Goal: Check status: Check status

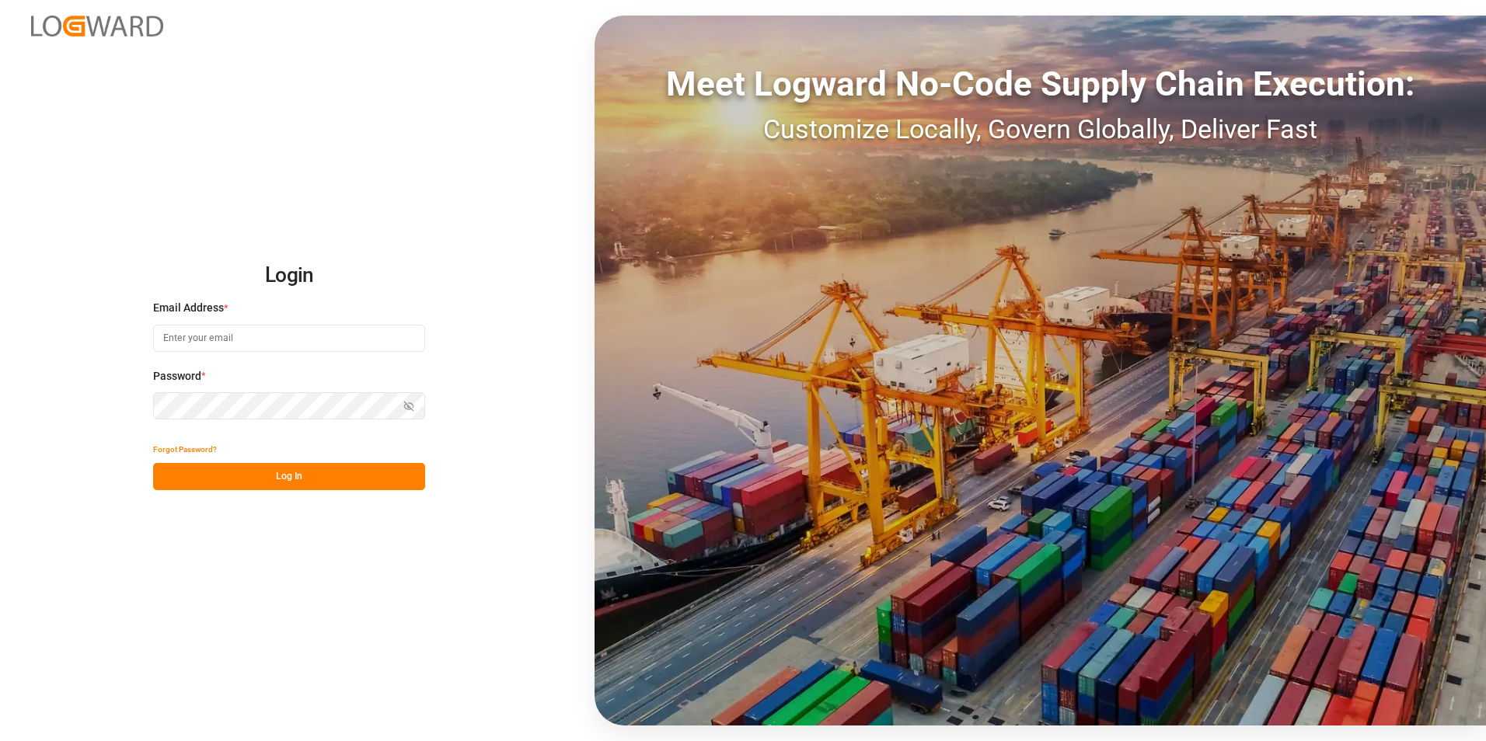
type input "[PERSON_NAME][EMAIL_ADDRESS][PERSON_NAME][DOMAIN_NAME]"
click at [298, 479] on button "Log In" at bounding box center [289, 476] width 272 height 27
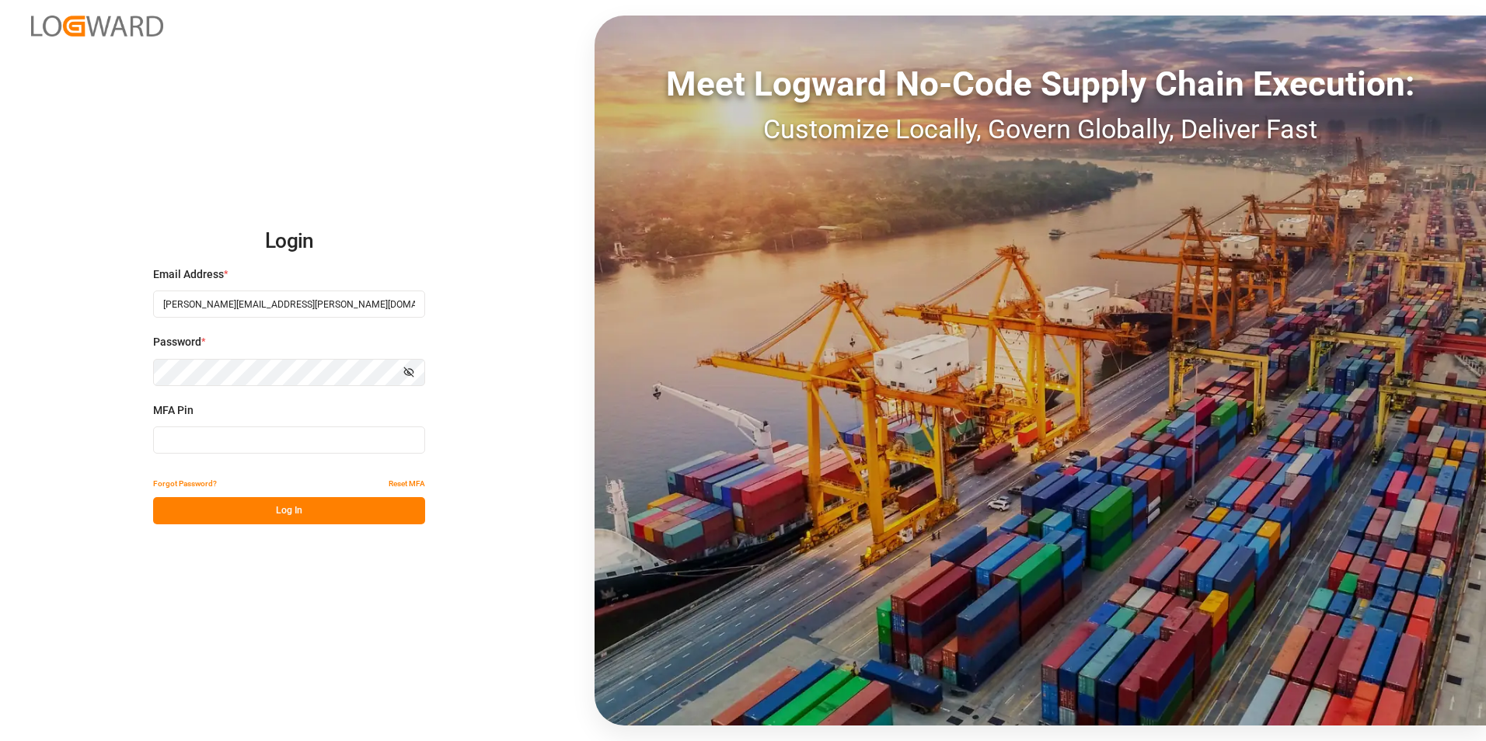
click at [252, 447] on input at bounding box center [289, 440] width 272 height 27
type input "364736"
click at [281, 511] on button "Log In" at bounding box center [289, 510] width 272 height 27
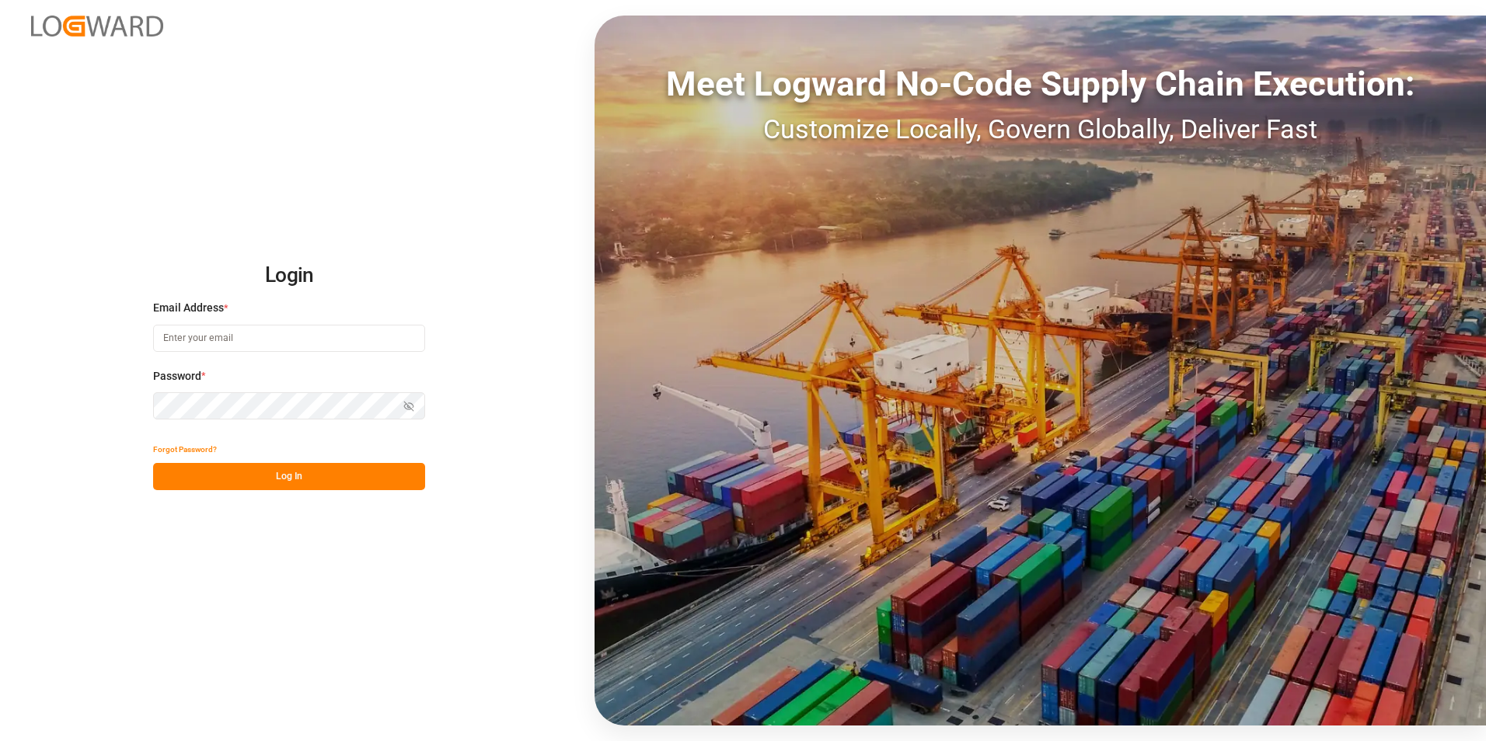
type input "[PERSON_NAME][EMAIL_ADDRESS][PERSON_NAME][DOMAIN_NAME]"
click at [272, 476] on button "Log In" at bounding box center [289, 476] width 272 height 27
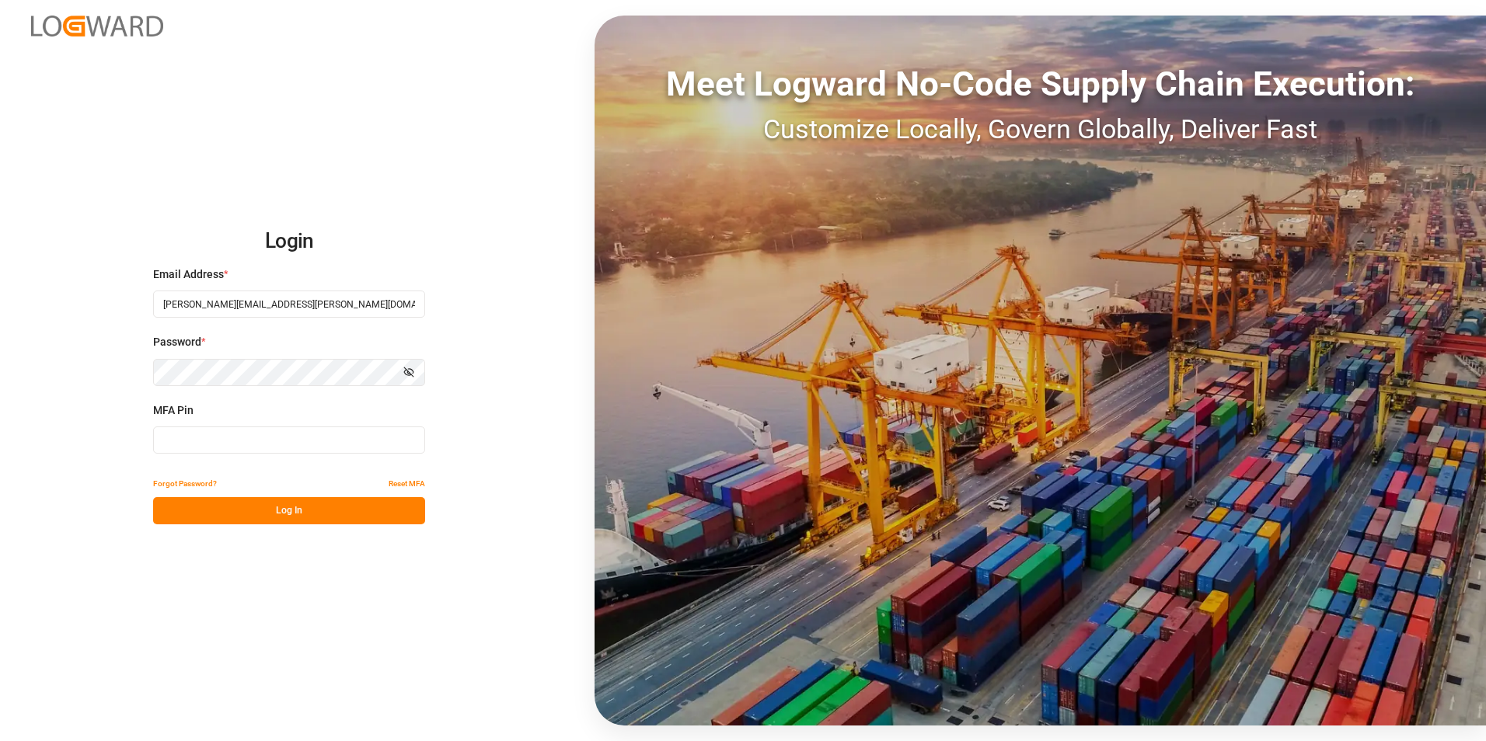
click at [248, 442] on input at bounding box center [289, 440] width 272 height 27
type input "880435"
click at [306, 514] on button "Log In" at bounding box center [289, 510] width 272 height 27
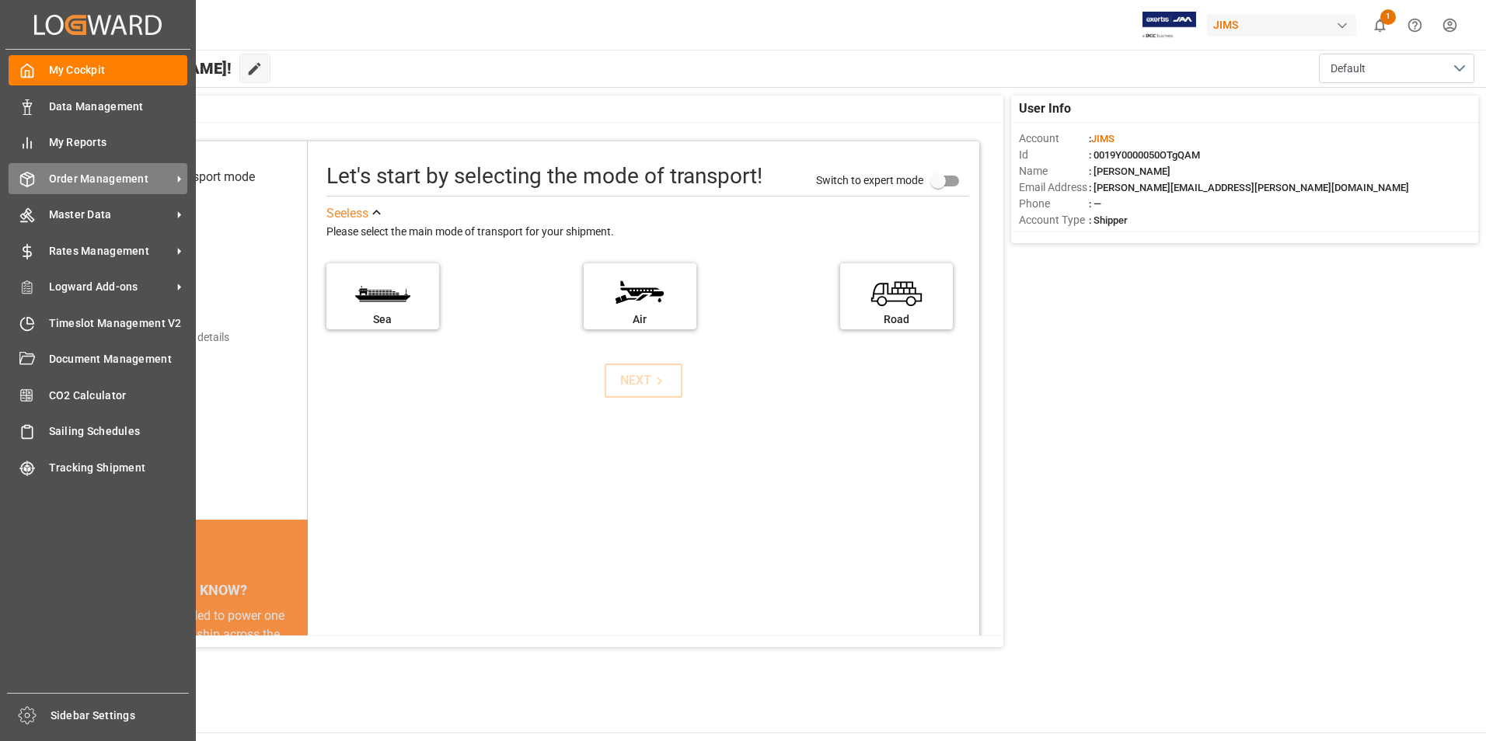
click at [113, 169] on div "Order Management Order Management" at bounding box center [98, 178] width 179 height 30
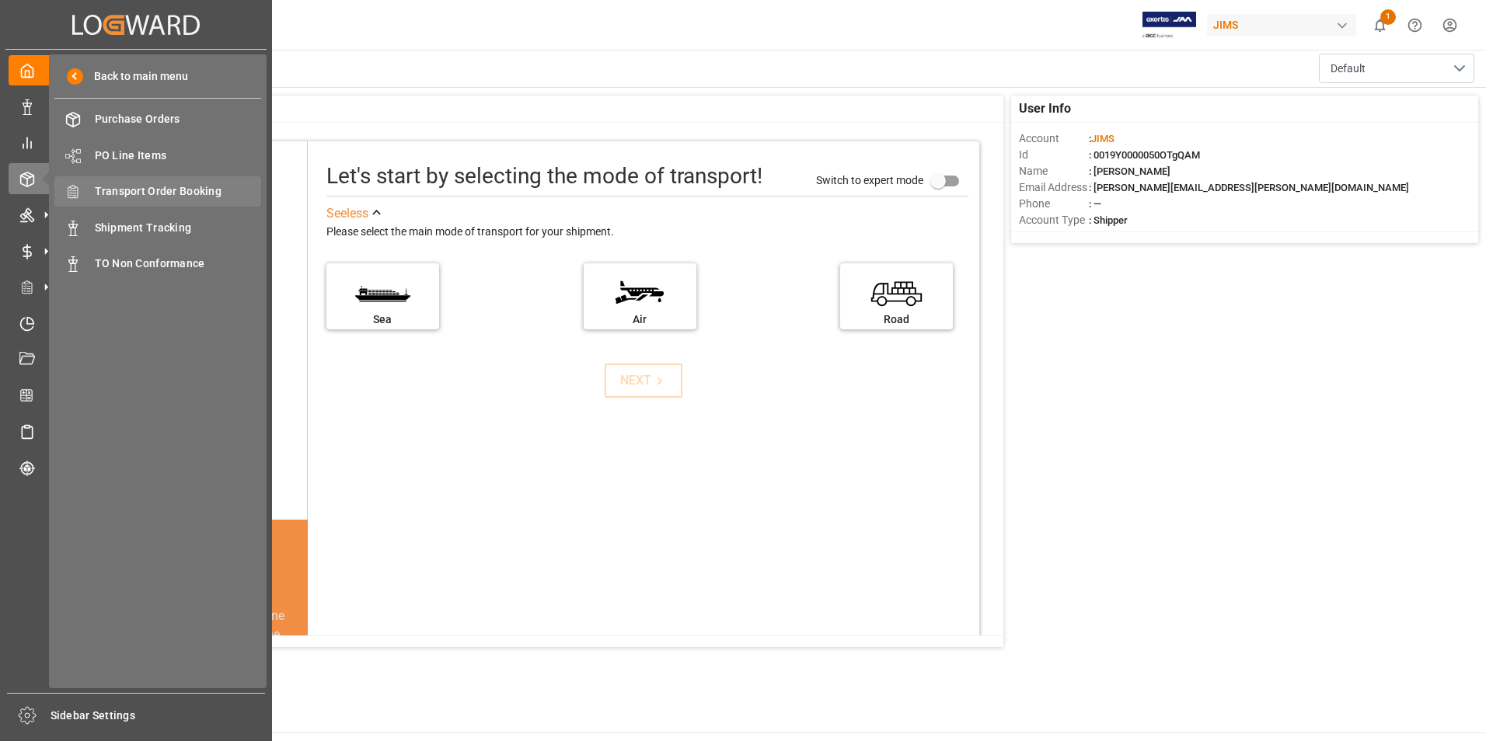
click at [196, 183] on span "Transport Order Booking" at bounding box center [178, 191] width 167 height 16
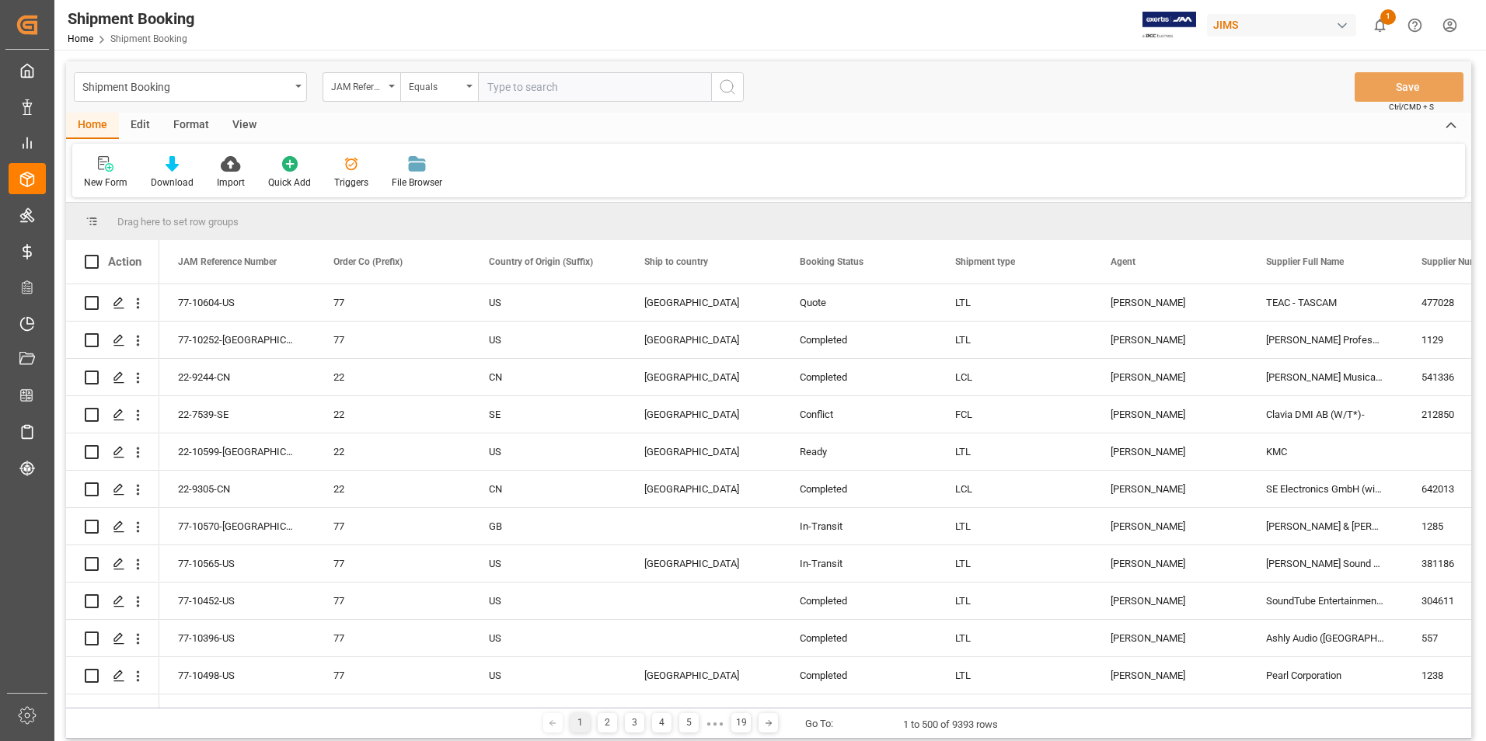
click at [561, 84] on input "text" at bounding box center [594, 87] width 233 height 30
paste input "22-10196-GB"
type input "22-10196-GB"
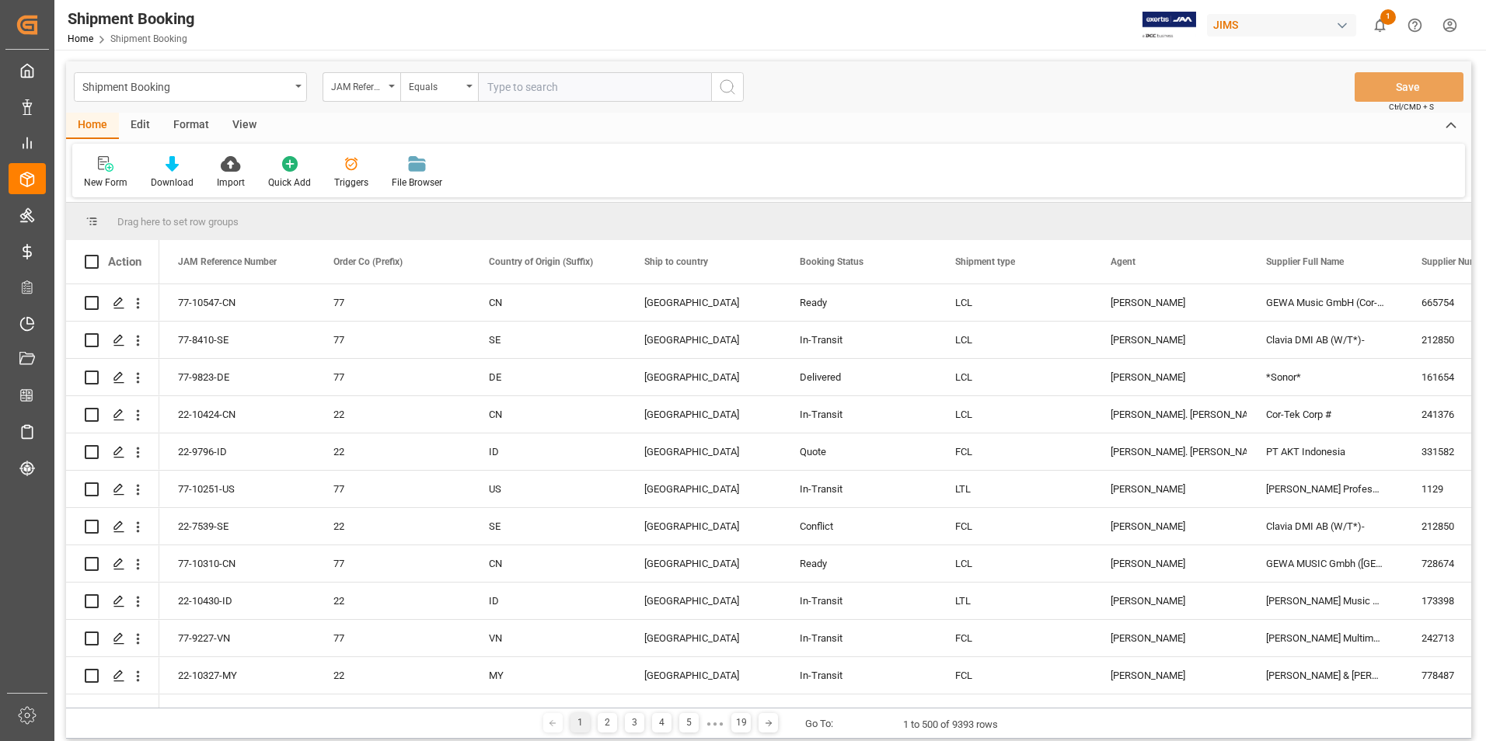
click at [535, 91] on input "text" at bounding box center [594, 87] width 233 height 30
paste input "77-10249-US"
type input "77-10249-US"
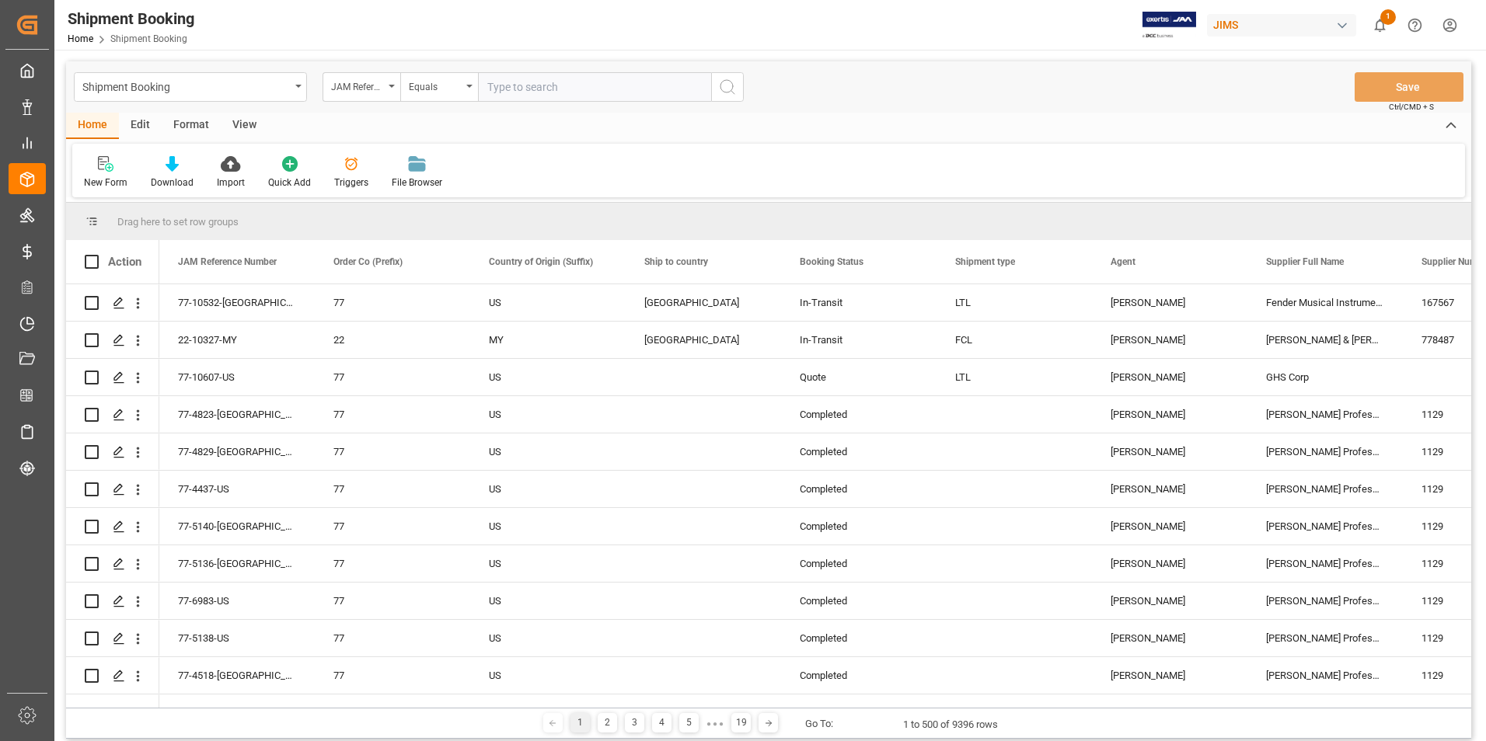
click at [549, 78] on input "text" at bounding box center [594, 87] width 233 height 30
paste input "77-71935-GB"
type input "77-71935-GB"
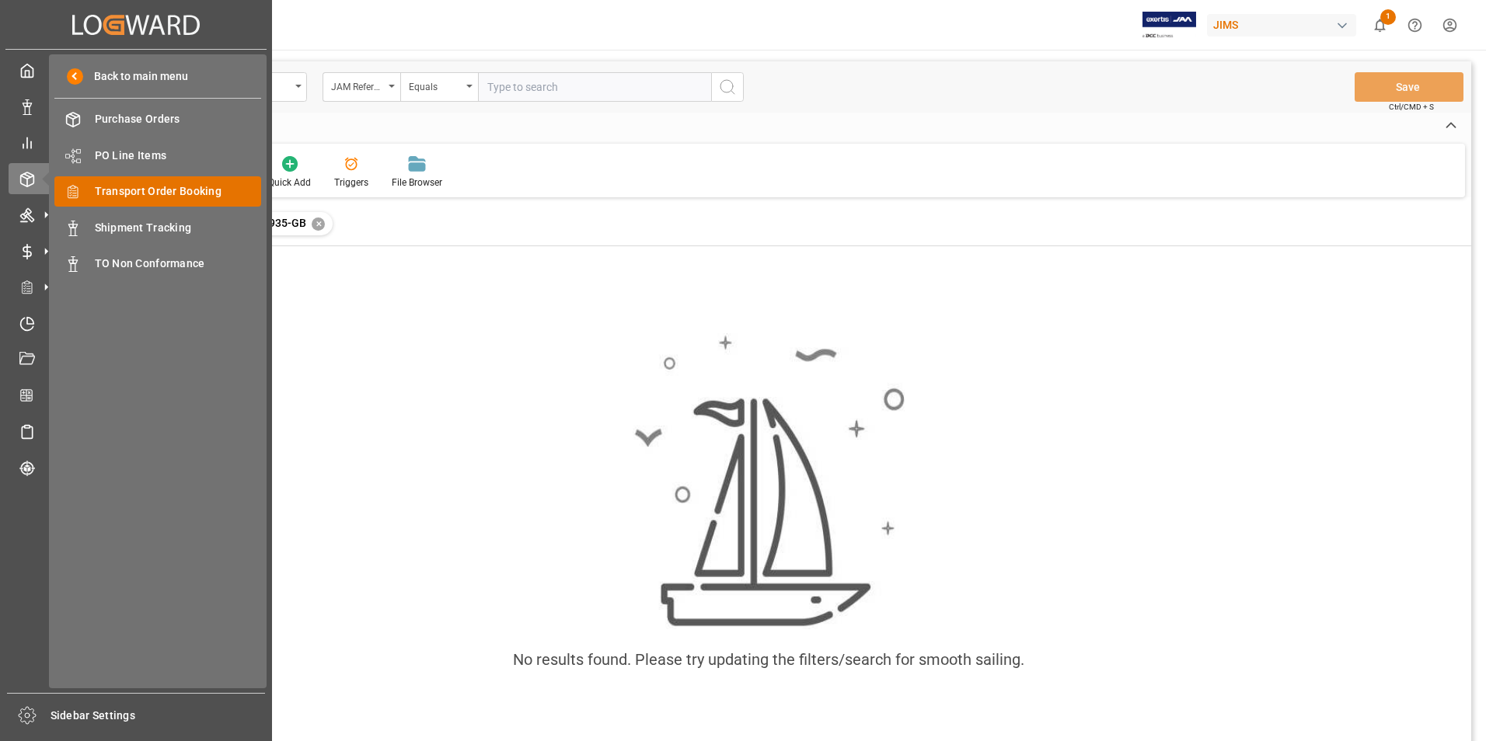
click at [133, 188] on span "Transport Order Booking" at bounding box center [178, 191] width 167 height 16
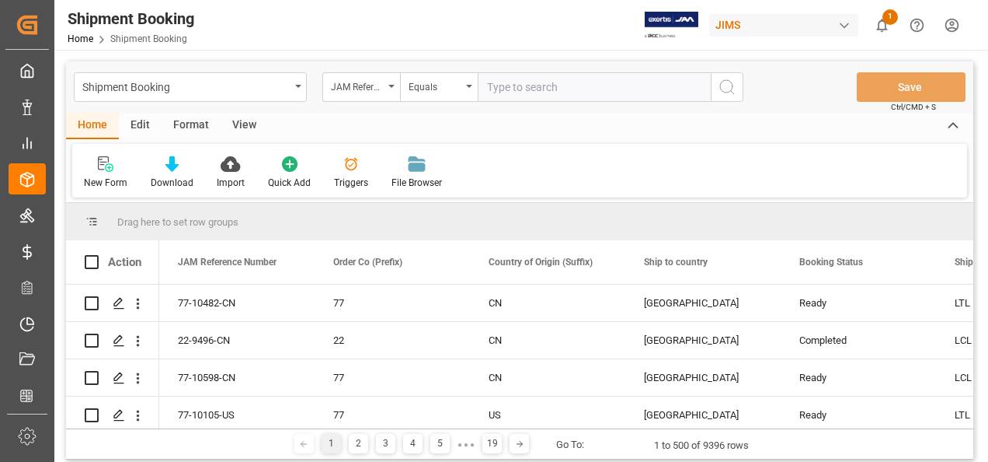
click at [537, 82] on input "text" at bounding box center [594, 87] width 233 height 30
type input "77-71935-GB"
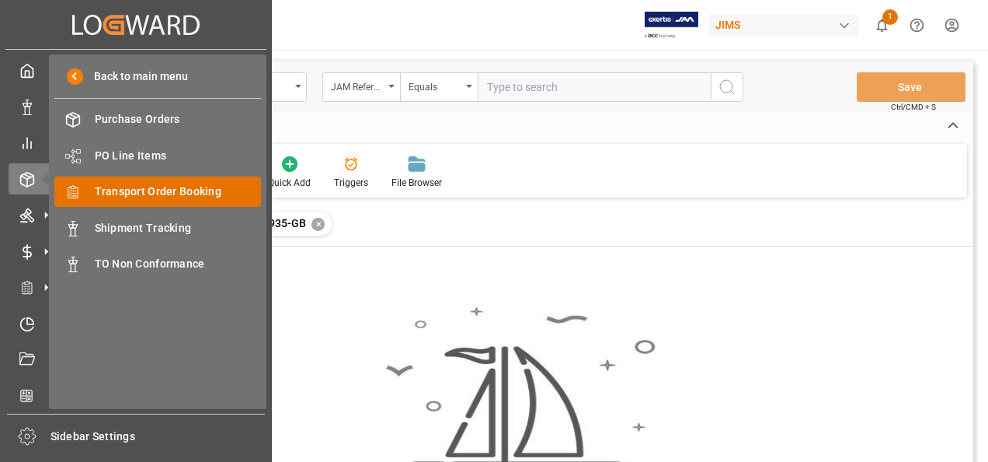
click at [159, 186] on span "Transport Order Booking" at bounding box center [178, 191] width 167 height 16
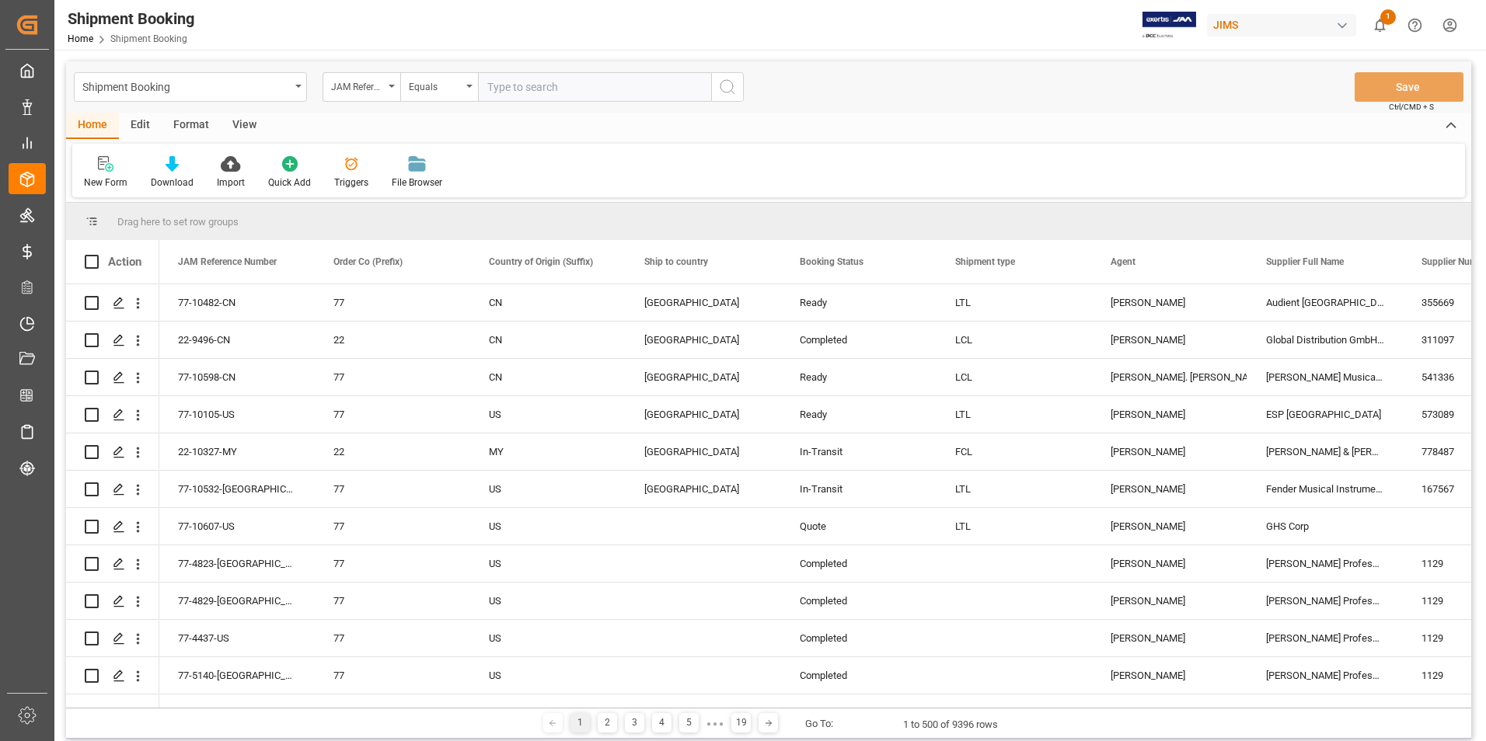
click at [530, 89] on input "text" at bounding box center [594, 87] width 233 height 30
type input "22-9954-[GEOGRAPHIC_DATA]"
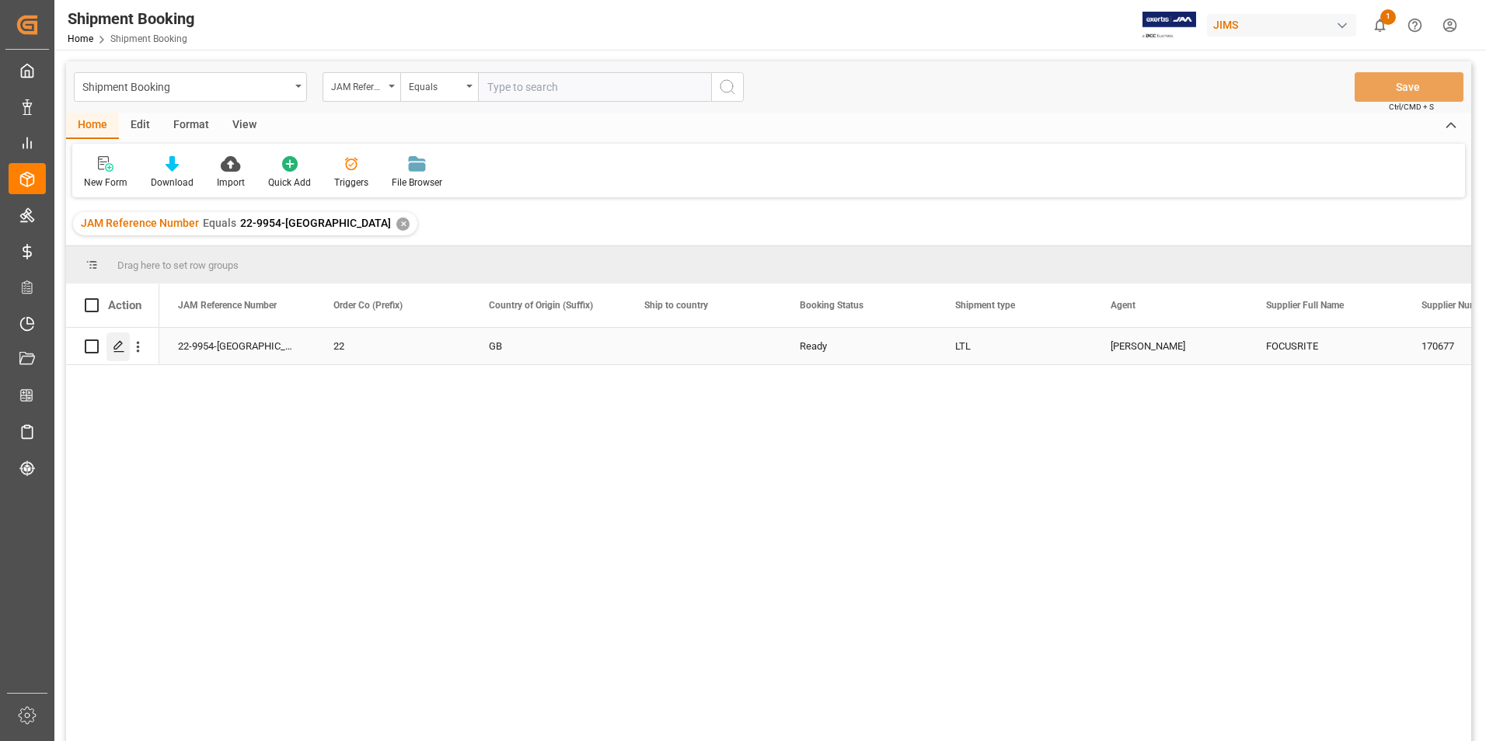
click at [121, 346] on icon "Press SPACE to select this row." at bounding box center [119, 346] width 12 height 12
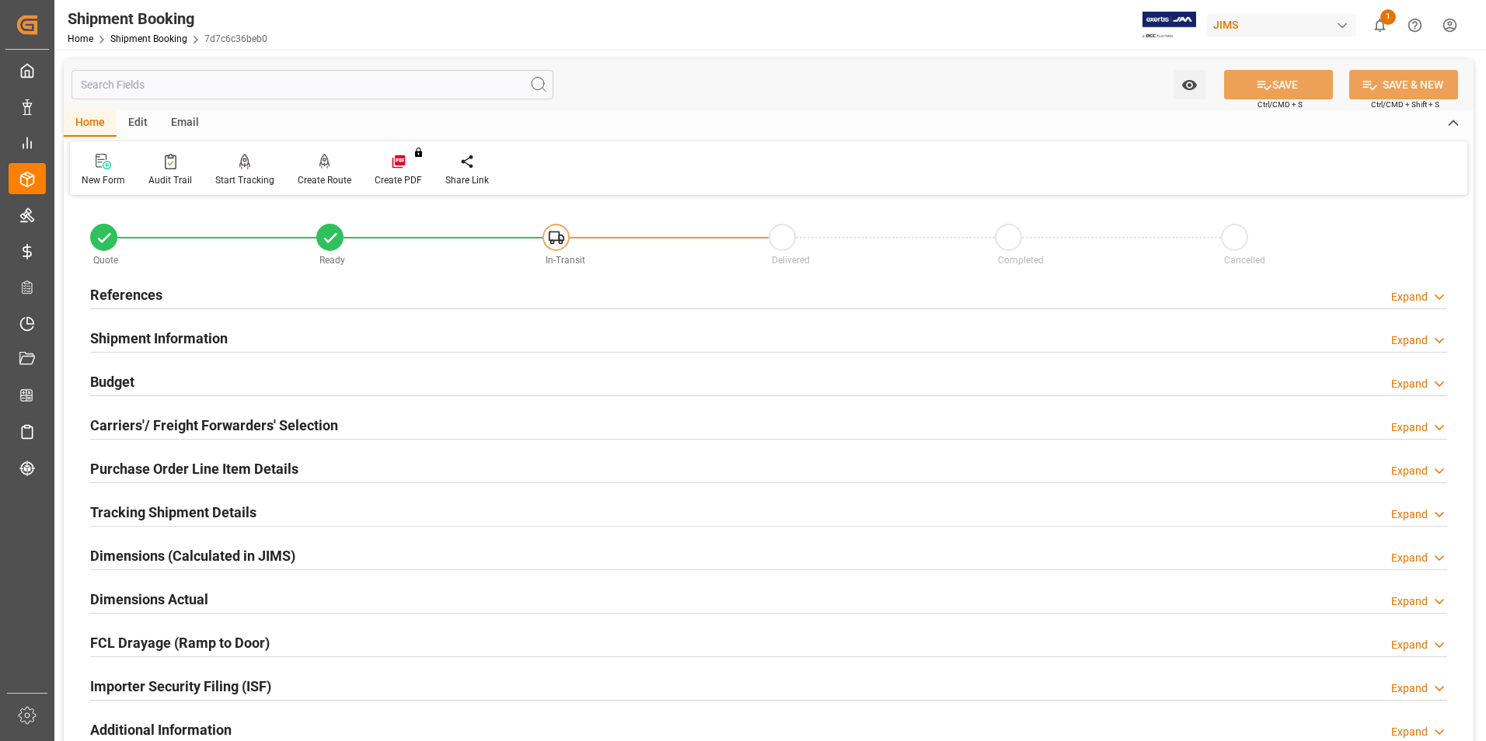
click at [151, 332] on h2 "Shipment Information" at bounding box center [159, 338] width 138 height 21
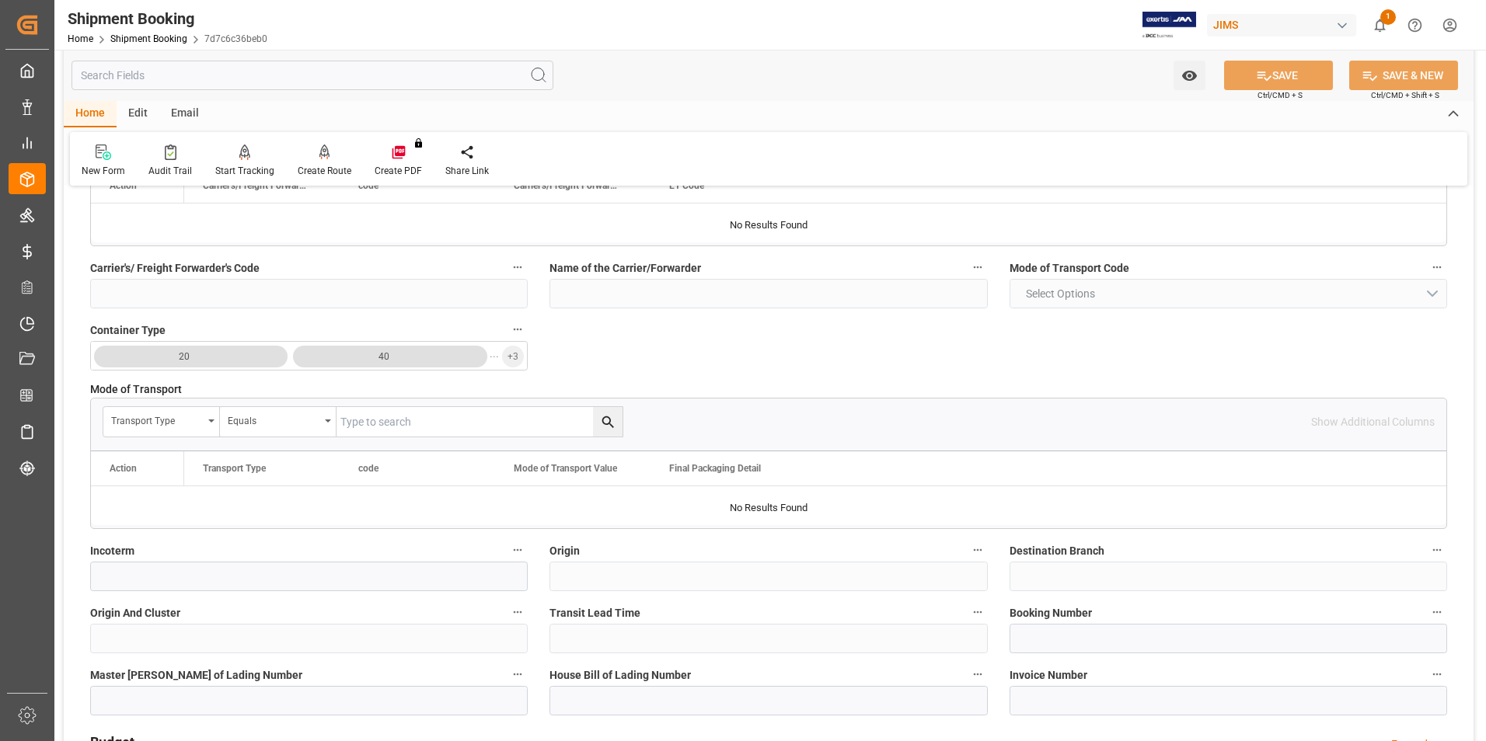
scroll to position [466, 0]
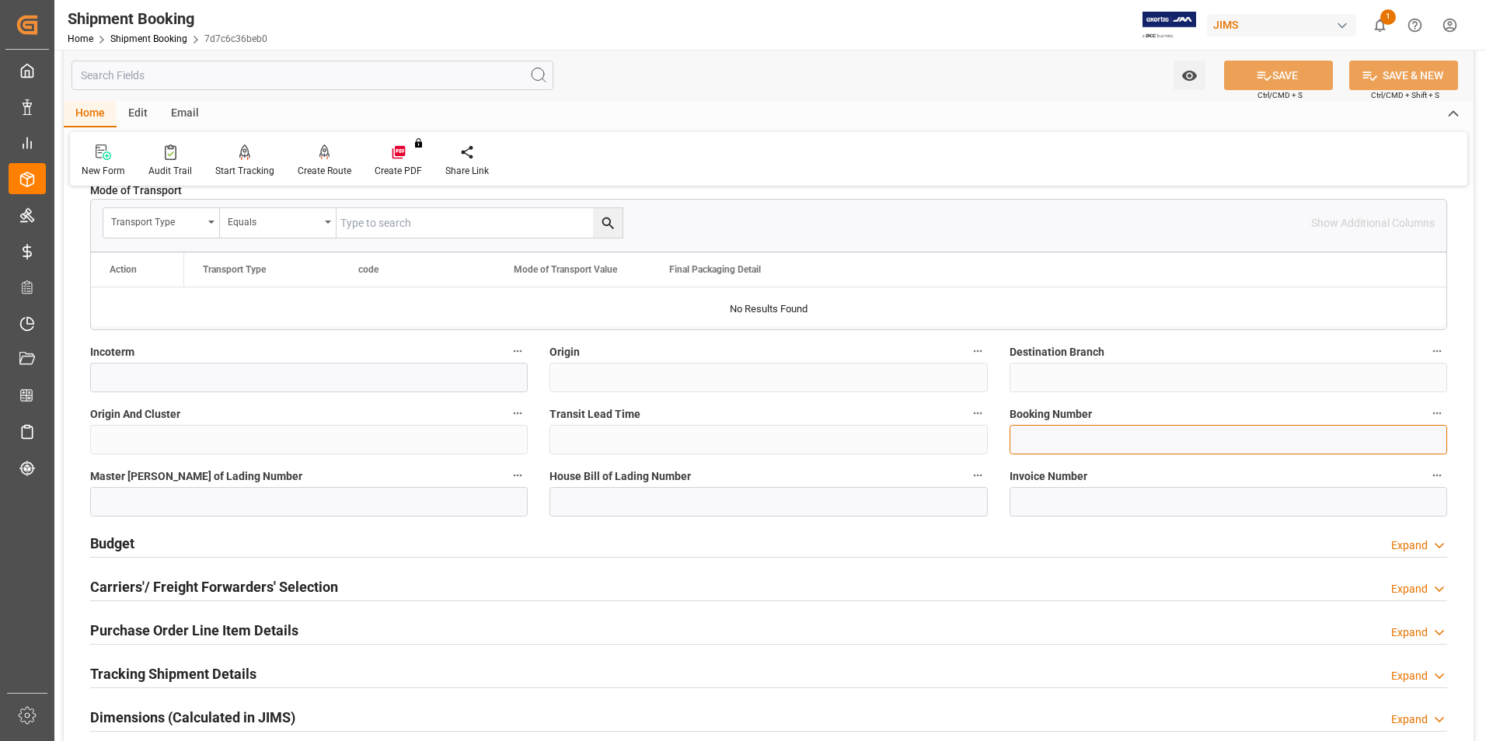
click at [1037, 440] on input at bounding box center [1227, 440] width 437 height 30
click at [1047, 434] on input at bounding box center [1227, 440] width 437 height 30
paste input "392148366134"
type input "392148366134"
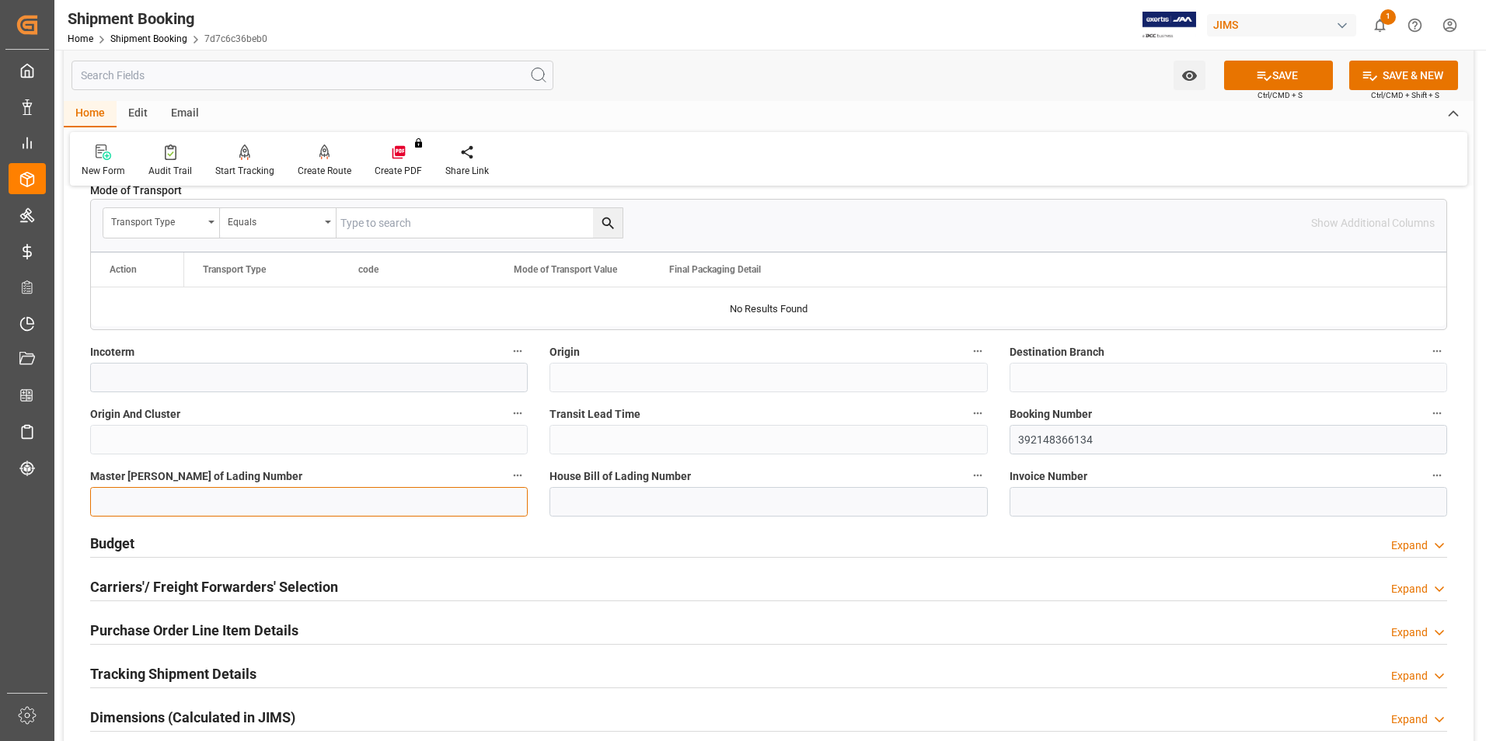
click at [274, 503] on input at bounding box center [308, 502] width 437 height 30
paste input "392148366134"
type input "392148366134"
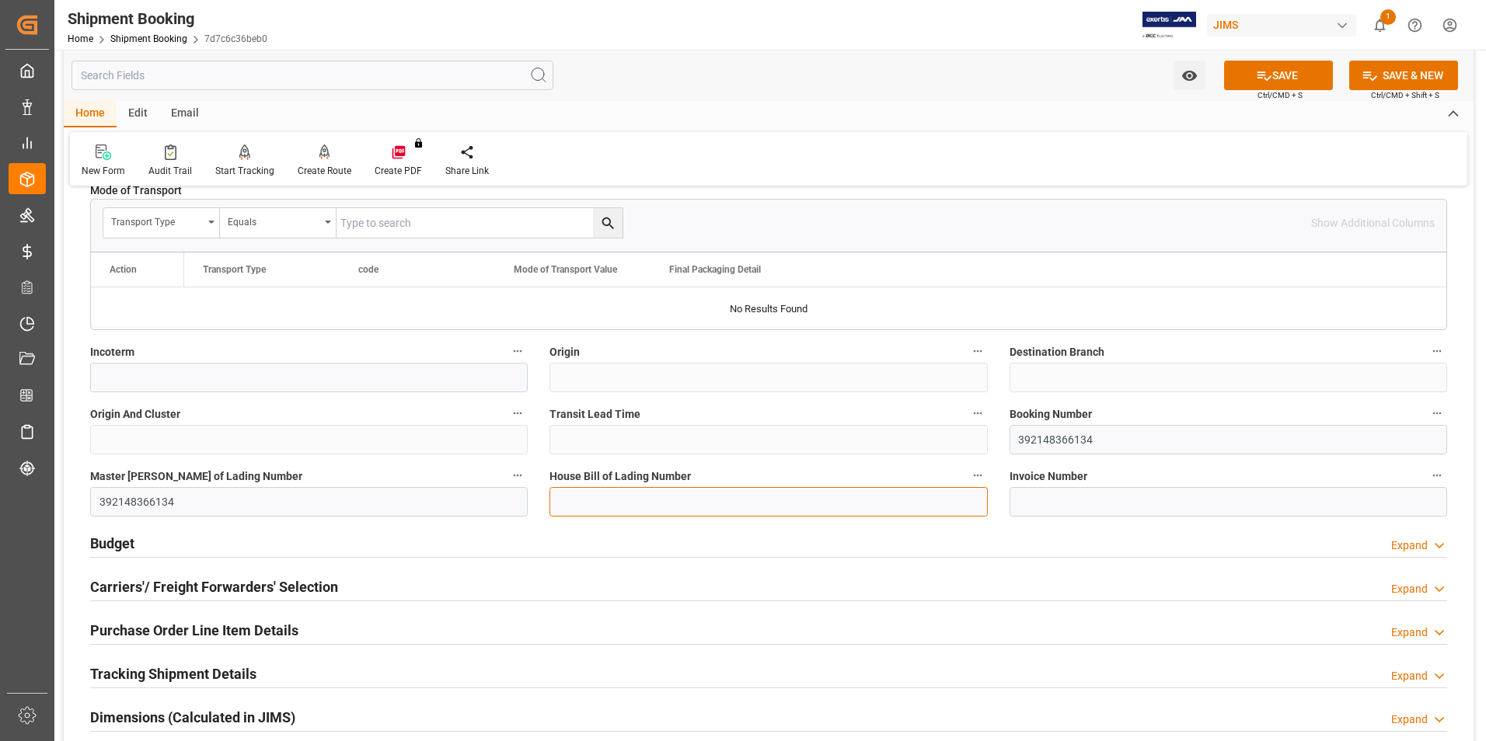
click at [581, 510] on input at bounding box center [767, 502] width 437 height 30
paste input "392148366134"
type input "392148366134"
click at [1258, 66] on button "SAVE" at bounding box center [1278, 76] width 109 height 30
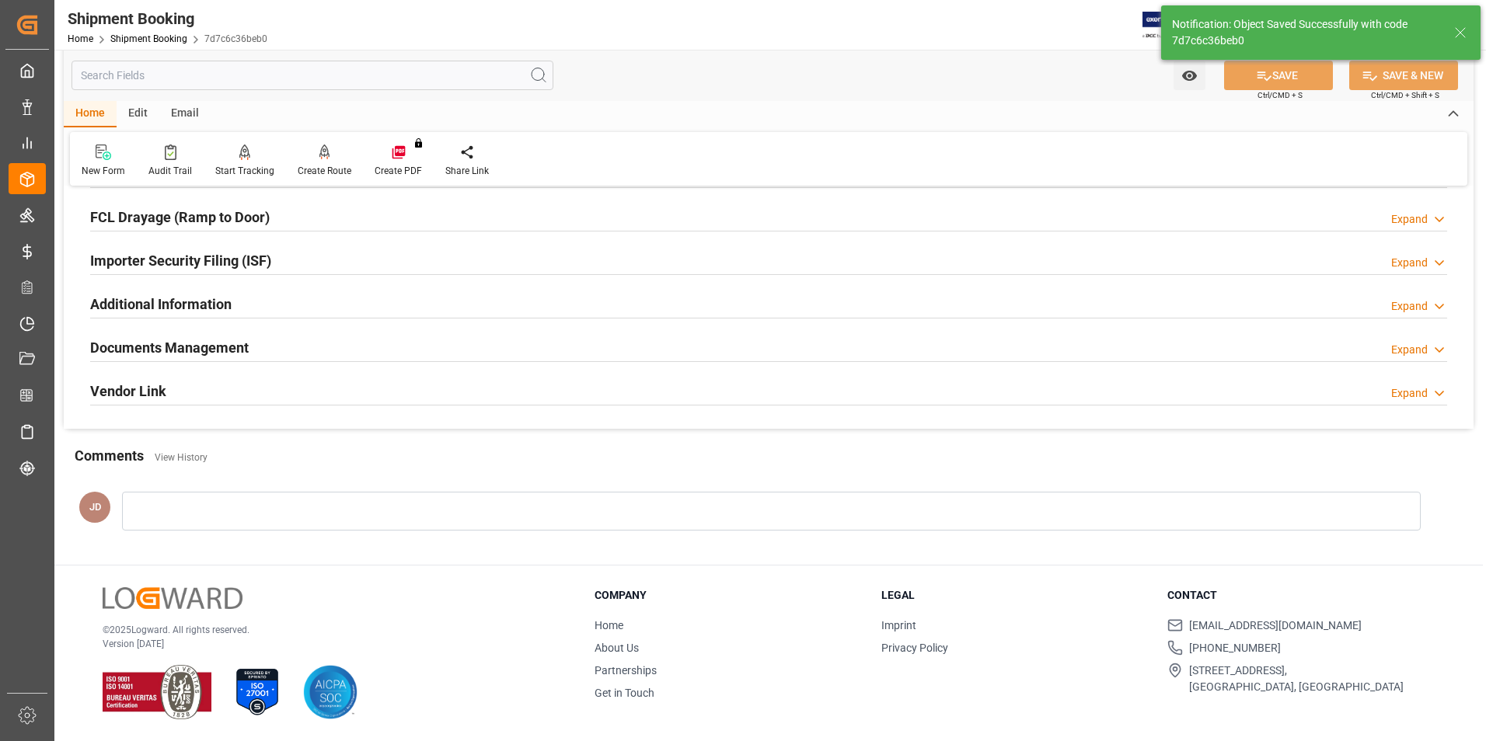
scroll to position [0, 0]
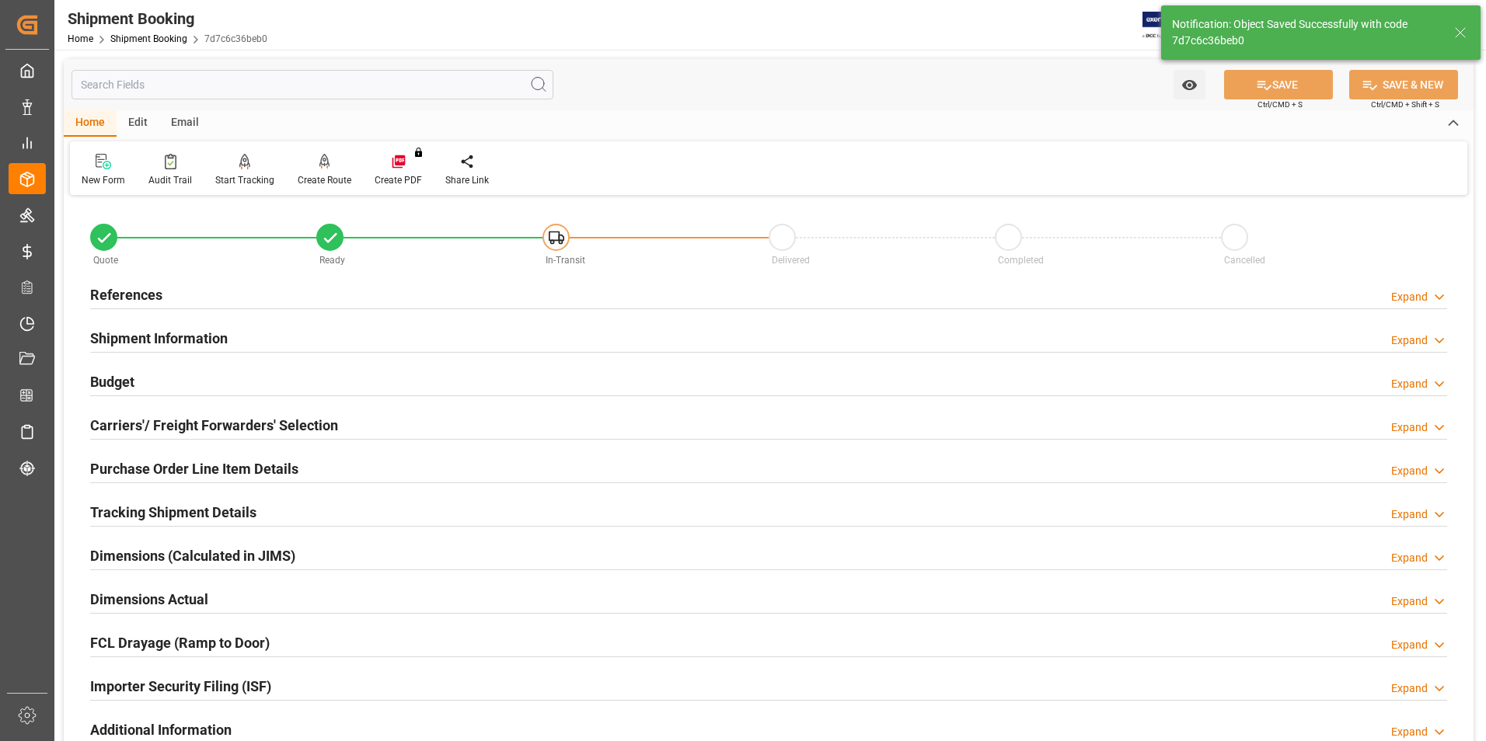
click at [106, 381] on h2 "Budget" at bounding box center [112, 381] width 44 height 21
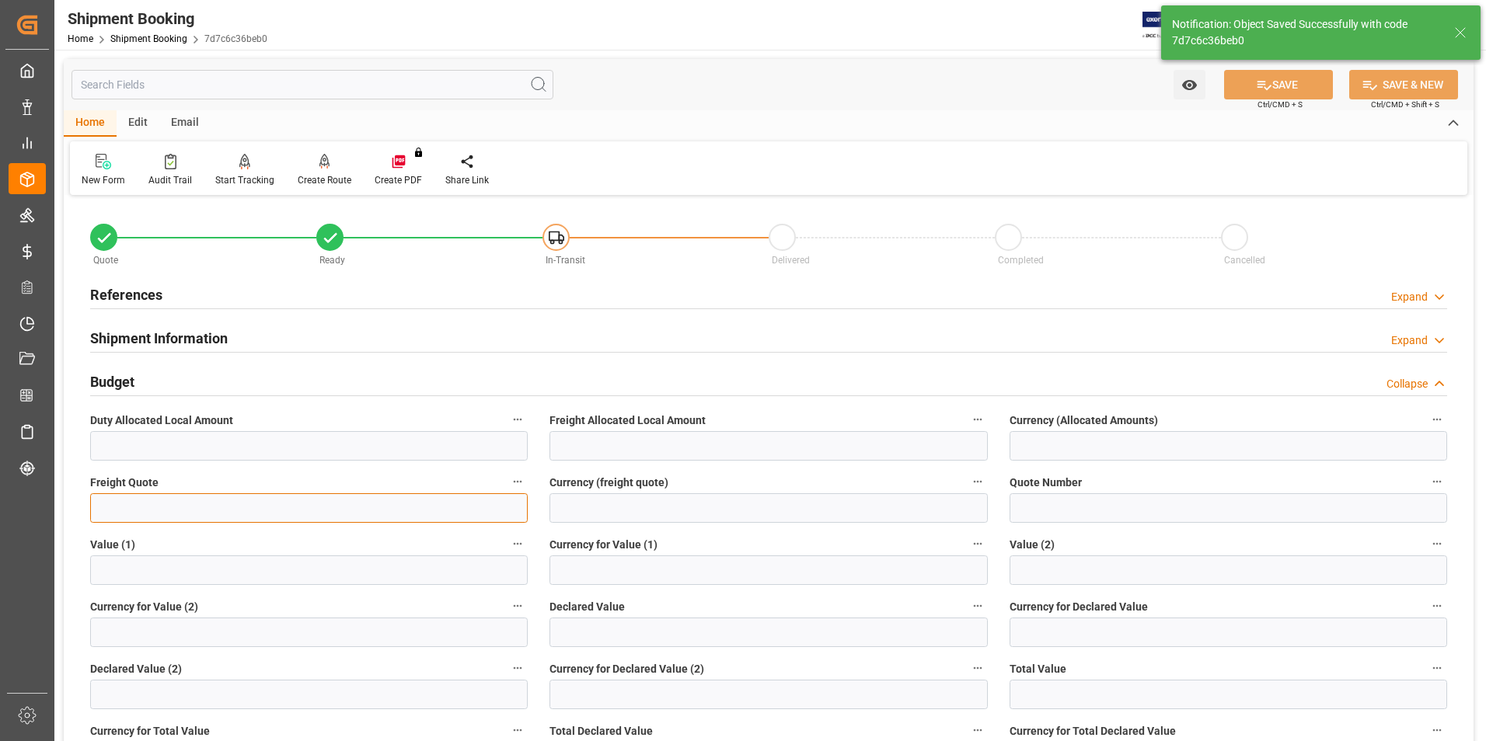
click at [159, 518] on input "text" at bounding box center [308, 508] width 437 height 30
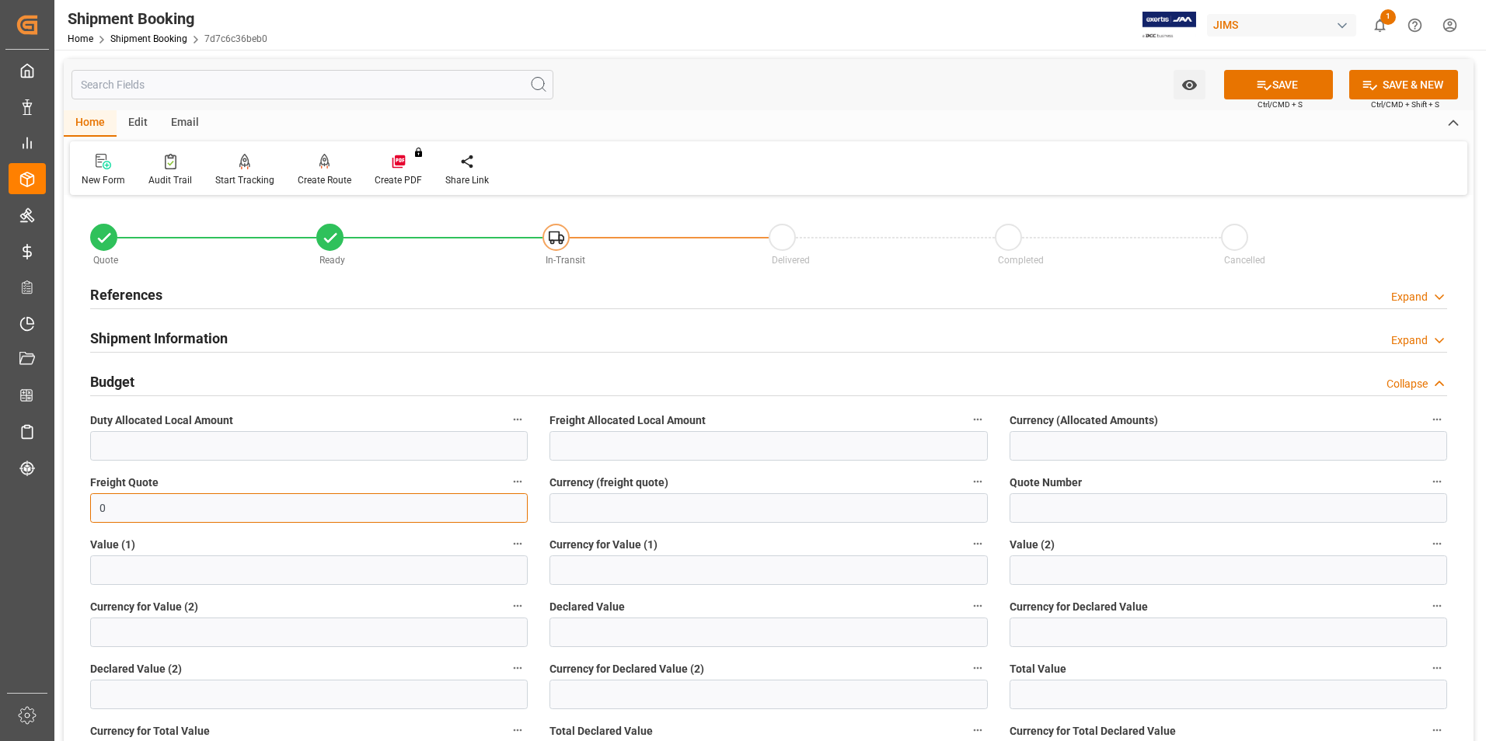
type input "0"
drag, startPoint x: 573, startPoint y: 619, endPoint x: 545, endPoint y: 606, distance: 30.9
click at [573, 619] on input "text" at bounding box center [767, 633] width 437 height 30
click at [593, 633] on input "text" at bounding box center [767, 633] width 437 height 30
type input "931.4"
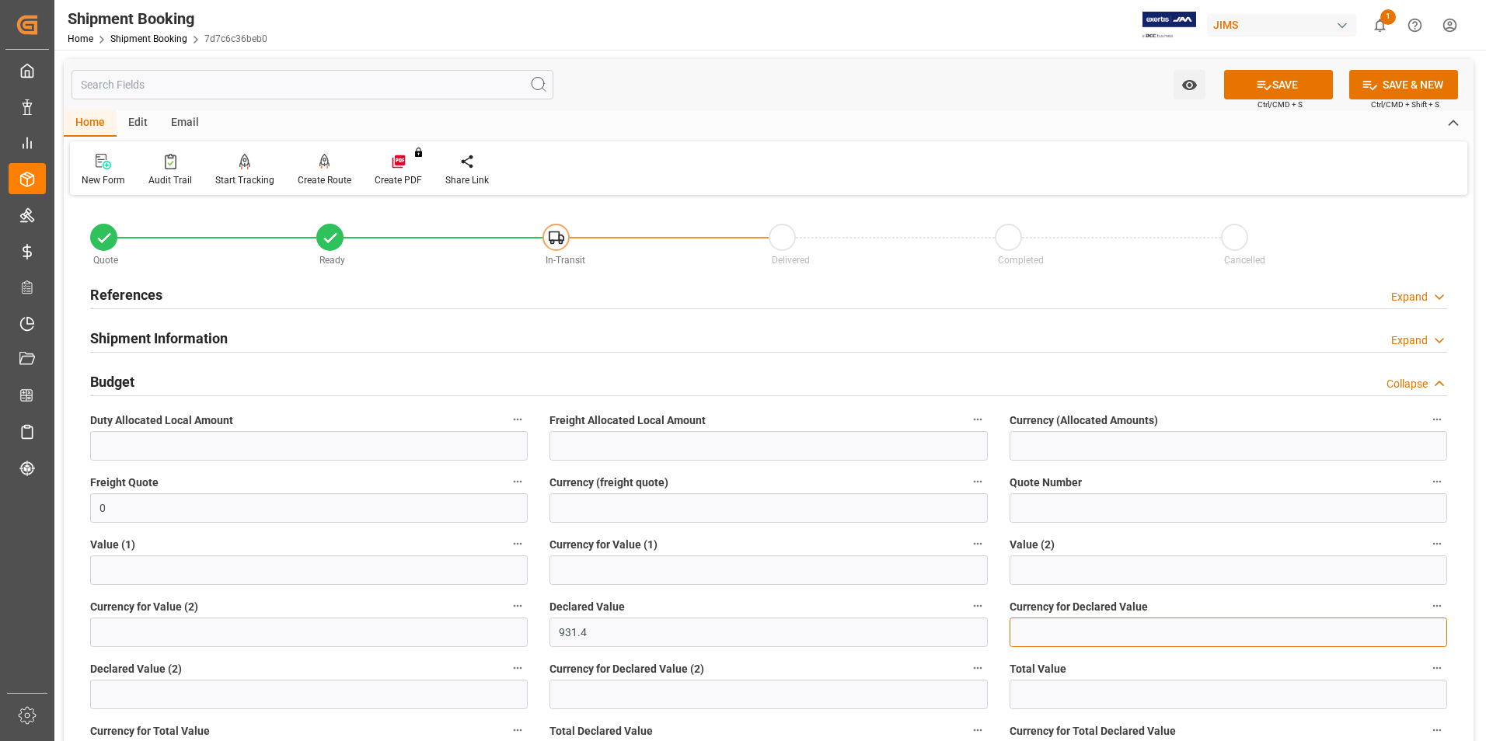
click at [1120, 632] on input at bounding box center [1227, 633] width 437 height 30
type input "usd"
click at [1305, 91] on button "SAVE" at bounding box center [1278, 85] width 109 height 30
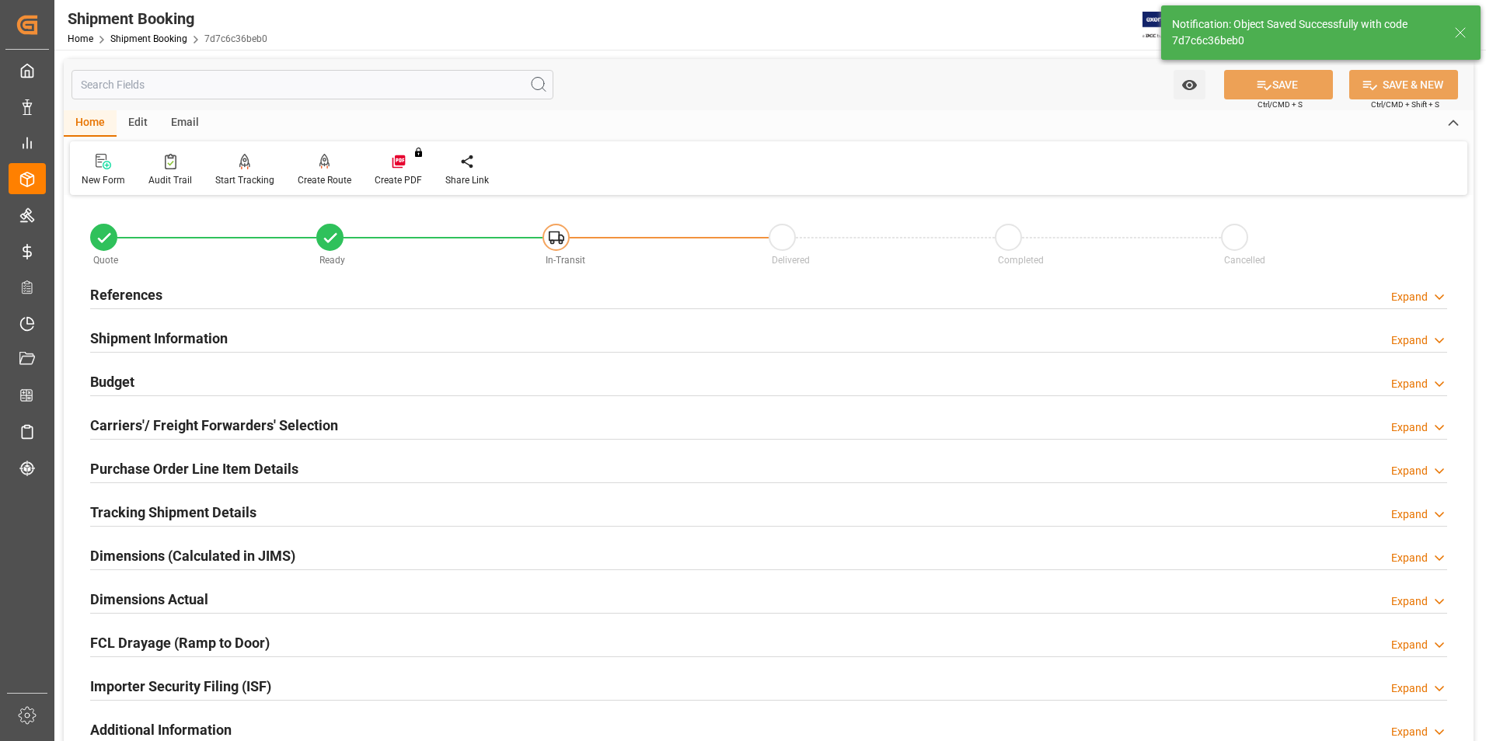
click at [133, 420] on h2 "Carriers'/ Freight Forwarders' Selection" at bounding box center [214, 425] width 248 height 21
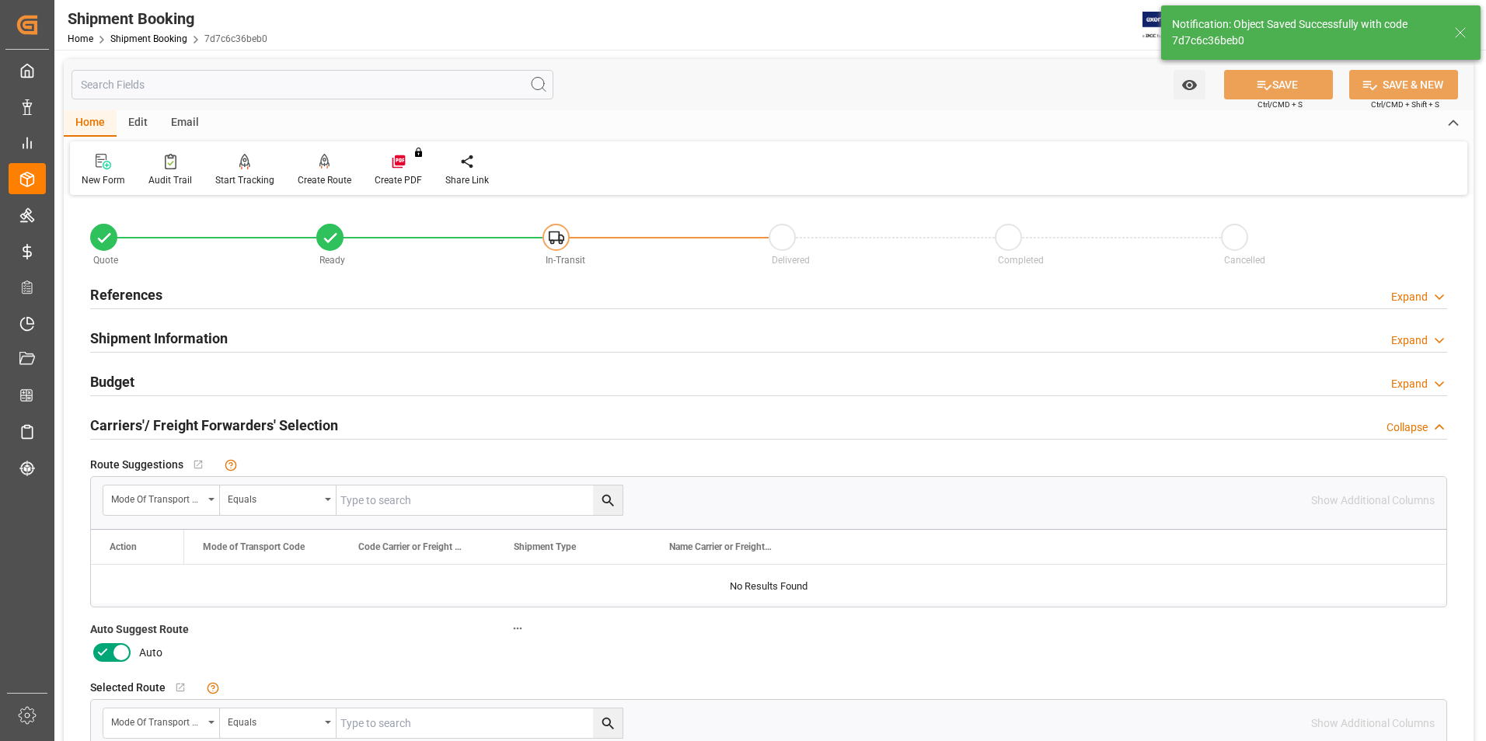
click at [99, 650] on icon at bounding box center [102, 652] width 19 height 19
click at [0, 0] on input "checkbox" at bounding box center [0, 0] width 0 height 0
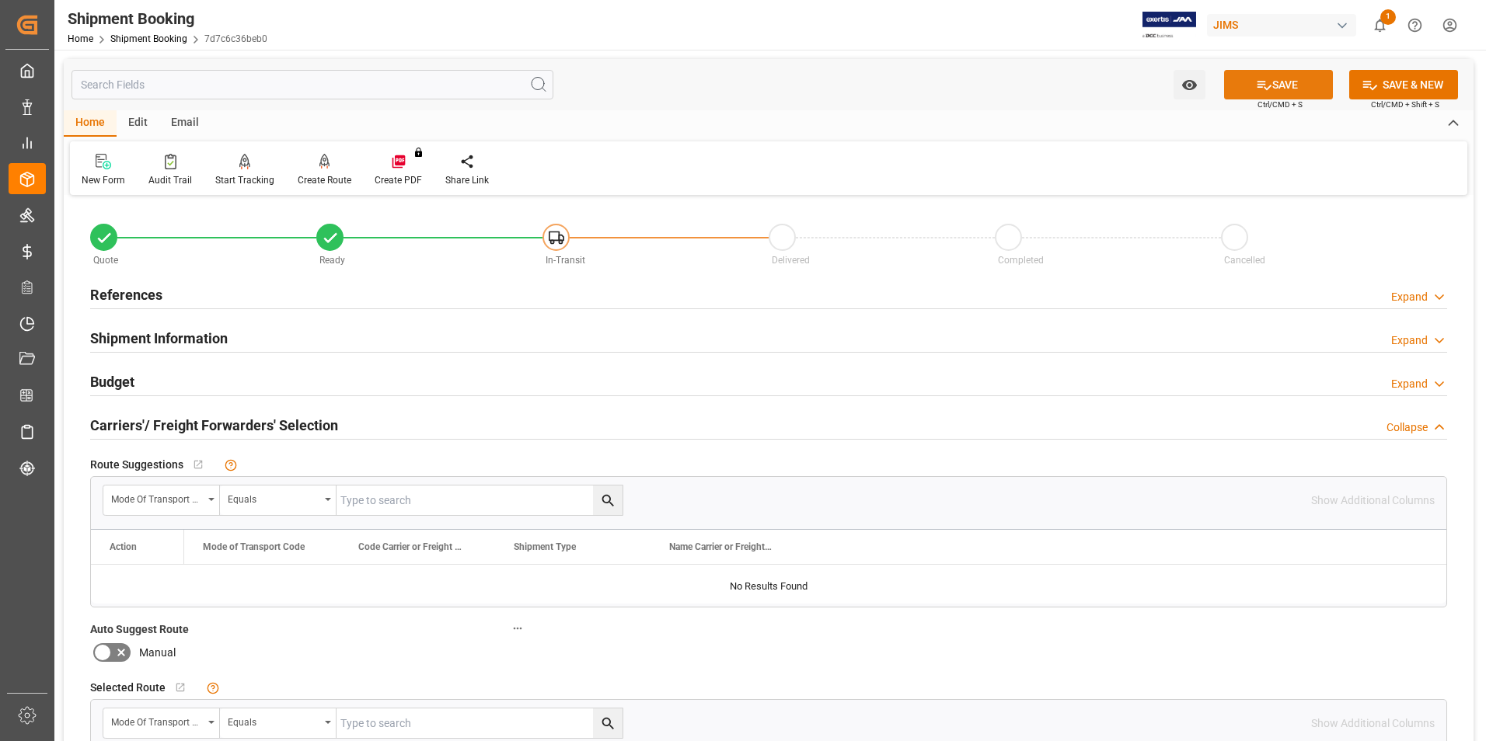
click at [1291, 85] on button "SAVE" at bounding box center [1278, 85] width 109 height 30
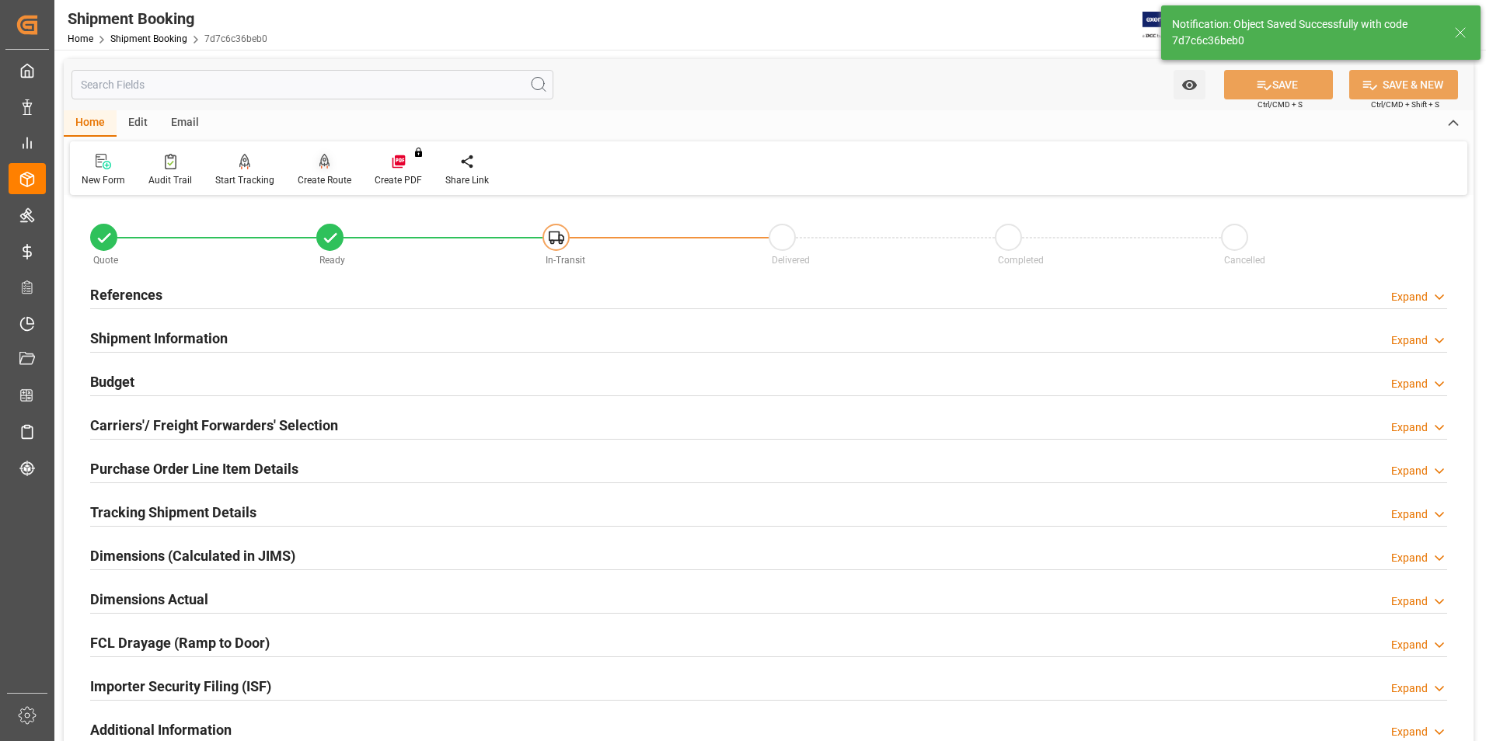
click at [316, 178] on div "Create Route" at bounding box center [325, 180] width 54 height 14
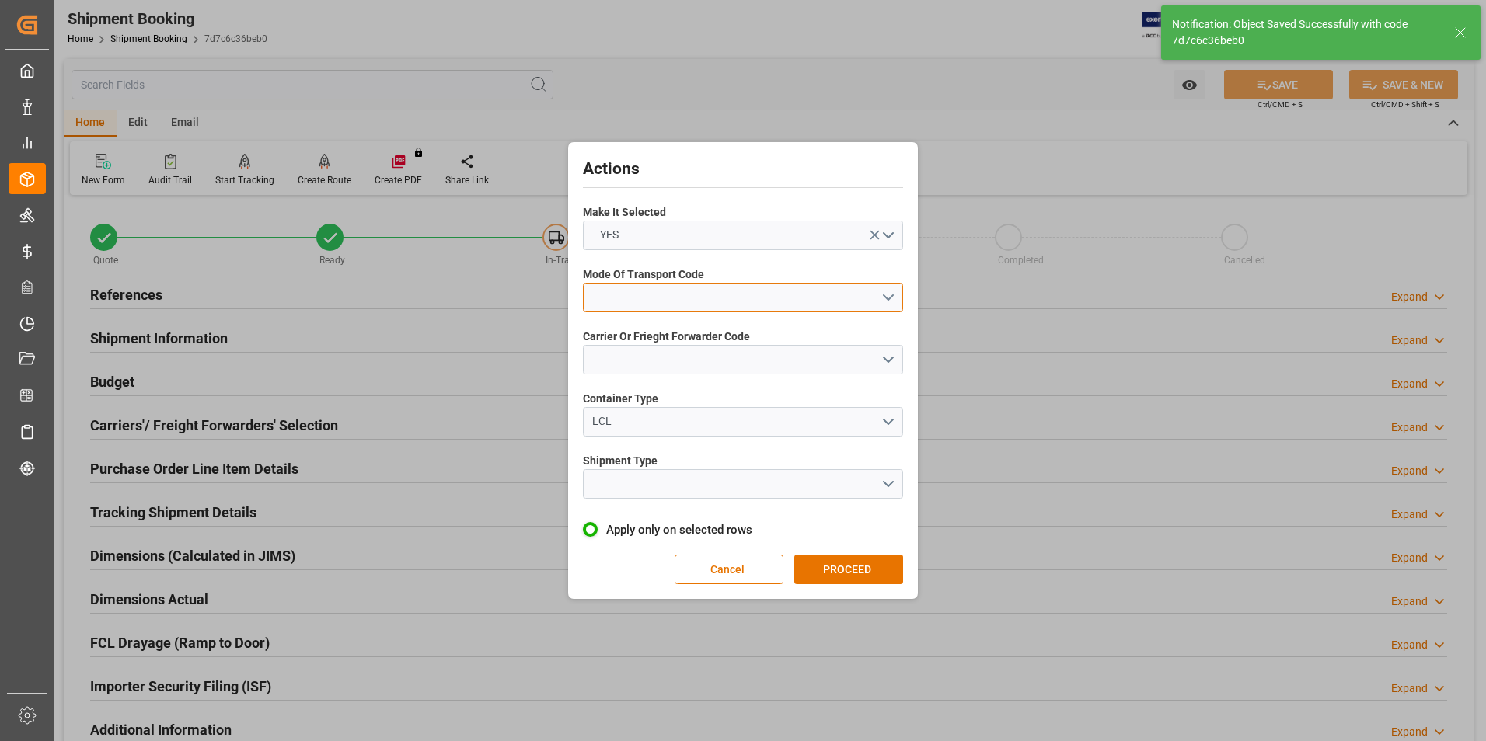
click at [664, 287] on button "open menu" at bounding box center [743, 298] width 320 height 30
click at [676, 334] on div "2- COURIER AIR" at bounding box center [743, 334] width 319 height 33
click at [690, 364] on button "open menu" at bounding box center [743, 360] width 320 height 30
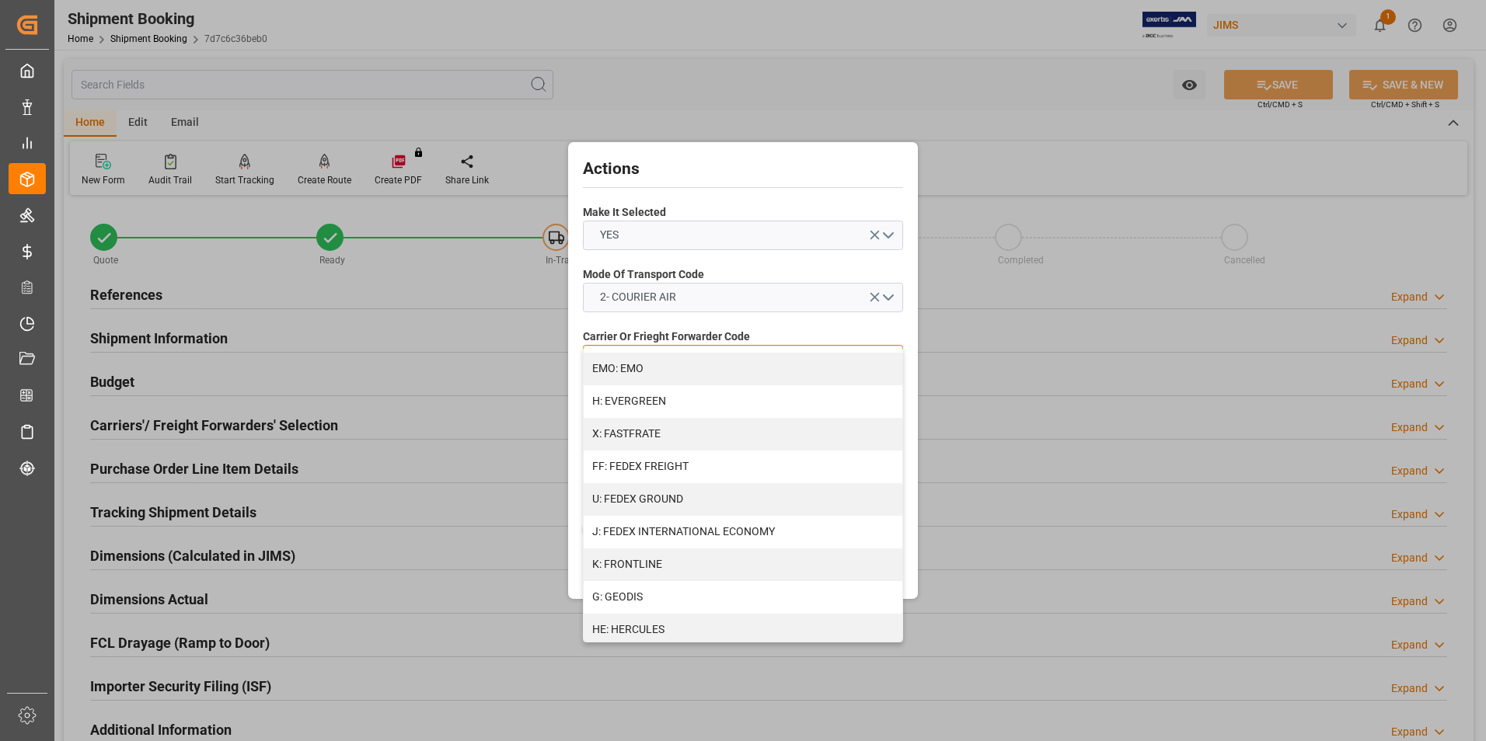
scroll to position [388, 0]
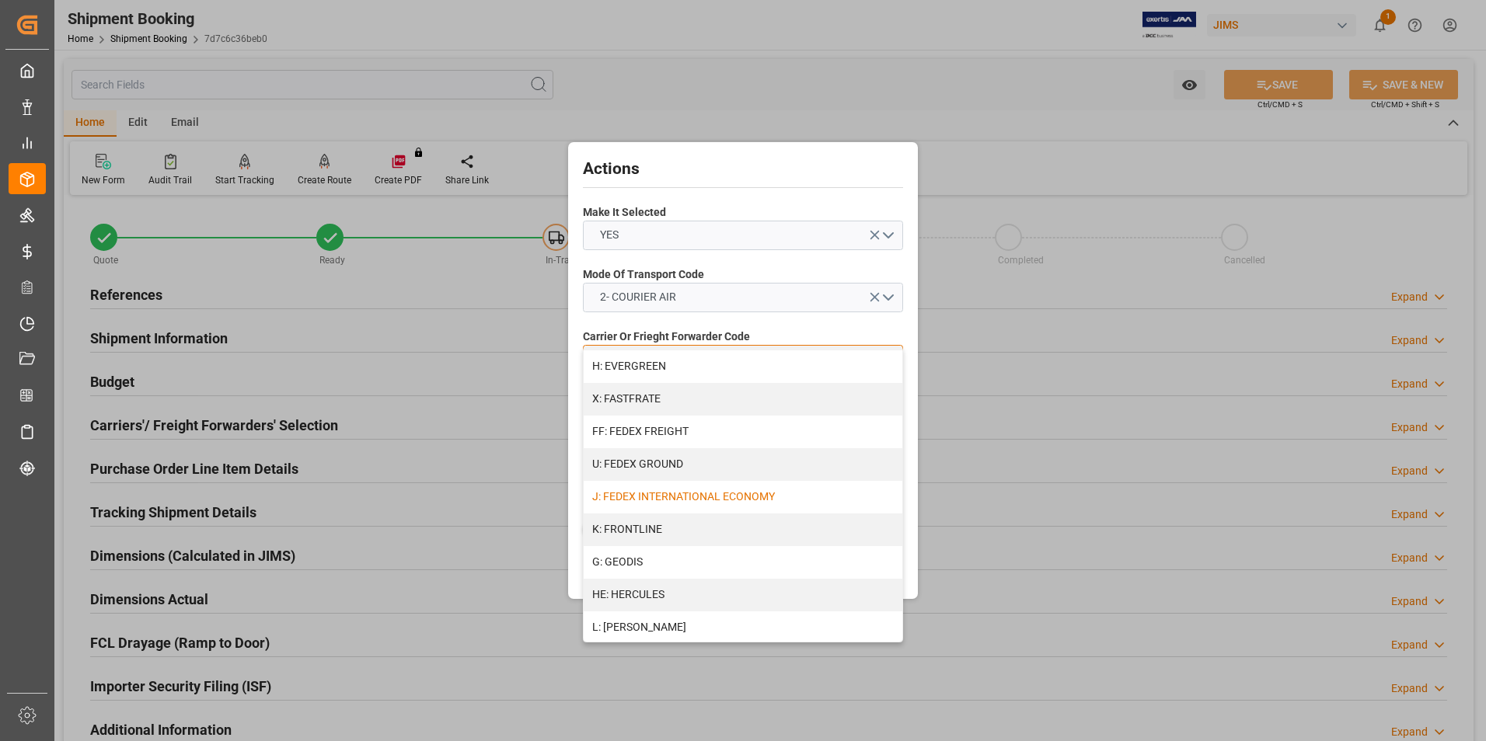
click at [683, 494] on div "J: FEDEX INTERNATIONAL ECONOMY" at bounding box center [743, 497] width 319 height 33
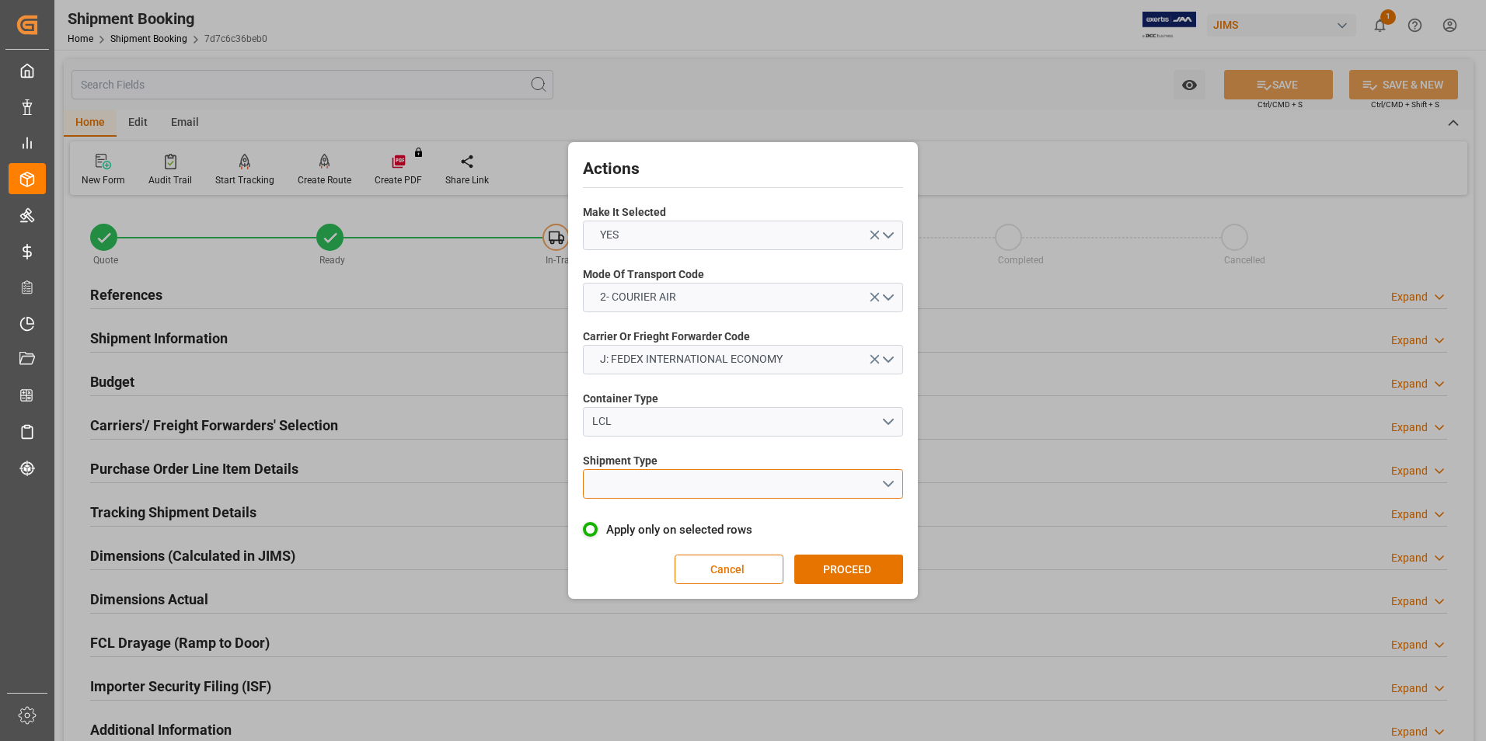
click at [671, 482] on button "open menu" at bounding box center [743, 484] width 320 height 30
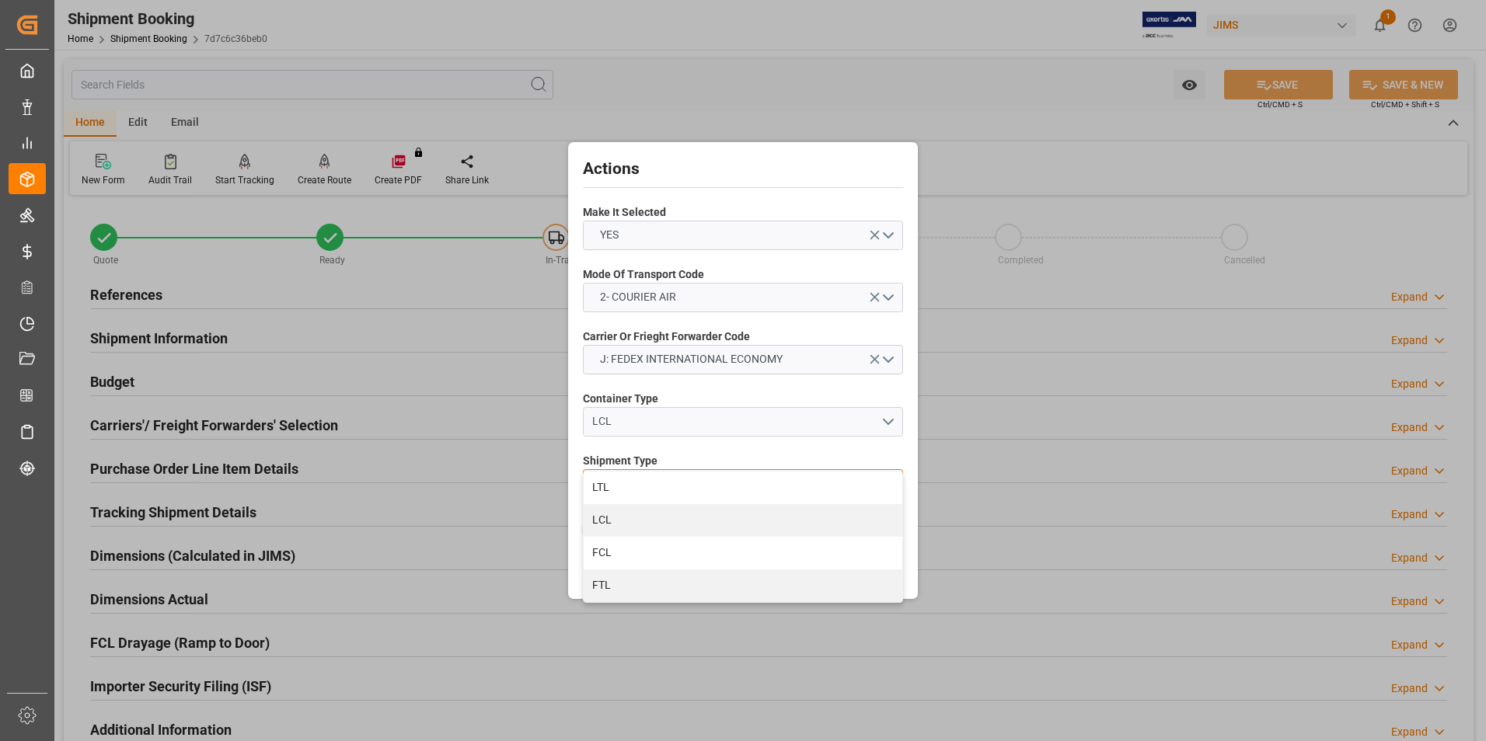
click at [671, 482] on div "LTL" at bounding box center [743, 488] width 319 height 33
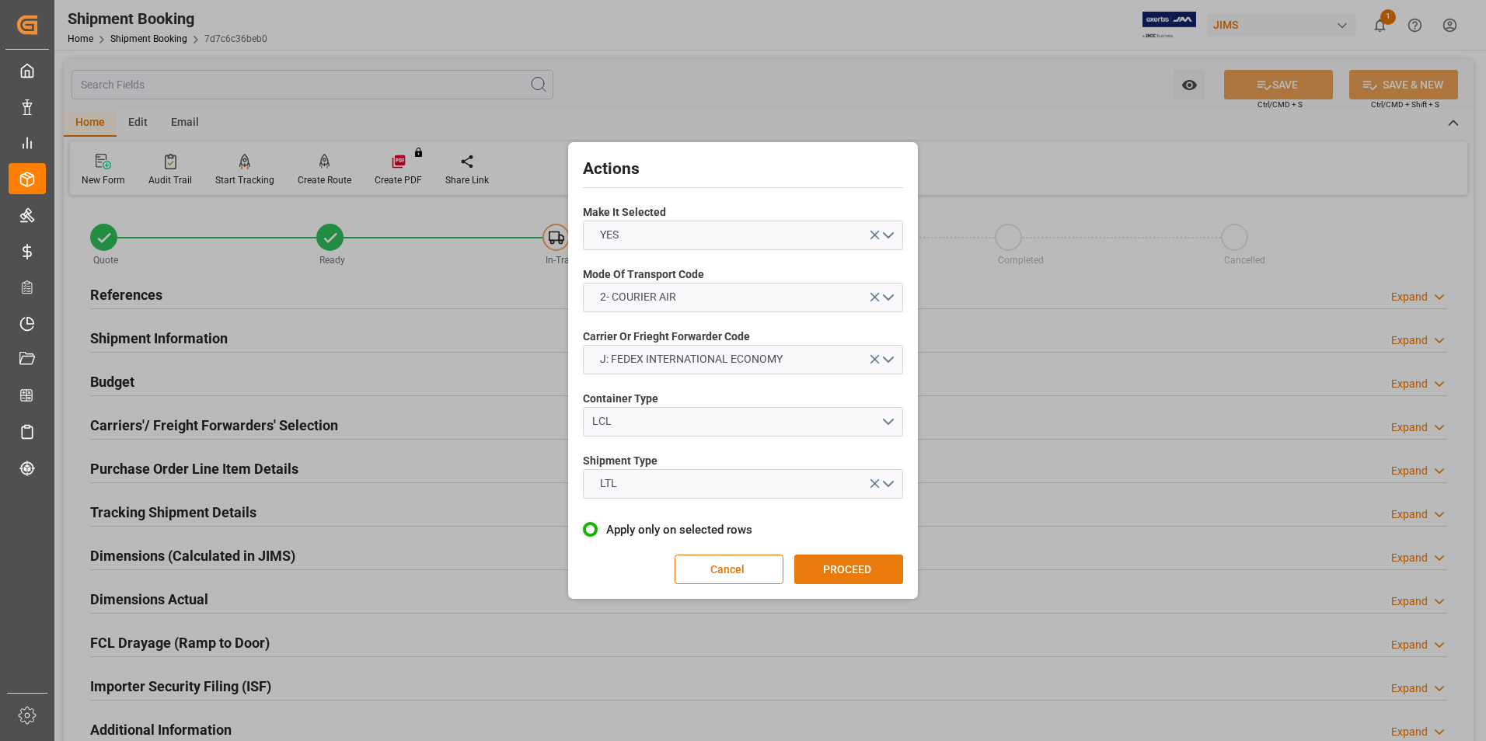
click at [830, 562] on button "PROCEED" at bounding box center [848, 570] width 109 height 30
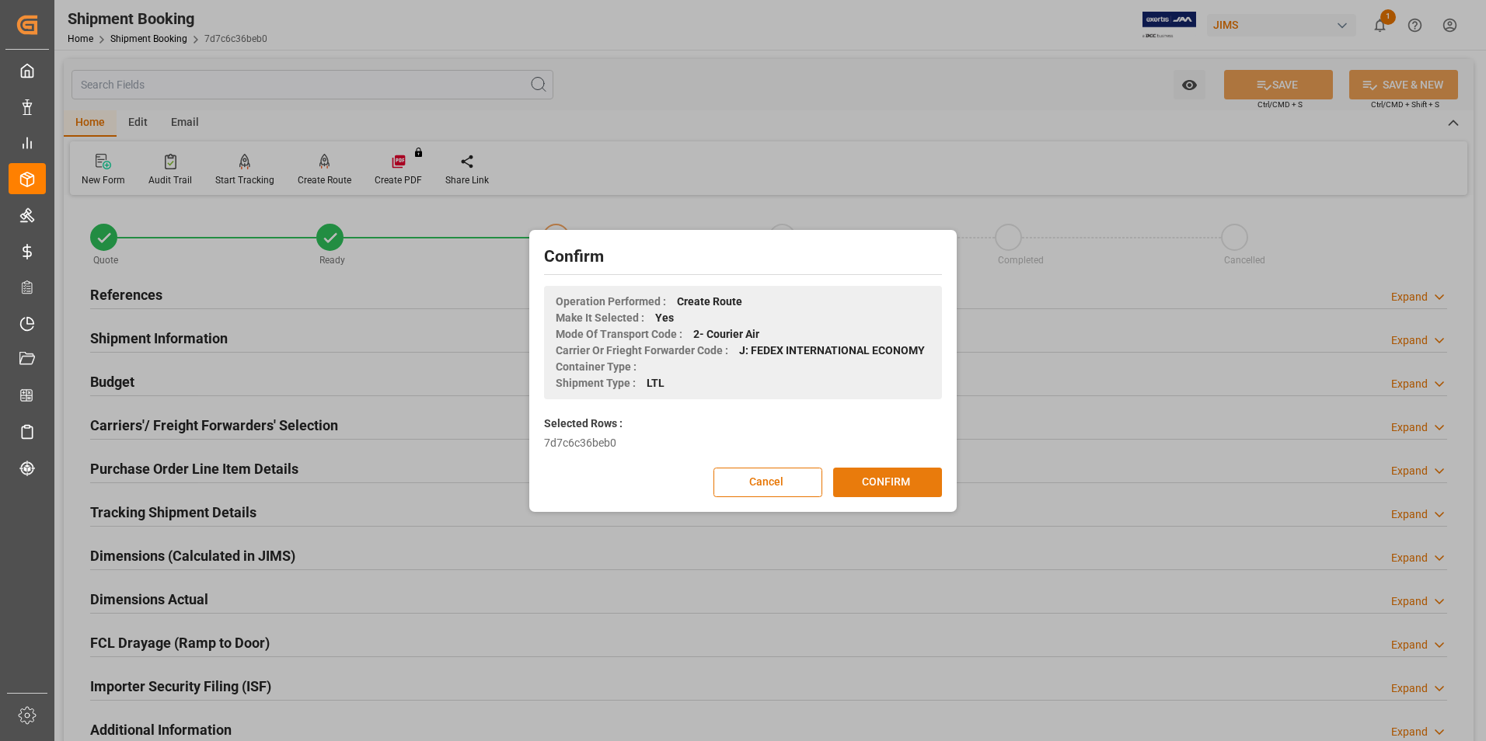
click at [876, 491] on button "CONFIRM" at bounding box center [887, 483] width 109 height 30
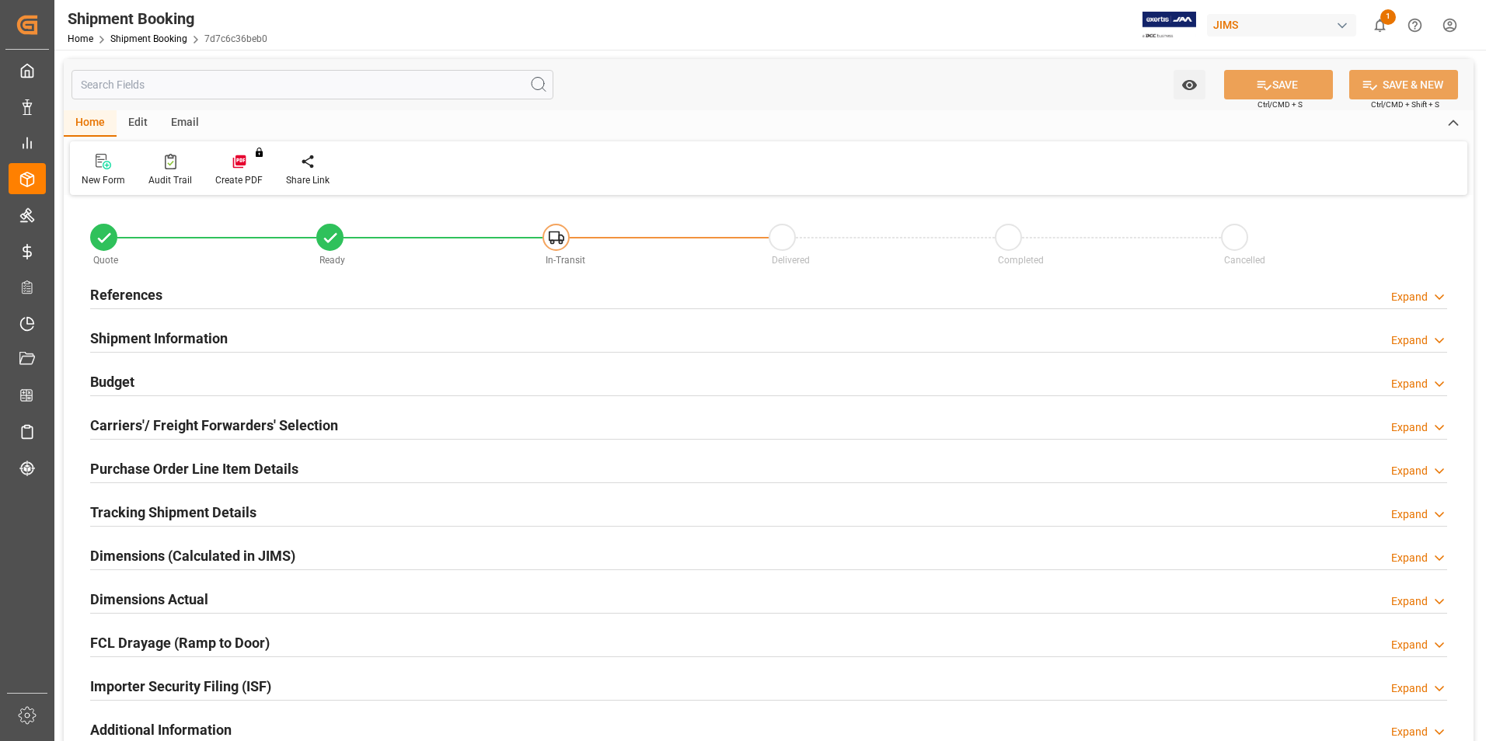
type input "0"
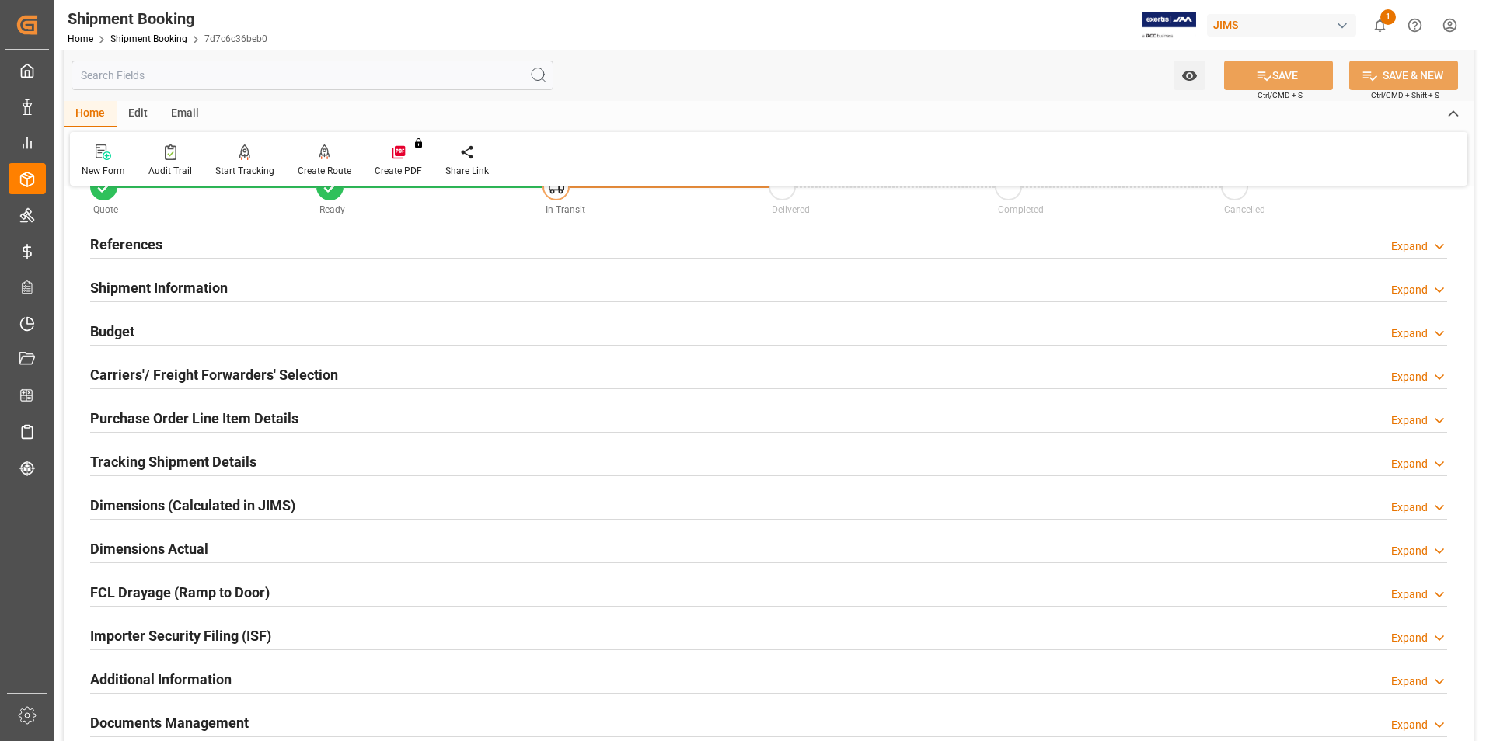
scroll to position [78, 0]
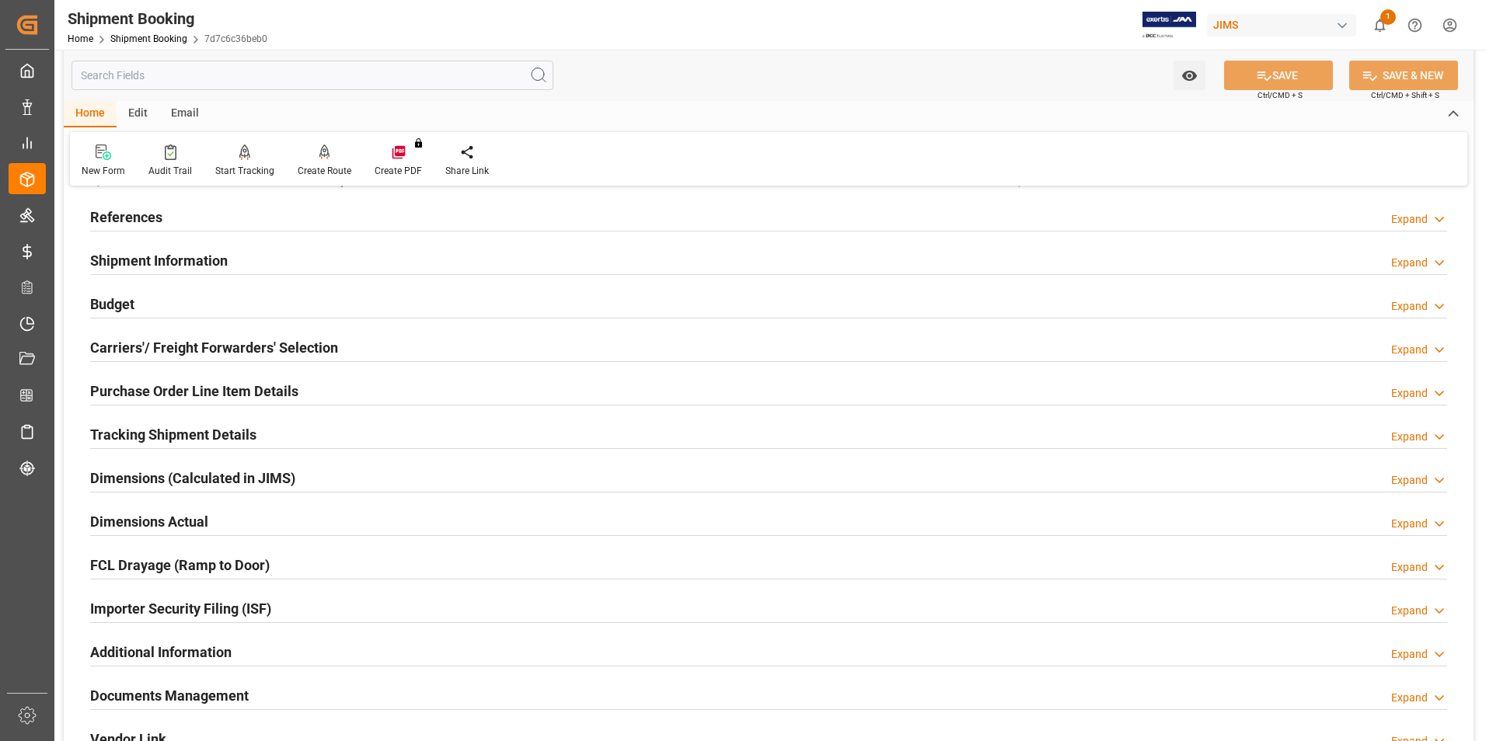
click at [156, 523] on h2 "Dimensions Actual" at bounding box center [149, 521] width 118 height 21
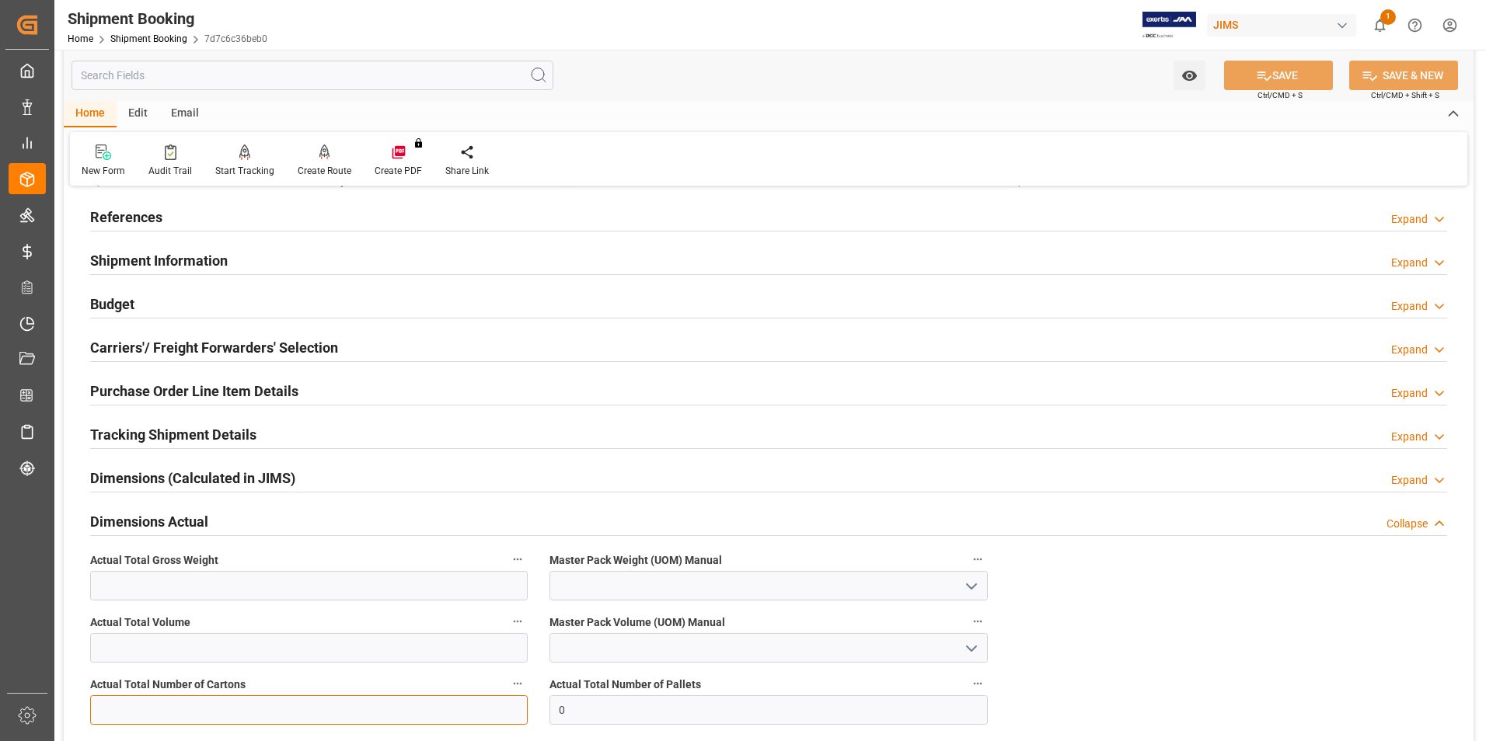
click at [135, 714] on input "text" at bounding box center [308, 710] width 437 height 30
type input "1"
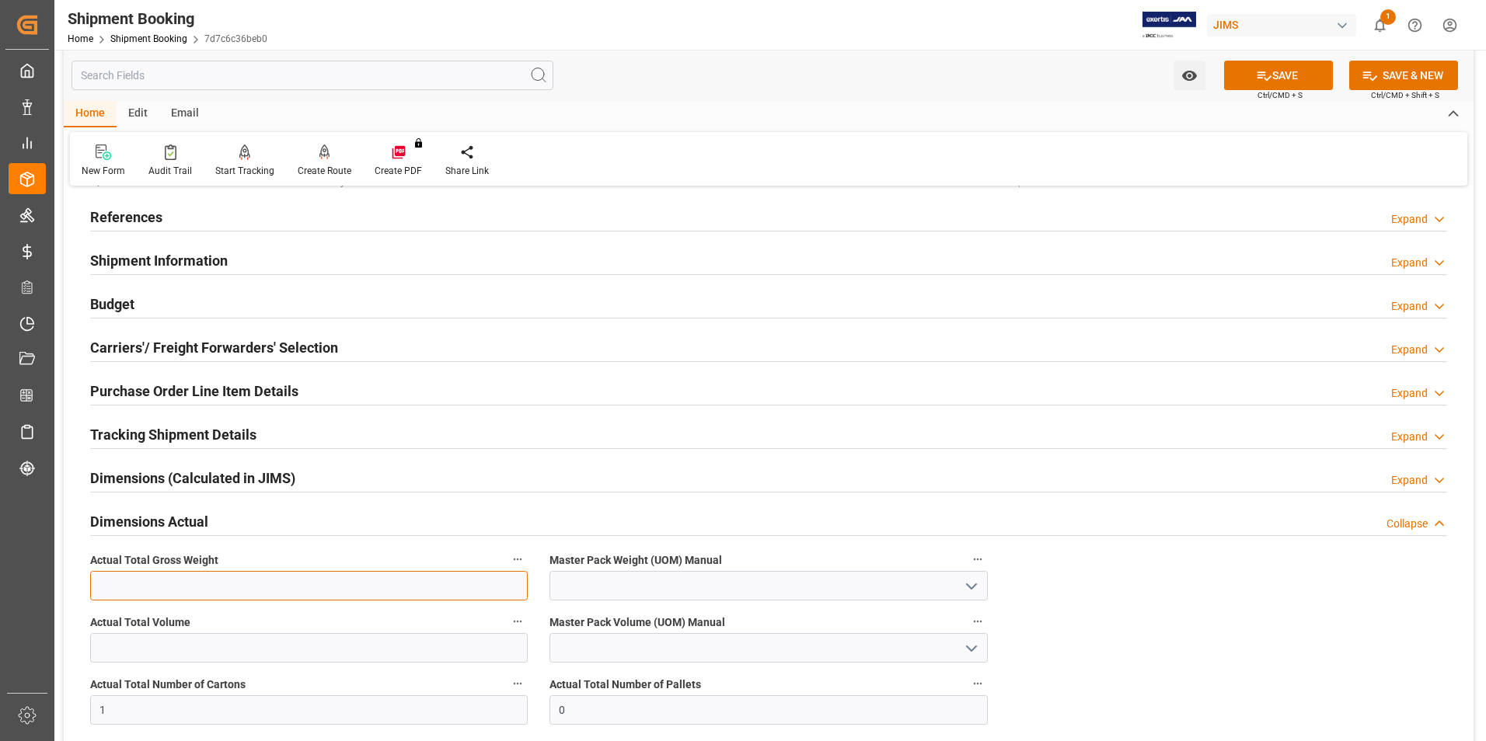
click at [96, 577] on input "text" at bounding box center [308, 586] width 437 height 30
type input "1"
click at [591, 586] on input at bounding box center [767, 586] width 437 height 30
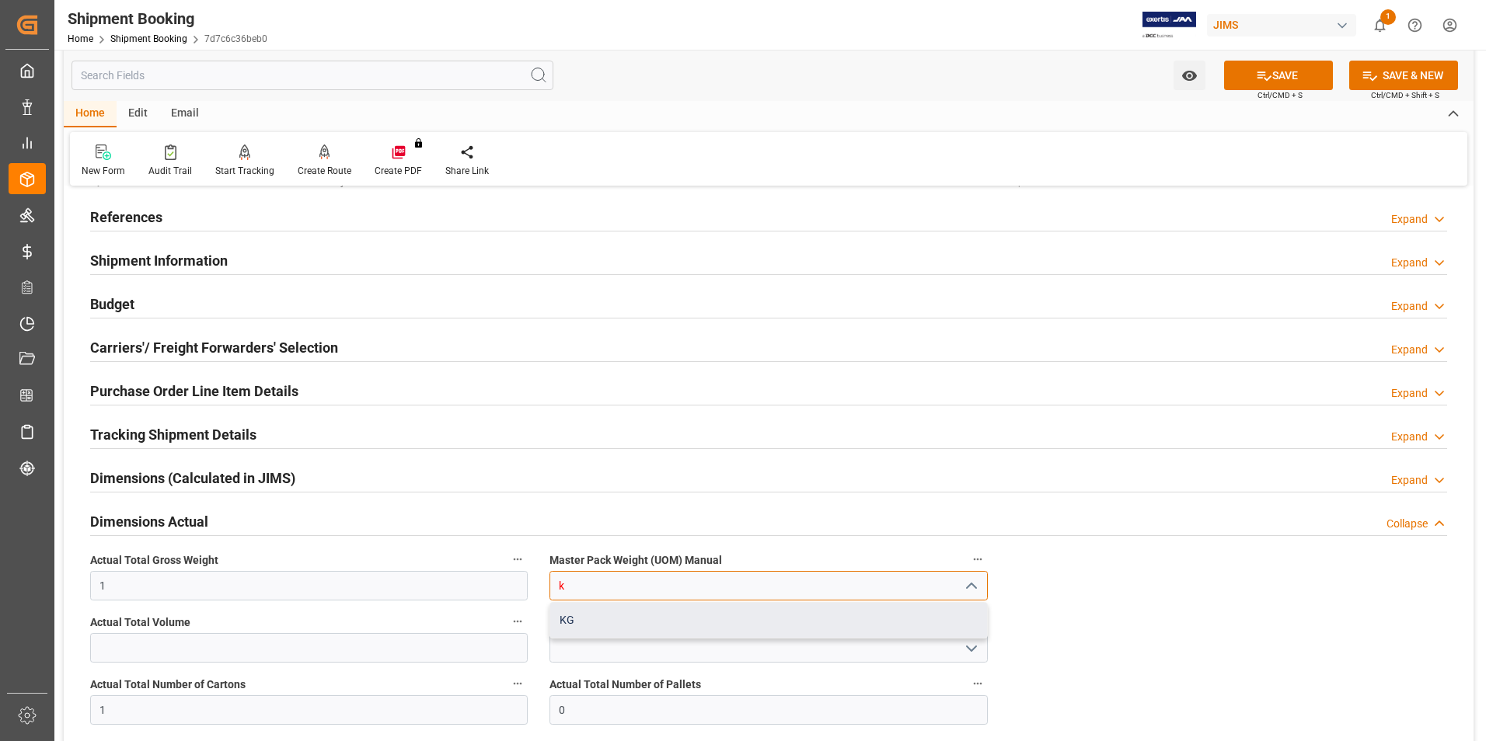
click at [606, 611] on div "KG" at bounding box center [768, 620] width 436 height 35
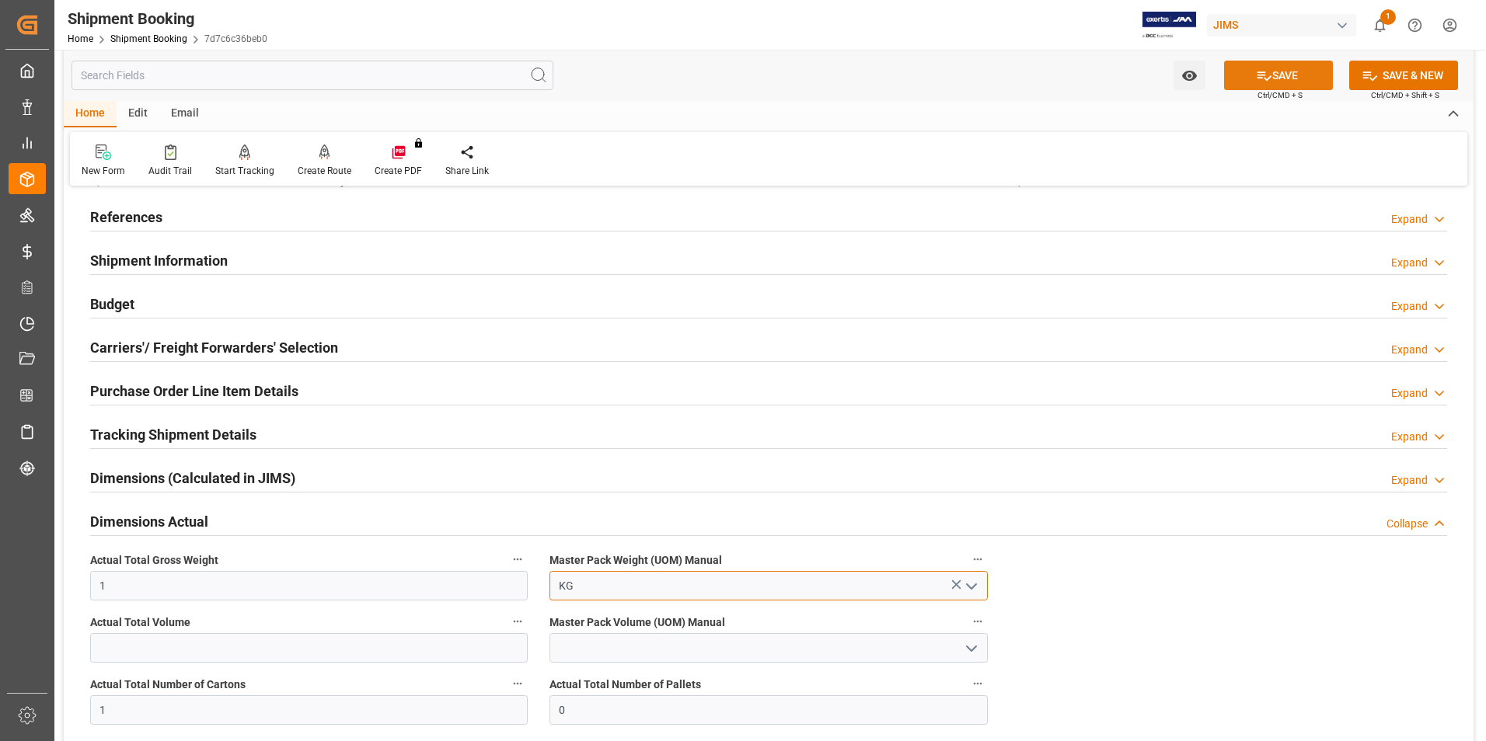
type input "KG"
click at [1298, 63] on button "SAVE" at bounding box center [1278, 76] width 109 height 30
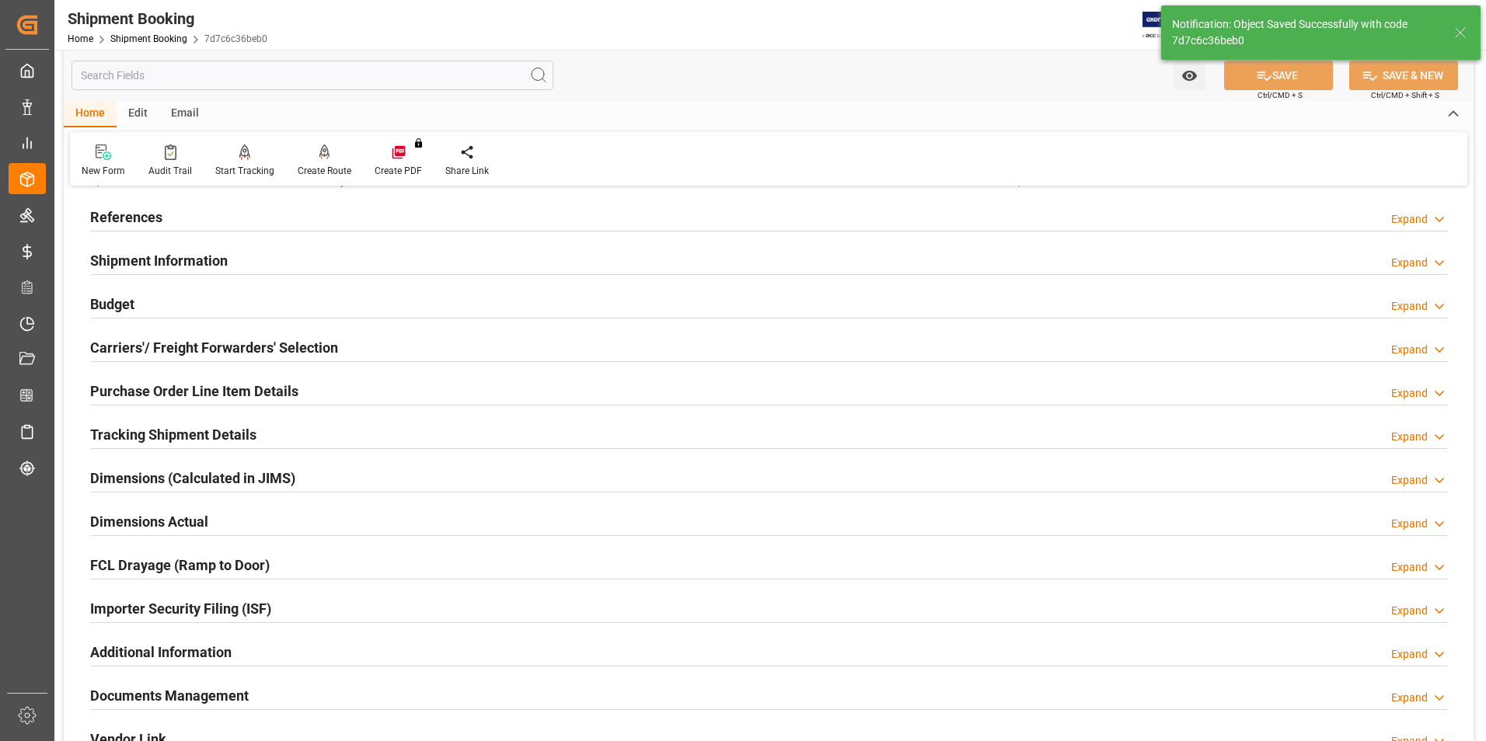
click at [128, 433] on h2 "Tracking Shipment Details" at bounding box center [173, 434] width 166 height 21
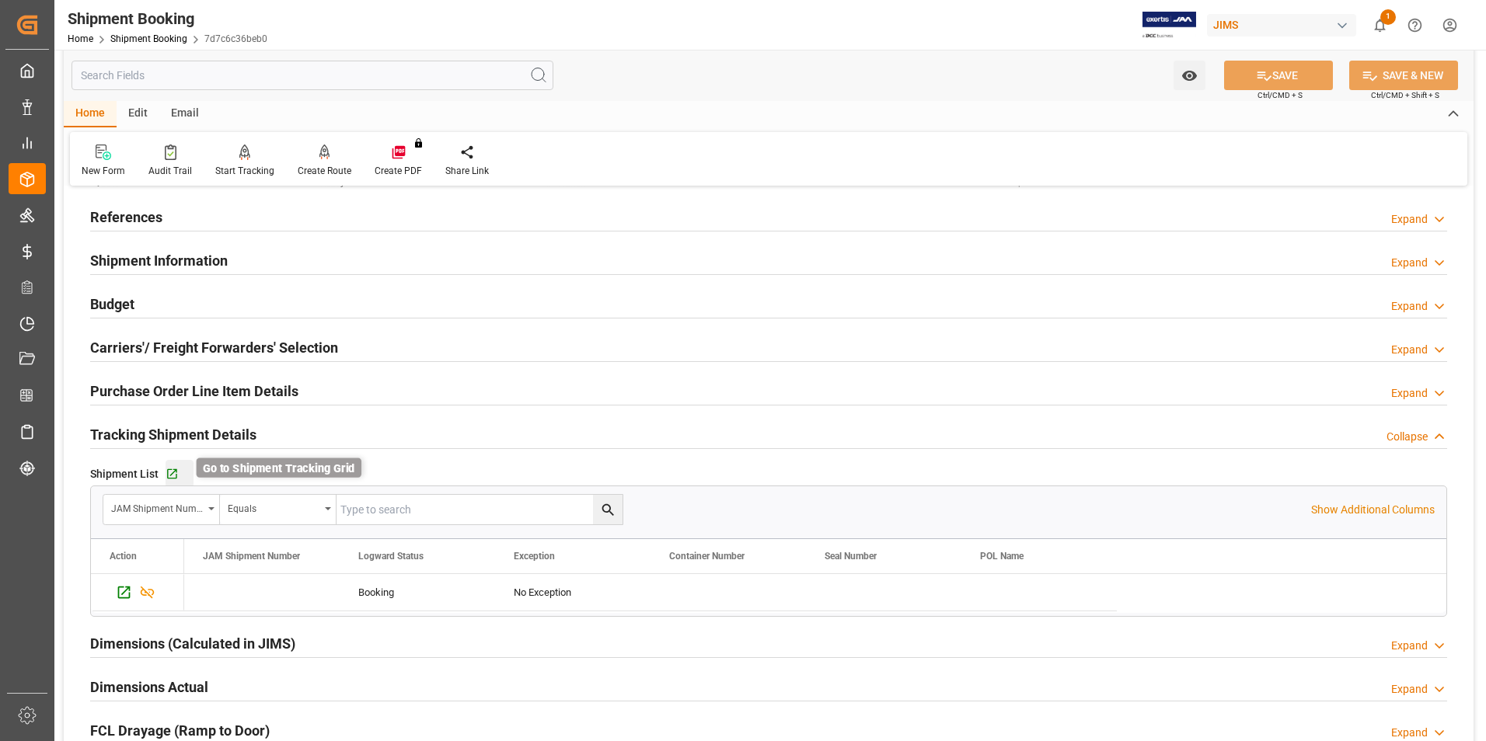
click at [172, 477] on icon "button" at bounding box center [172, 474] width 10 height 10
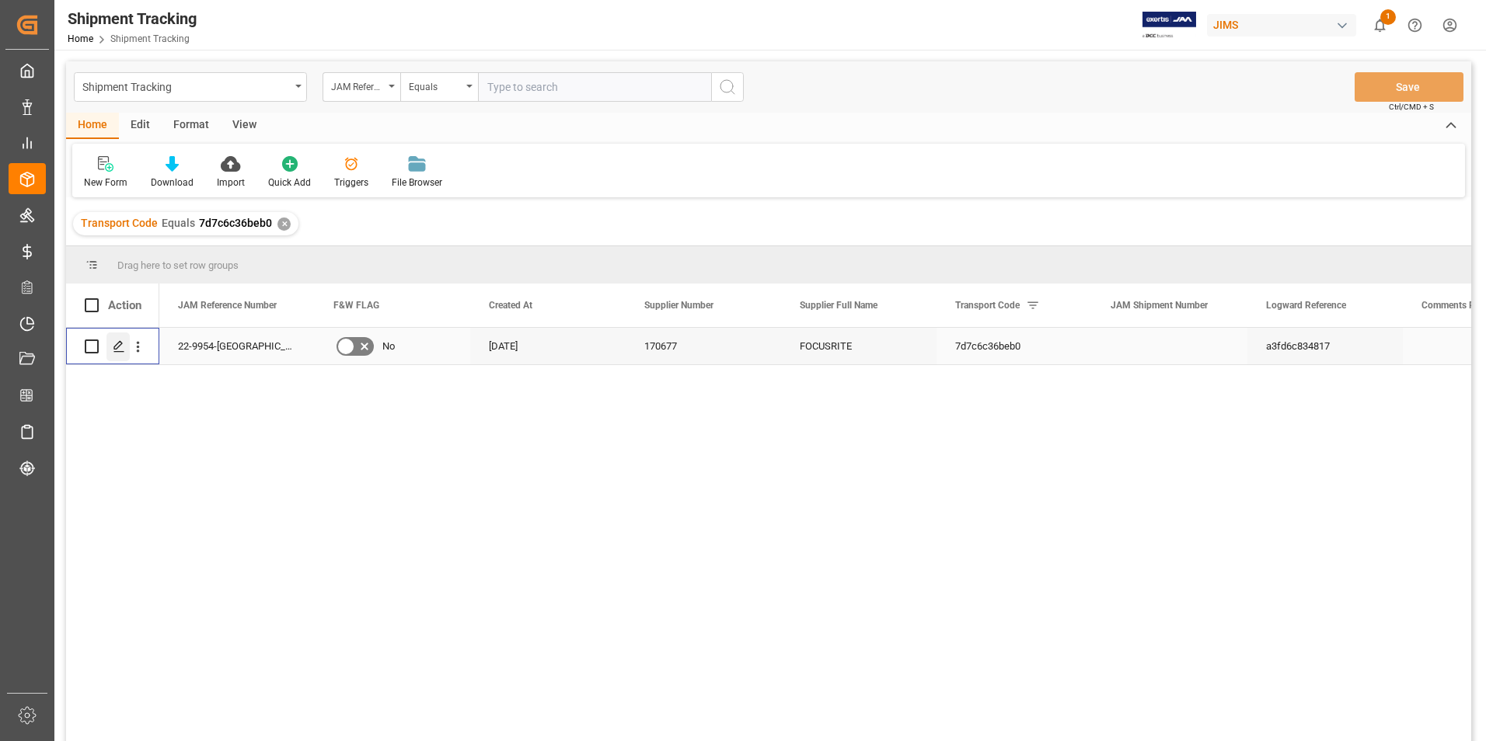
click at [121, 346] on icon "Press SPACE to select this row." at bounding box center [119, 346] width 12 height 12
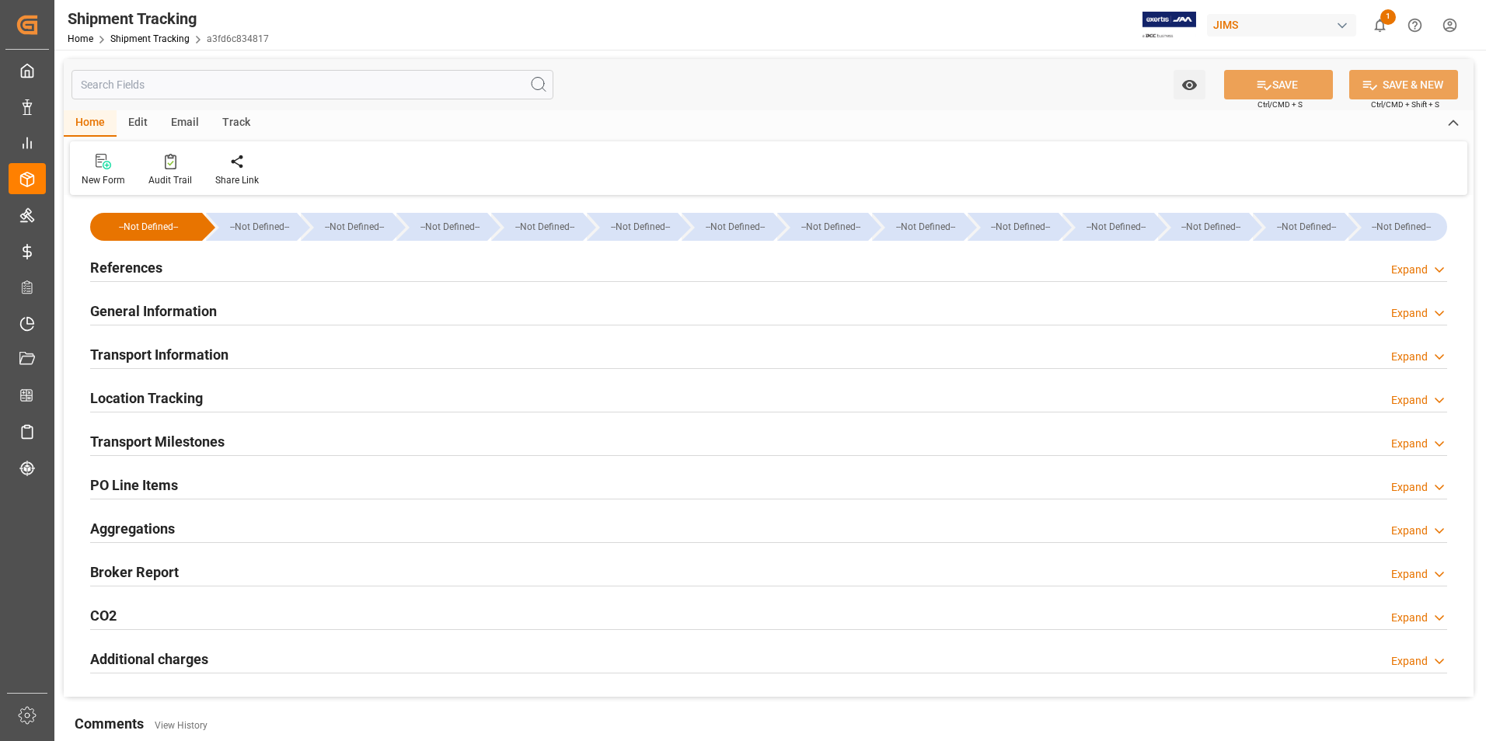
type input "[DATE]"
click at [137, 268] on h2 "References" at bounding box center [126, 267] width 72 height 21
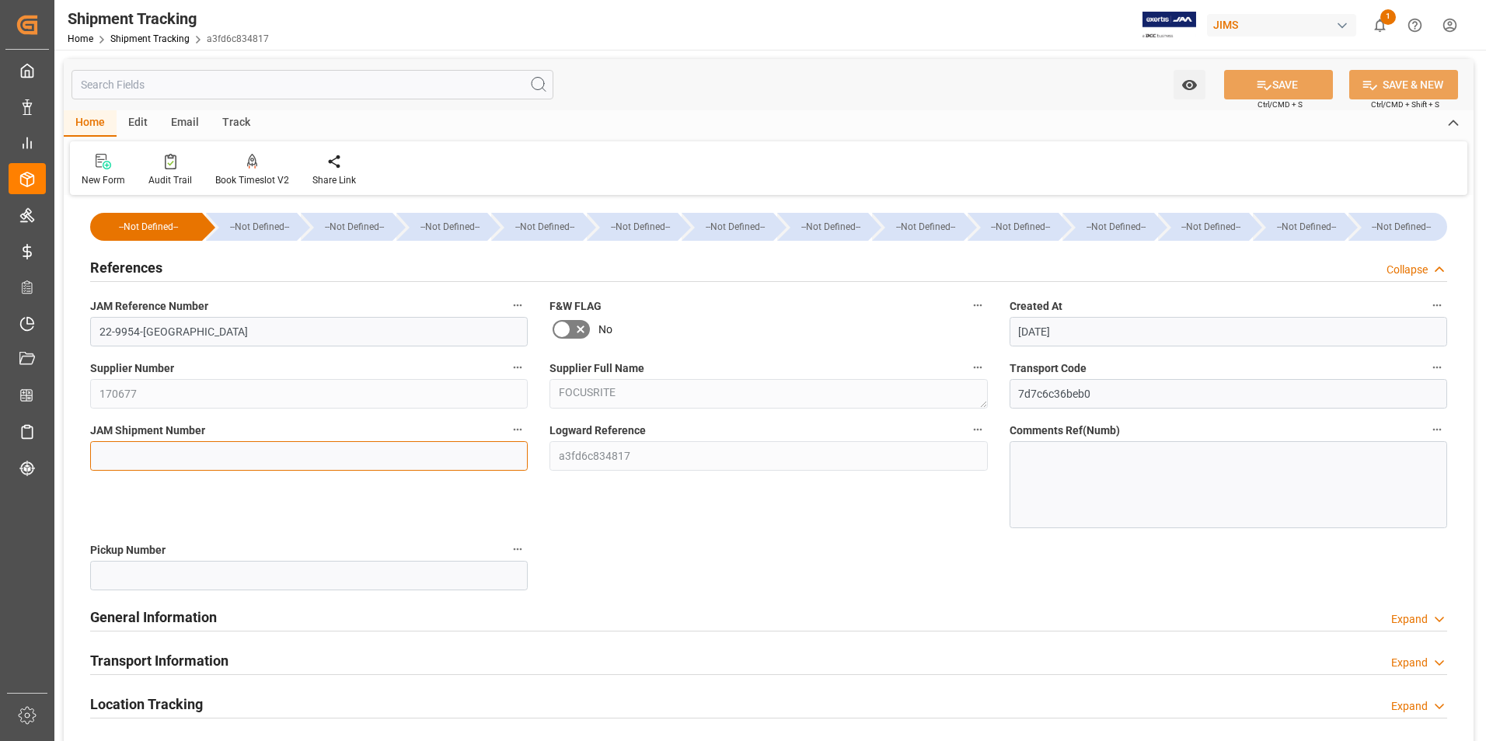
click at [183, 458] on input at bounding box center [308, 456] width 437 height 30
type input "72600"
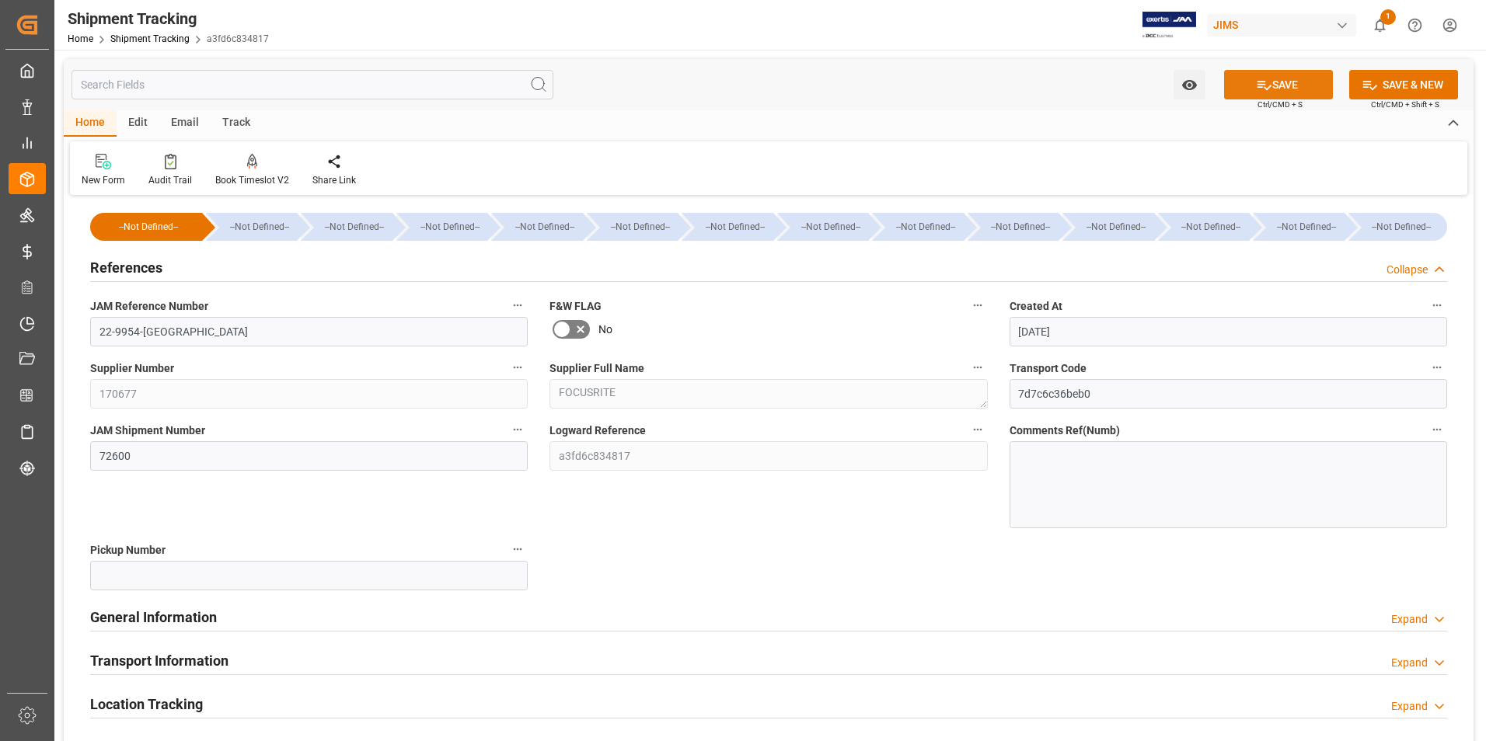
click at [1281, 90] on button "SAVE" at bounding box center [1278, 85] width 109 height 30
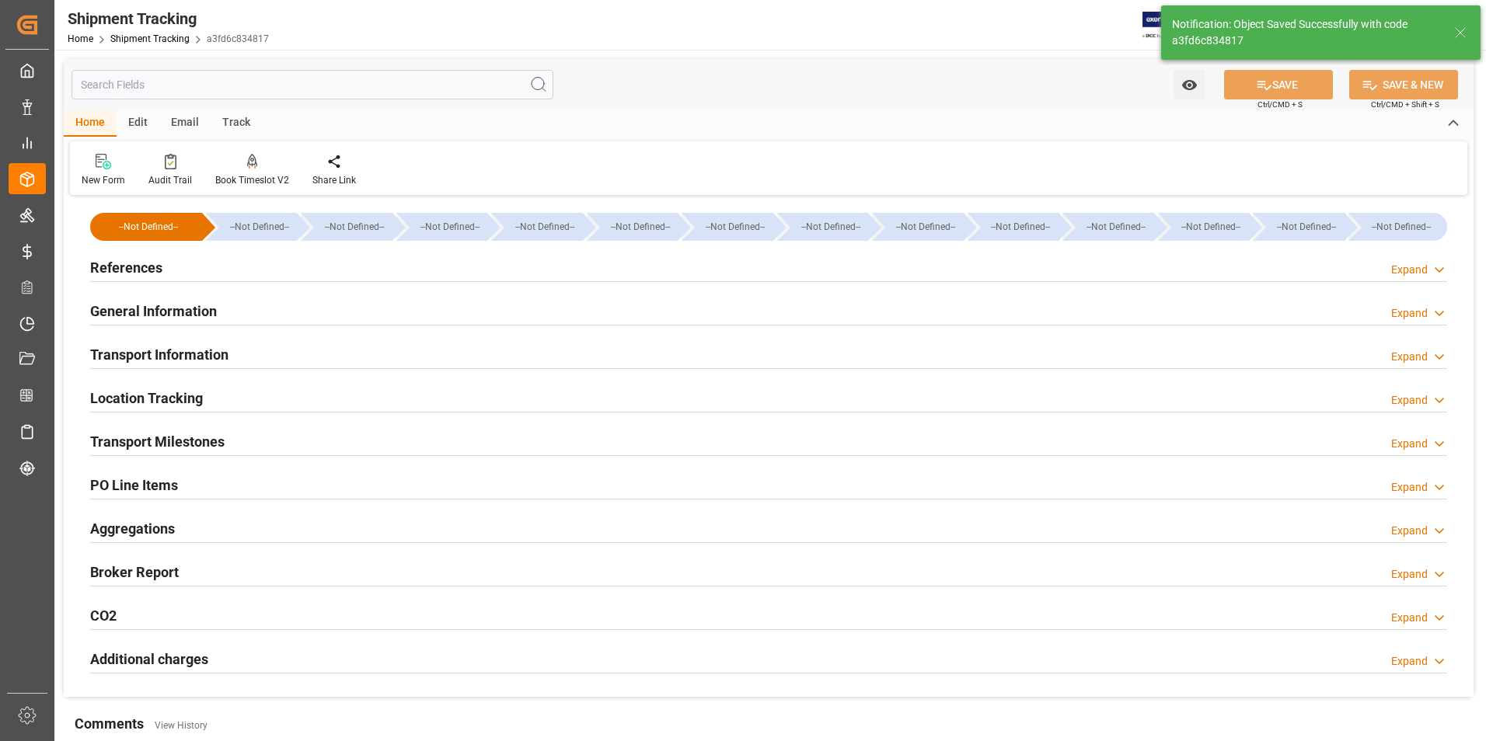
click at [181, 353] on h2 "Transport Information" at bounding box center [159, 354] width 138 height 21
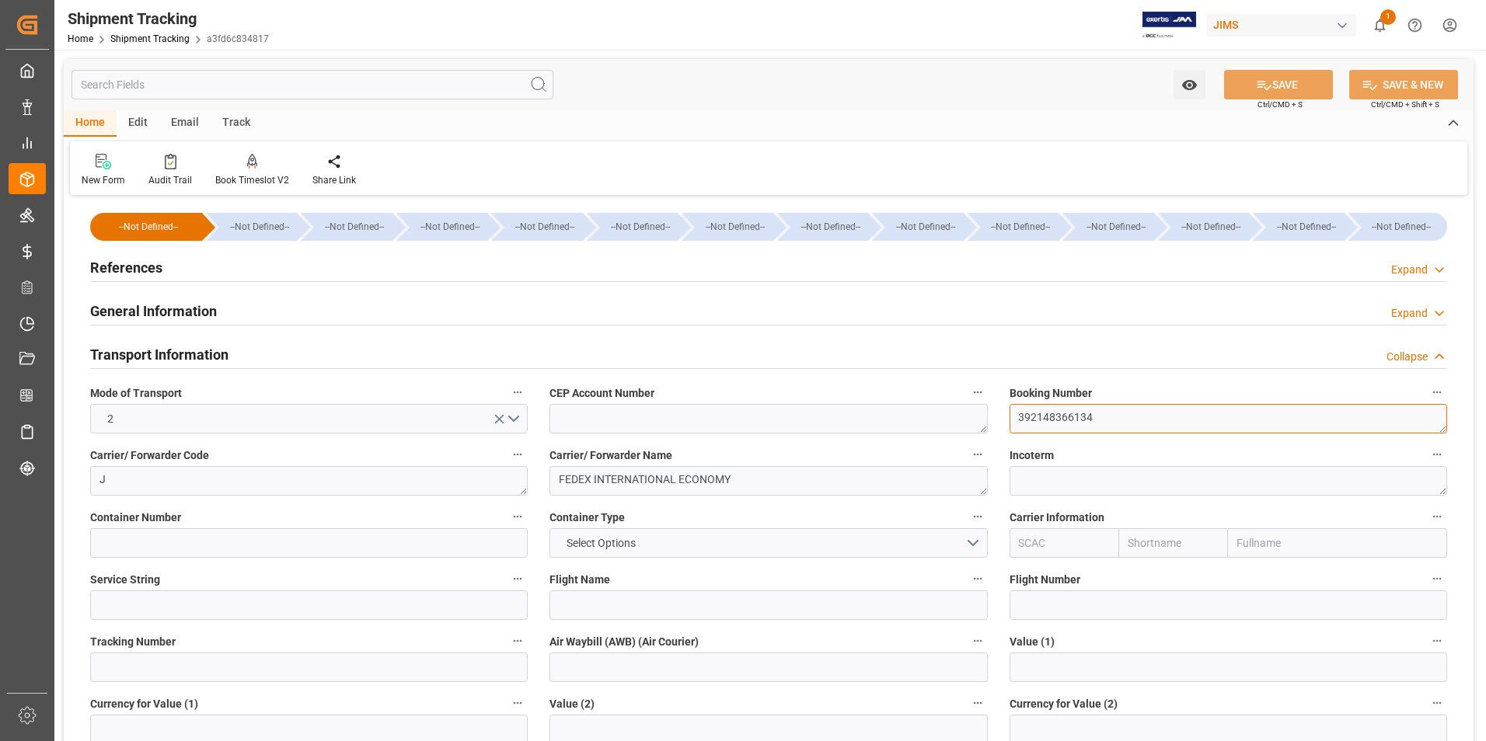
drag, startPoint x: 1095, startPoint y: 418, endPoint x: 1014, endPoint y: 420, distance: 80.8
click at [1014, 420] on textarea "392148366134" at bounding box center [1227, 419] width 437 height 30
click at [175, 674] on input at bounding box center [308, 668] width 437 height 30
paste input "392148366134"
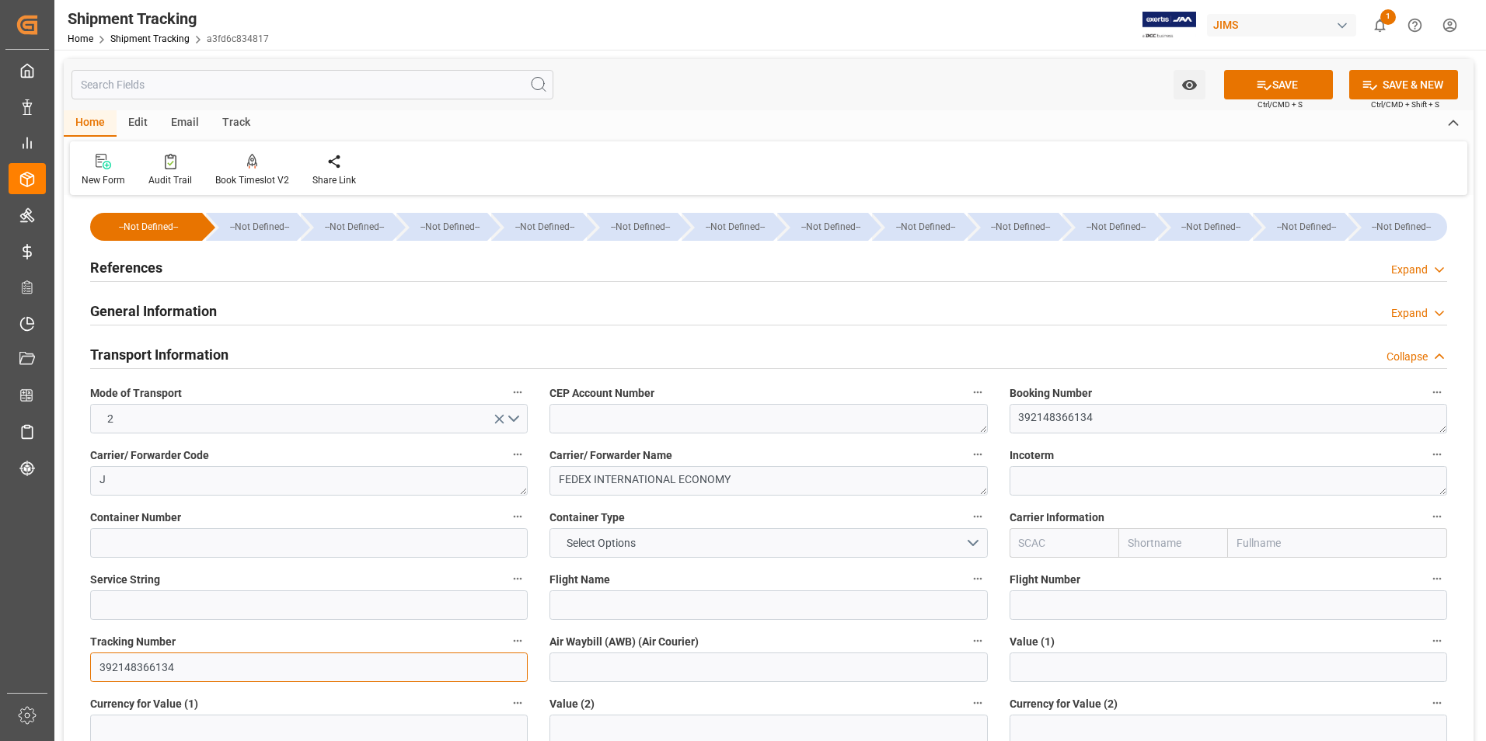
type input "392148366134"
click at [570, 672] on input at bounding box center [767, 668] width 437 height 30
paste input "392148366134"
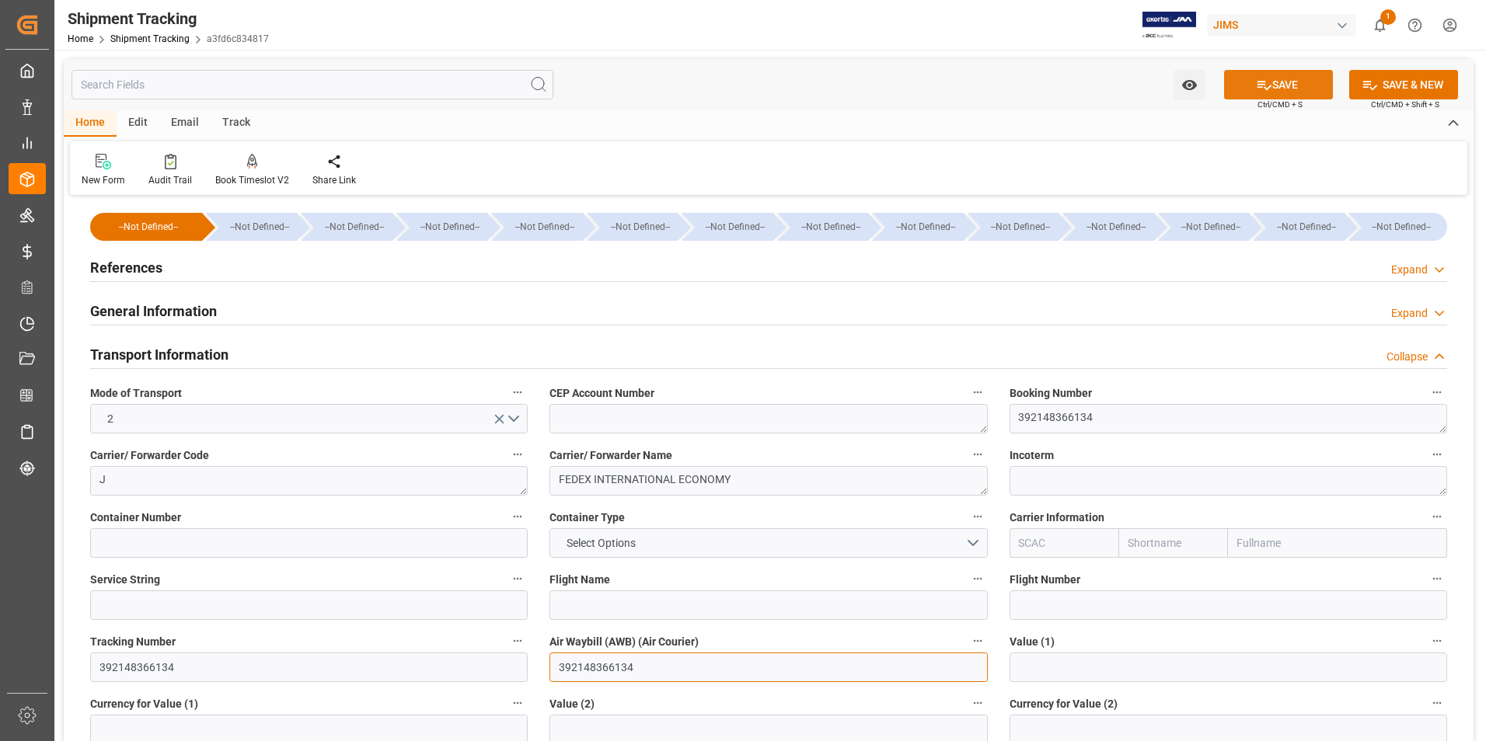
type input "392148366134"
click at [1308, 85] on button "SAVE" at bounding box center [1278, 85] width 109 height 30
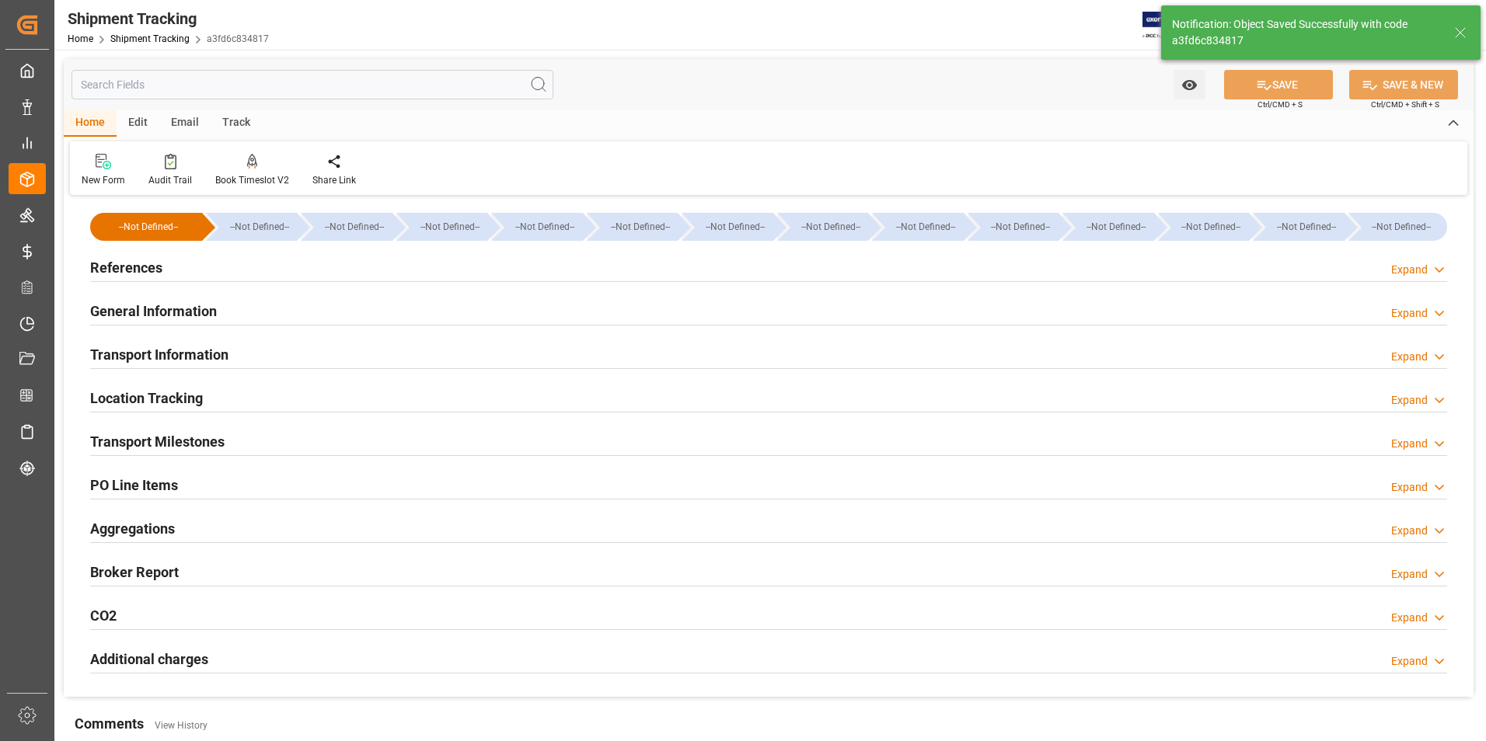
click at [152, 441] on h2 "Transport Milestones" at bounding box center [157, 441] width 134 height 21
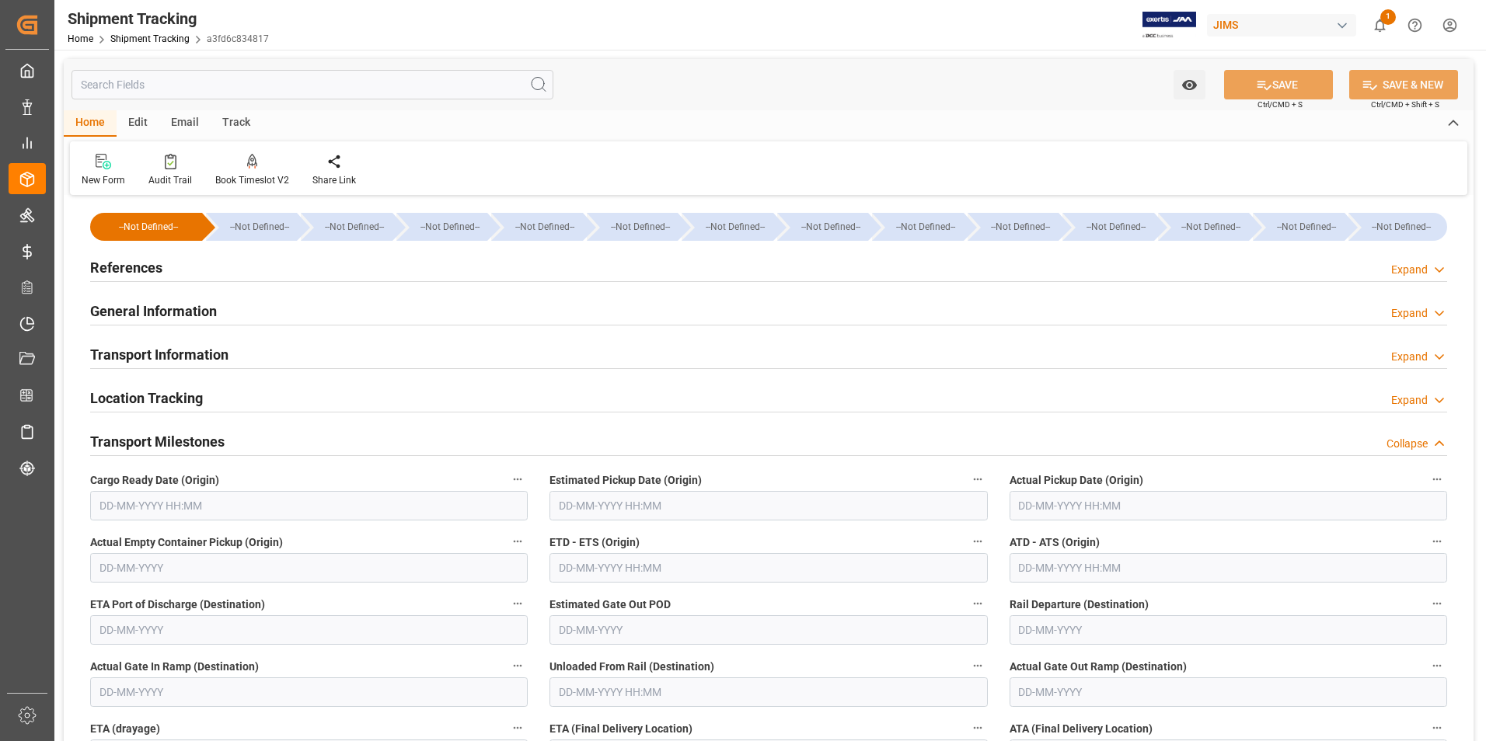
click at [1051, 514] on input "text" at bounding box center [1227, 506] width 437 height 30
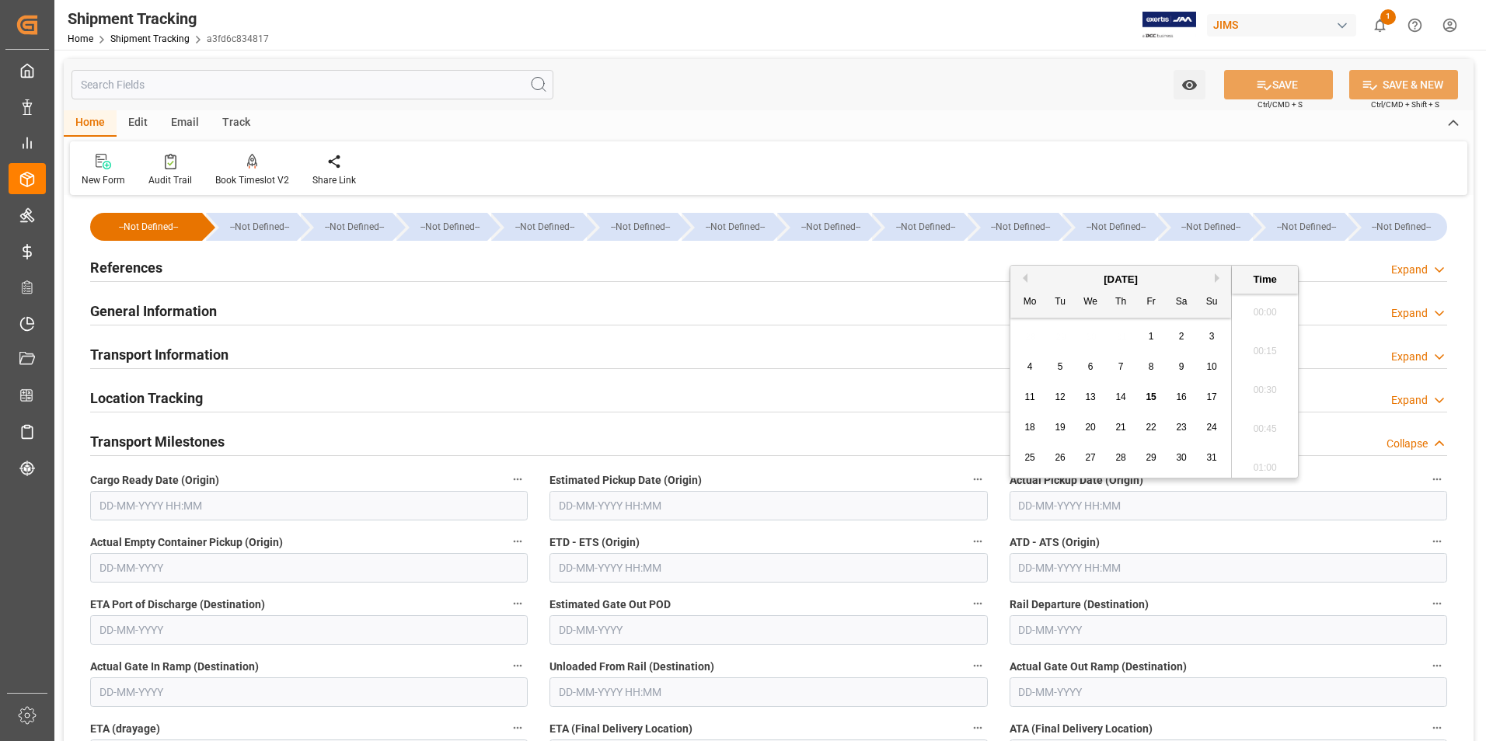
scroll to position [1443, 0]
click at [1154, 397] on span "15" at bounding box center [1150, 397] width 10 height 11
type input "15-08-2025 00:00"
click at [629, 573] on input "text" at bounding box center [767, 568] width 437 height 30
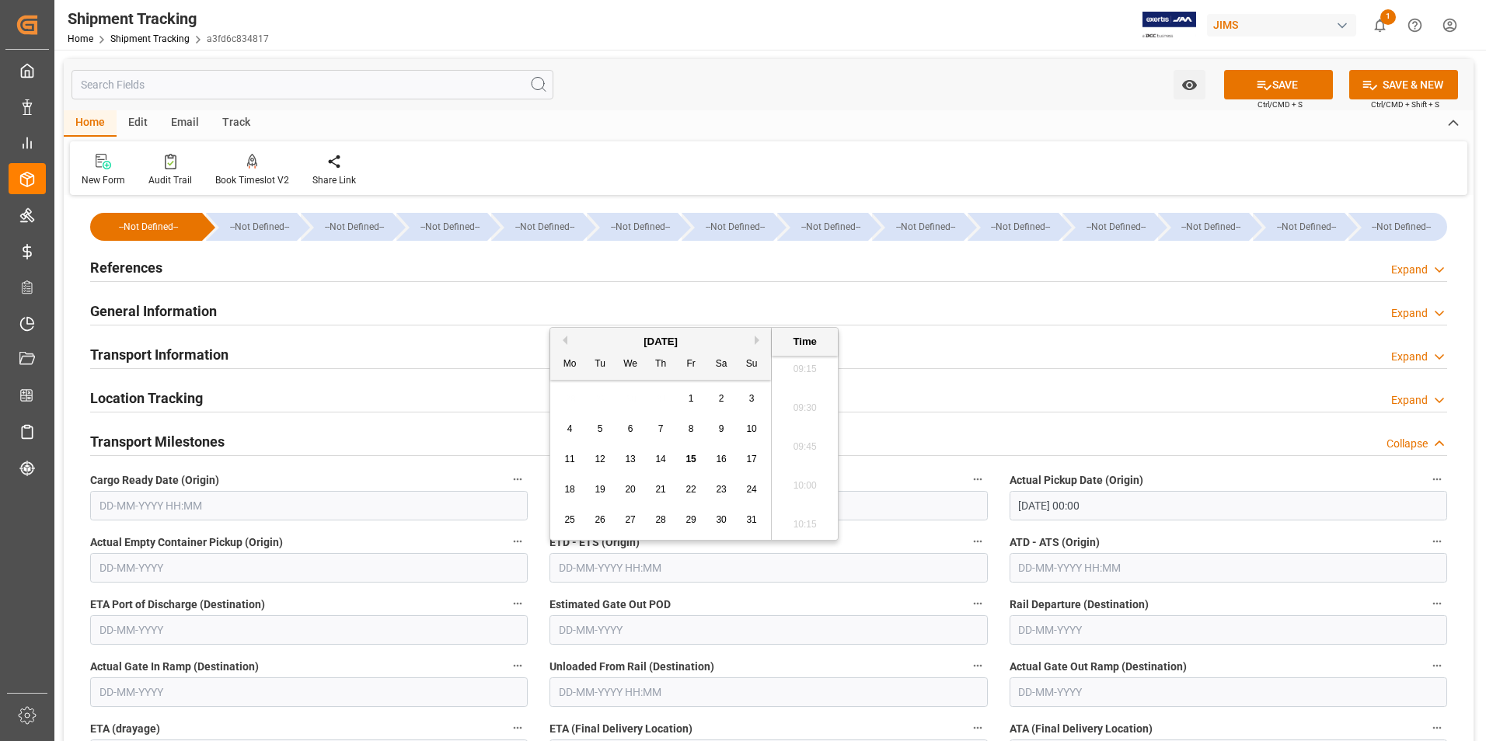
click at [555, 394] on div "28 29 30 31 1 2 3" at bounding box center [661, 399] width 212 height 30
click at [689, 456] on span "15" at bounding box center [690, 459] width 10 height 11
type input "15-08-2025 00:00"
click at [1042, 572] on input "text" at bounding box center [1227, 568] width 437 height 30
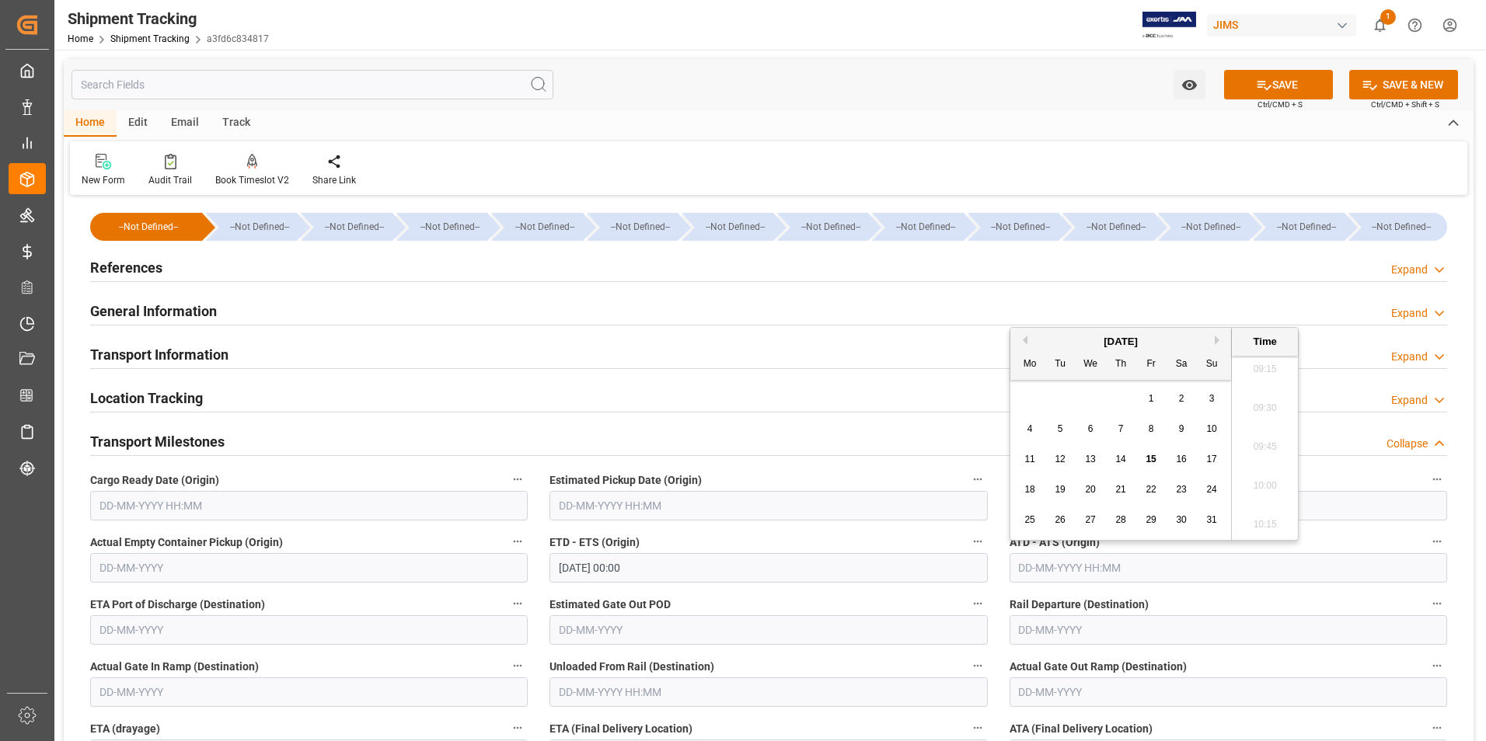
click at [1028, 399] on div "28 29 30 31 1 2 3" at bounding box center [1121, 399] width 212 height 30
click at [1151, 459] on span "15" at bounding box center [1150, 459] width 10 height 11
type input "15-08-2025 00:00"
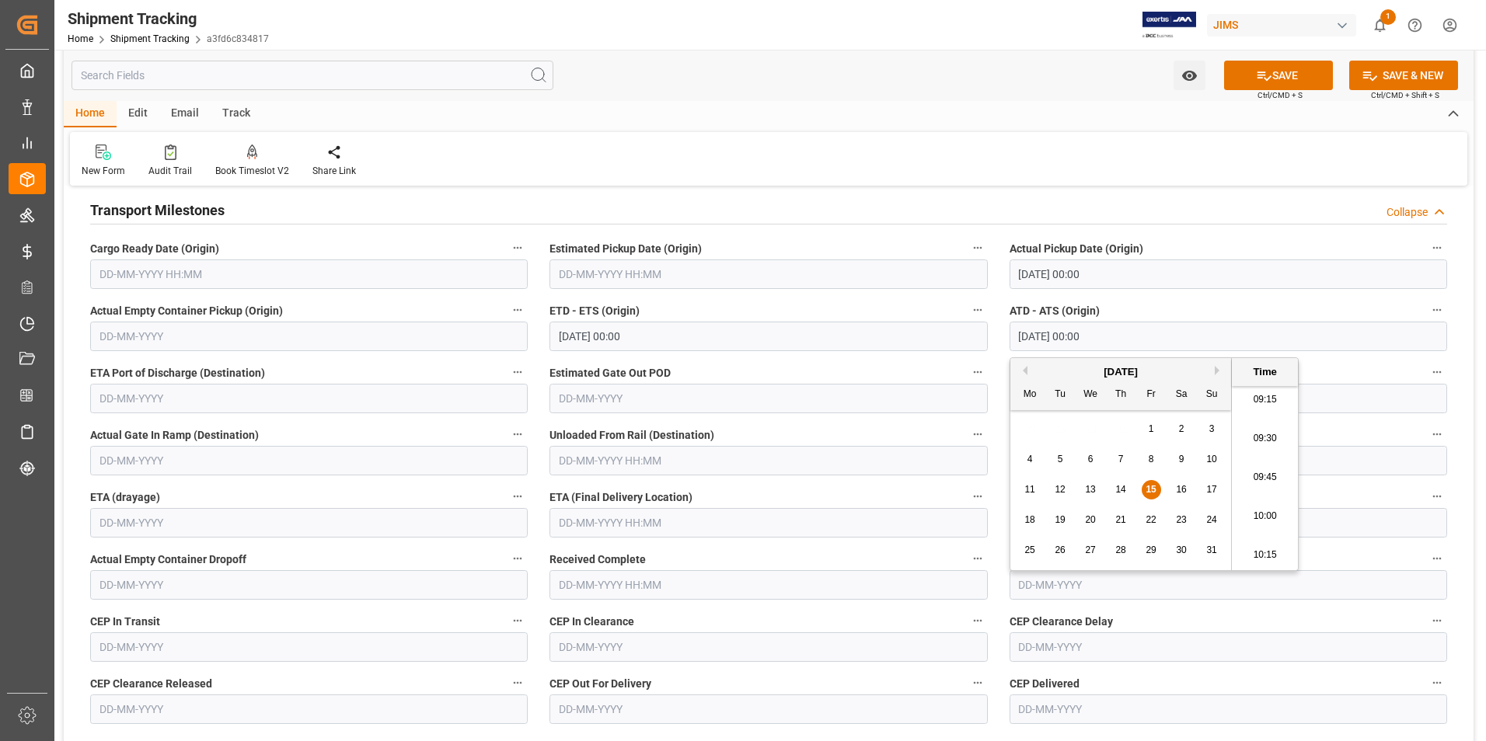
scroll to position [233, 0]
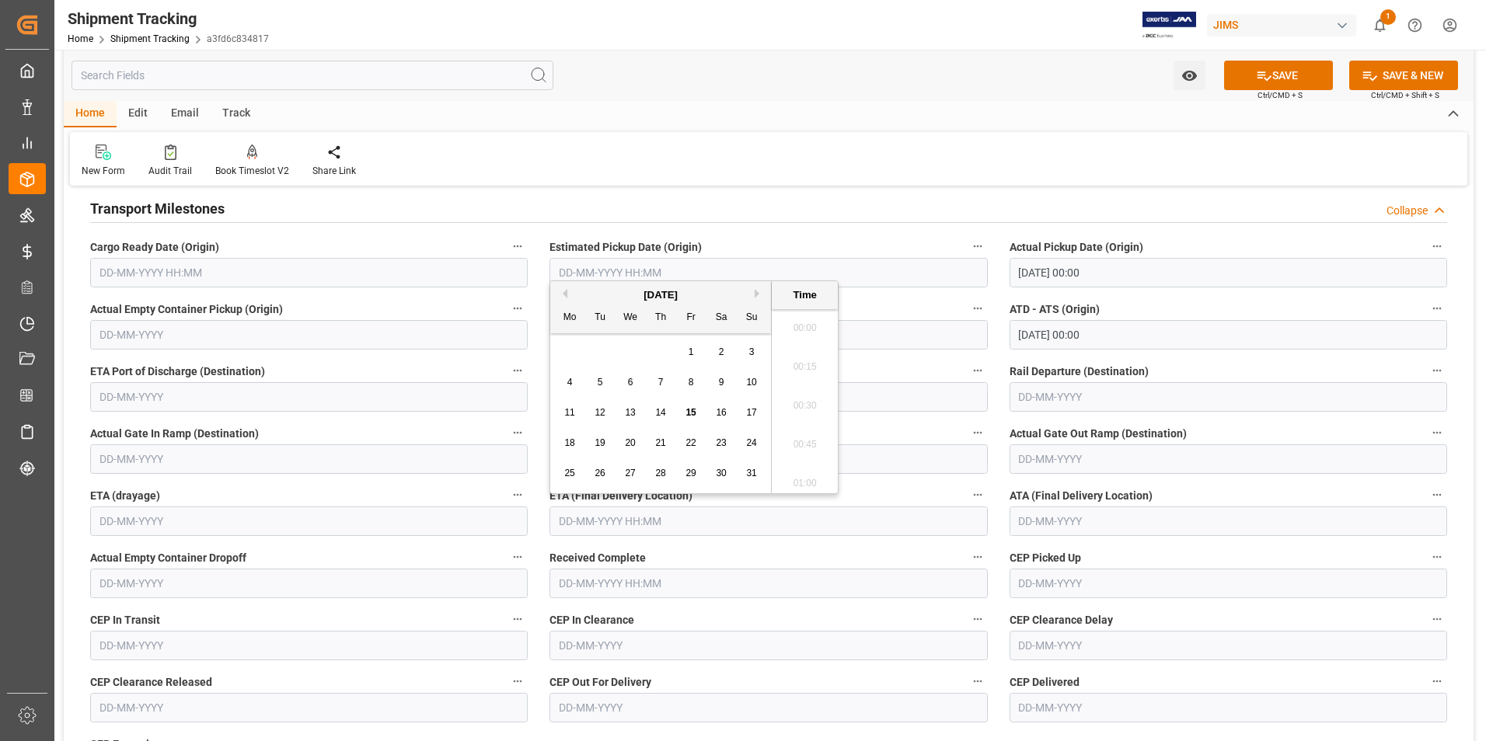
click at [605, 524] on input "text" at bounding box center [767, 522] width 437 height 30
drag, startPoint x: 691, startPoint y: 439, endPoint x: 899, endPoint y: 331, distance: 234.6
click at [691, 439] on span "22" at bounding box center [690, 442] width 10 height 11
type input "22-08-2025 00:00"
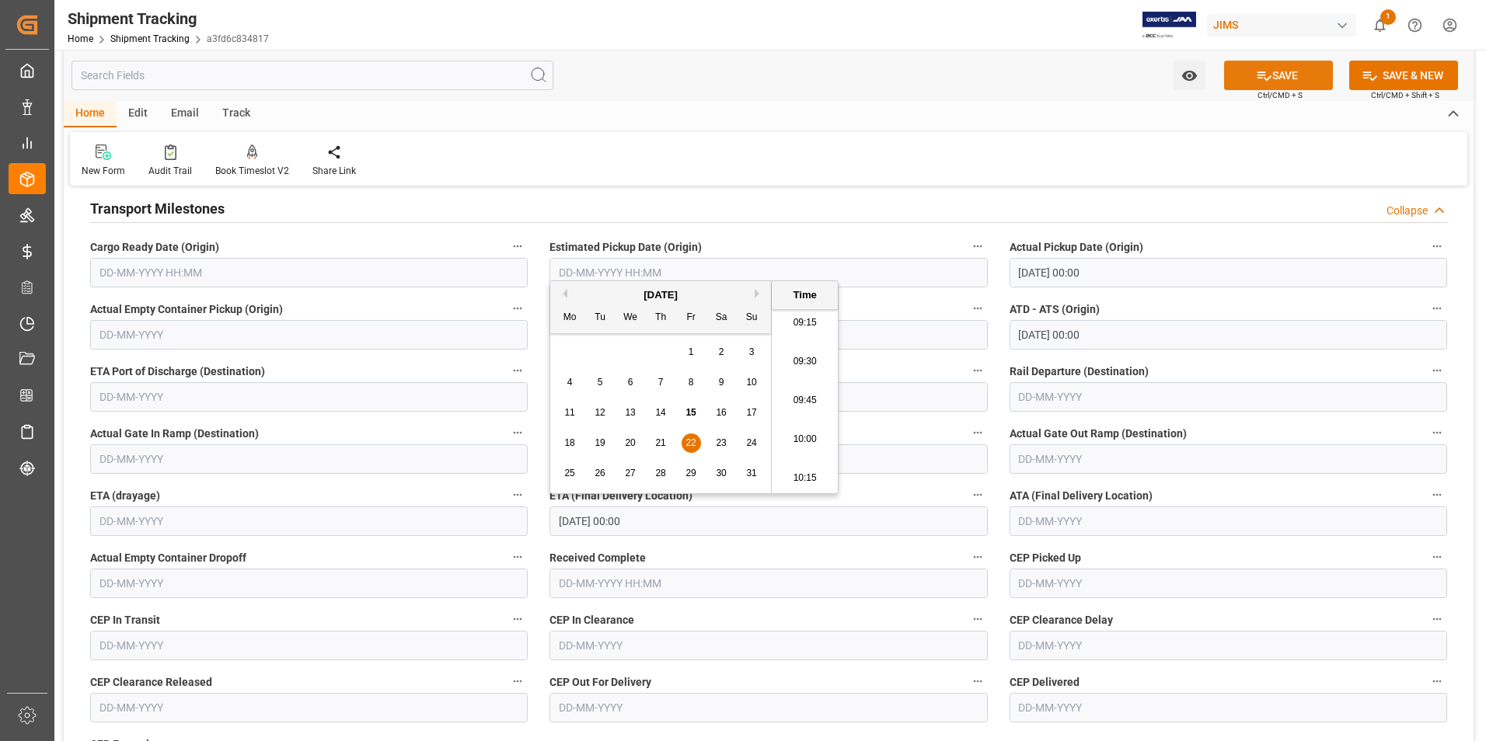
click at [1263, 77] on icon at bounding box center [1264, 76] width 16 height 16
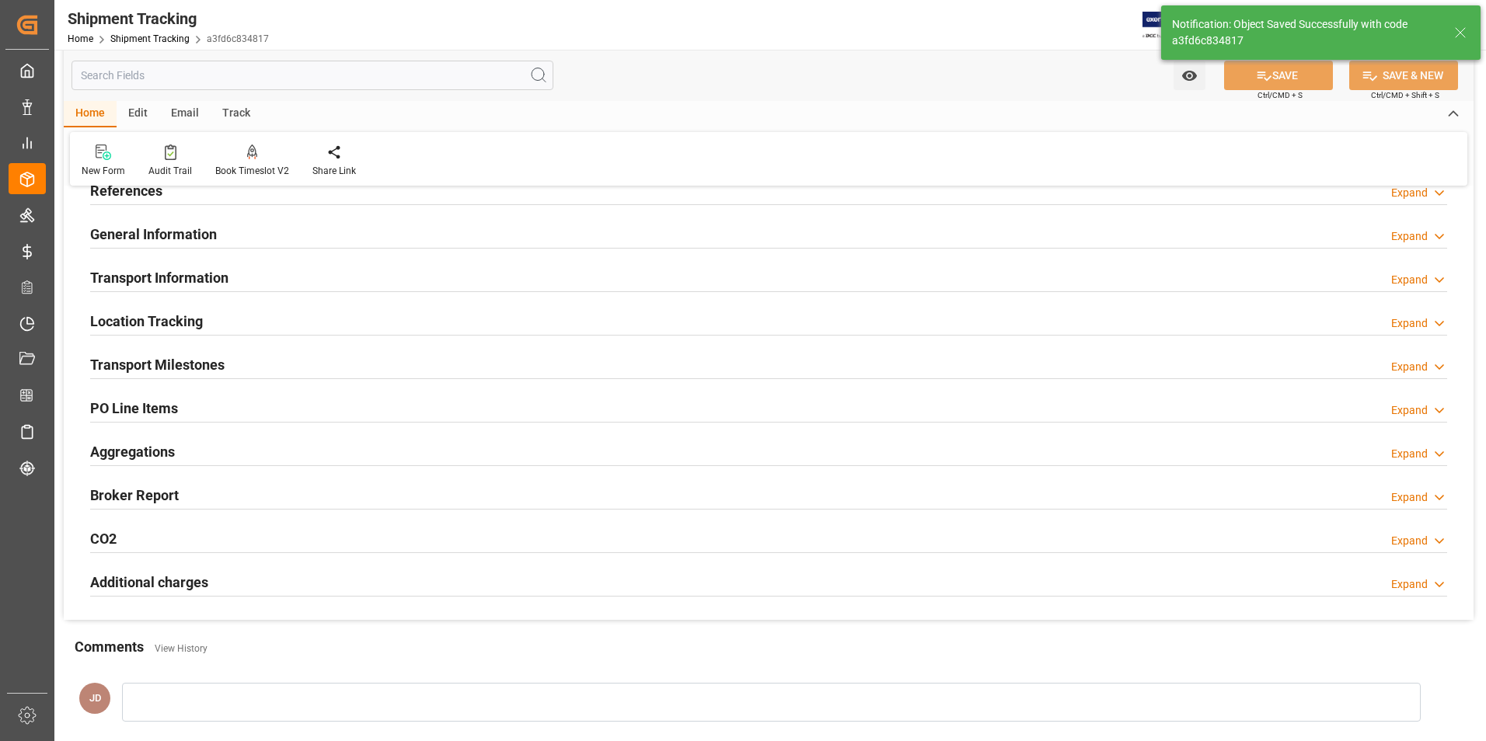
scroll to position [0, 0]
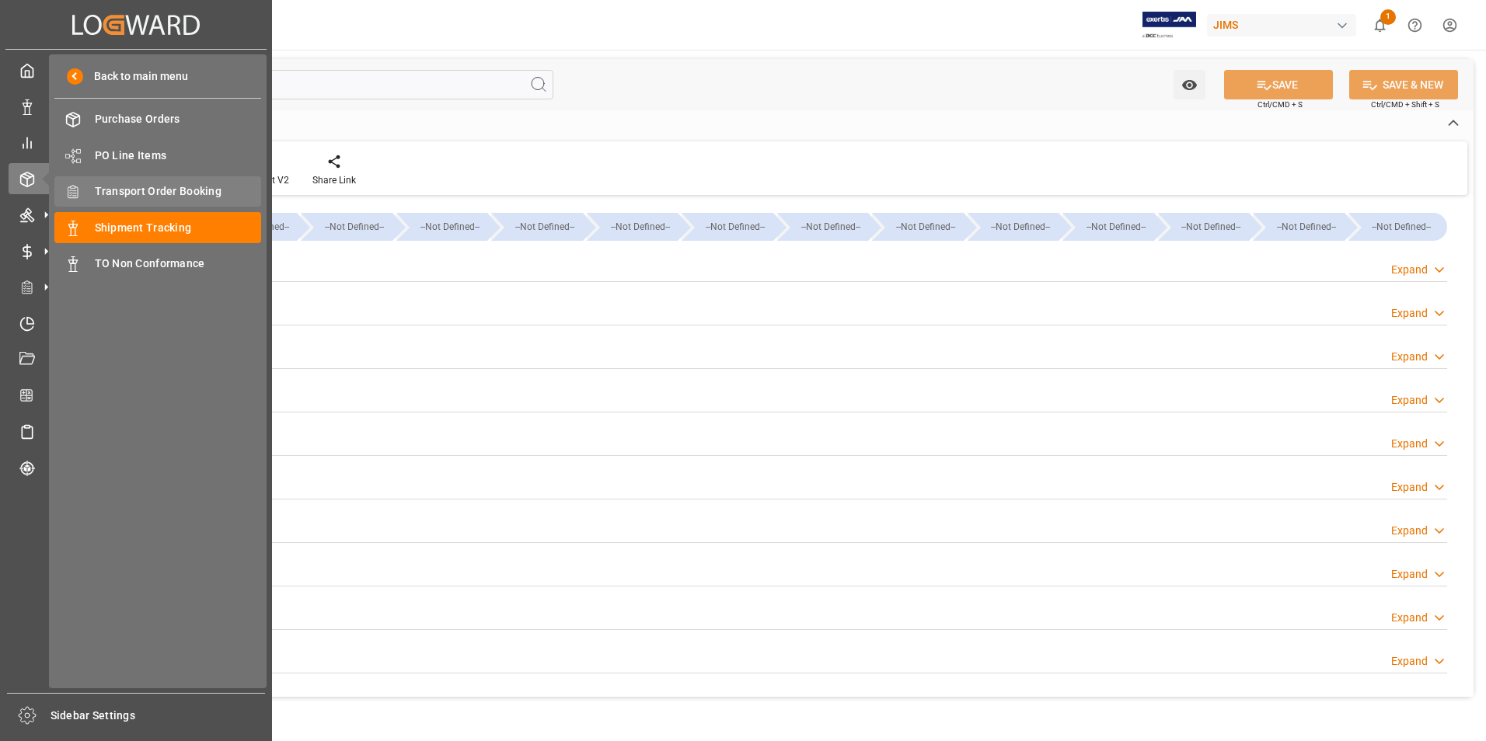
click at [178, 192] on span "Transport Order Booking" at bounding box center [178, 191] width 167 height 16
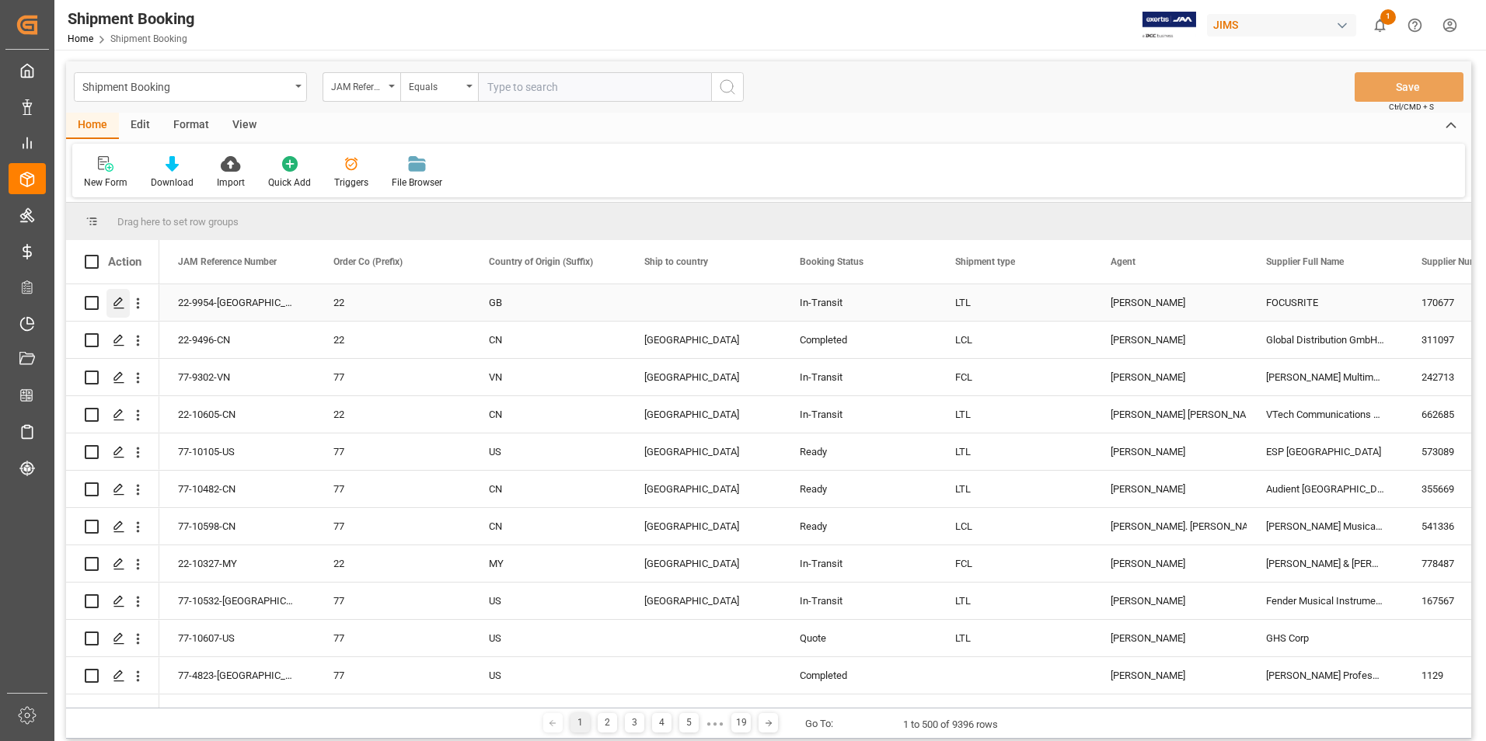
click at [113, 301] on icon "Press SPACE to select this row." at bounding box center [119, 303] width 12 height 12
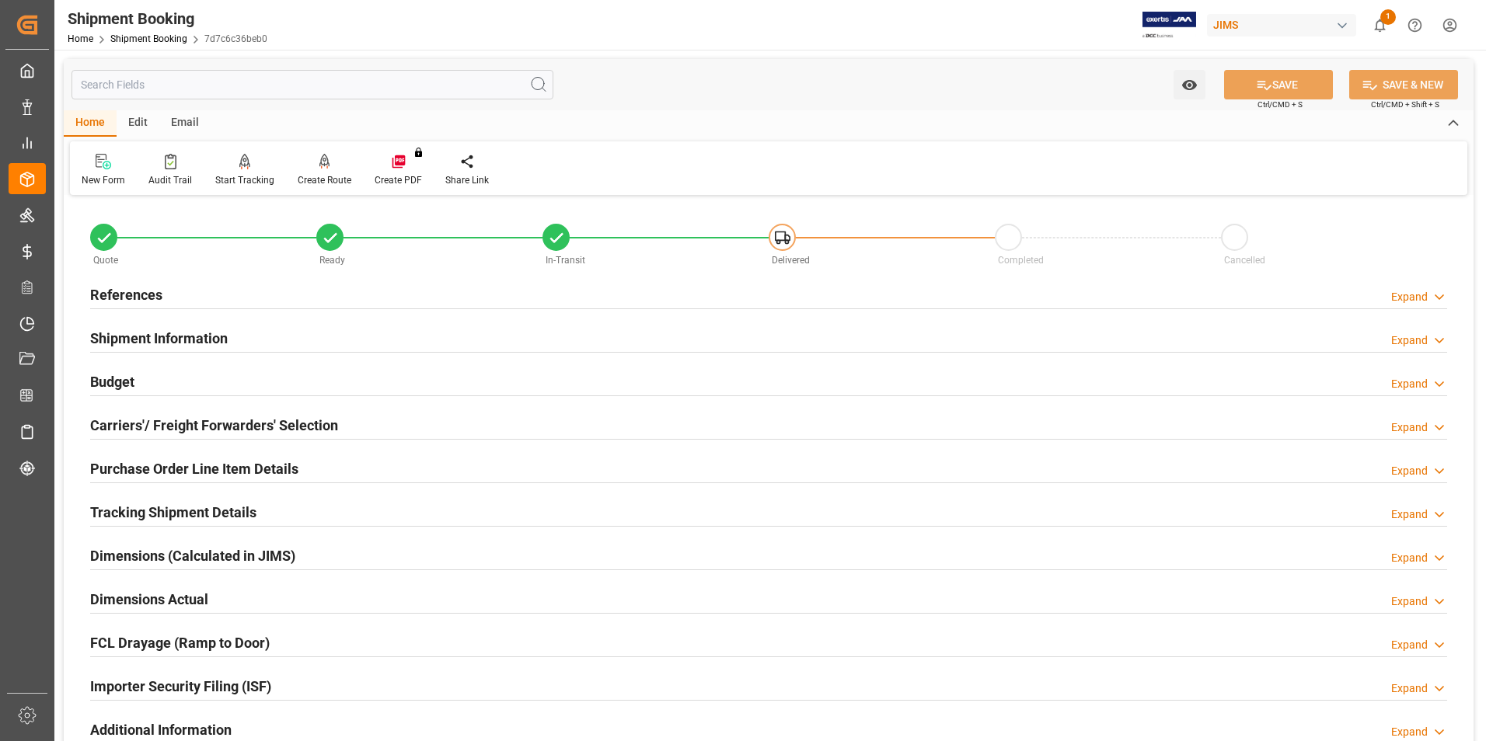
click at [152, 461] on h2 "Purchase Order Line Item Details" at bounding box center [194, 468] width 208 height 21
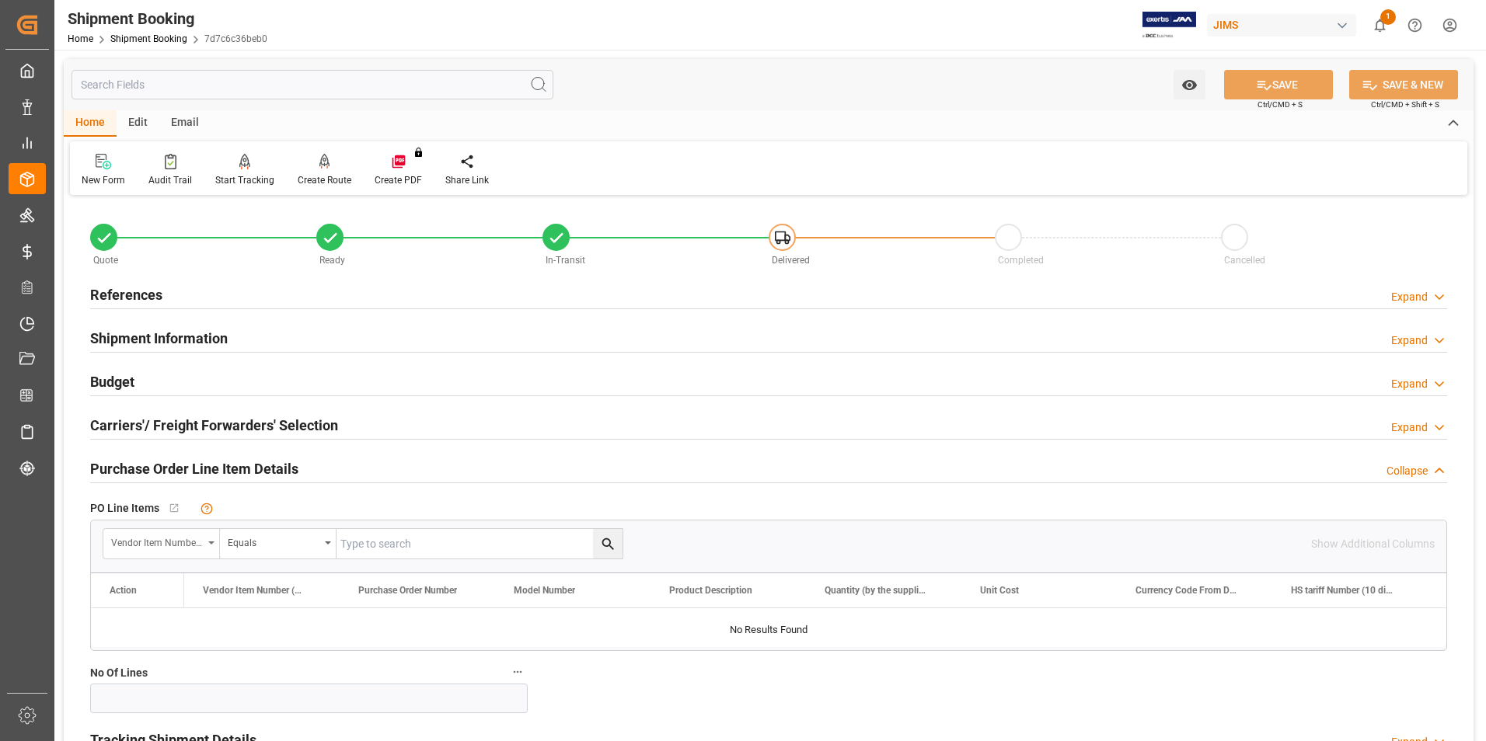
click at [174, 538] on div "Vendor Item Number (By The Supplier)" at bounding box center [157, 541] width 92 height 18
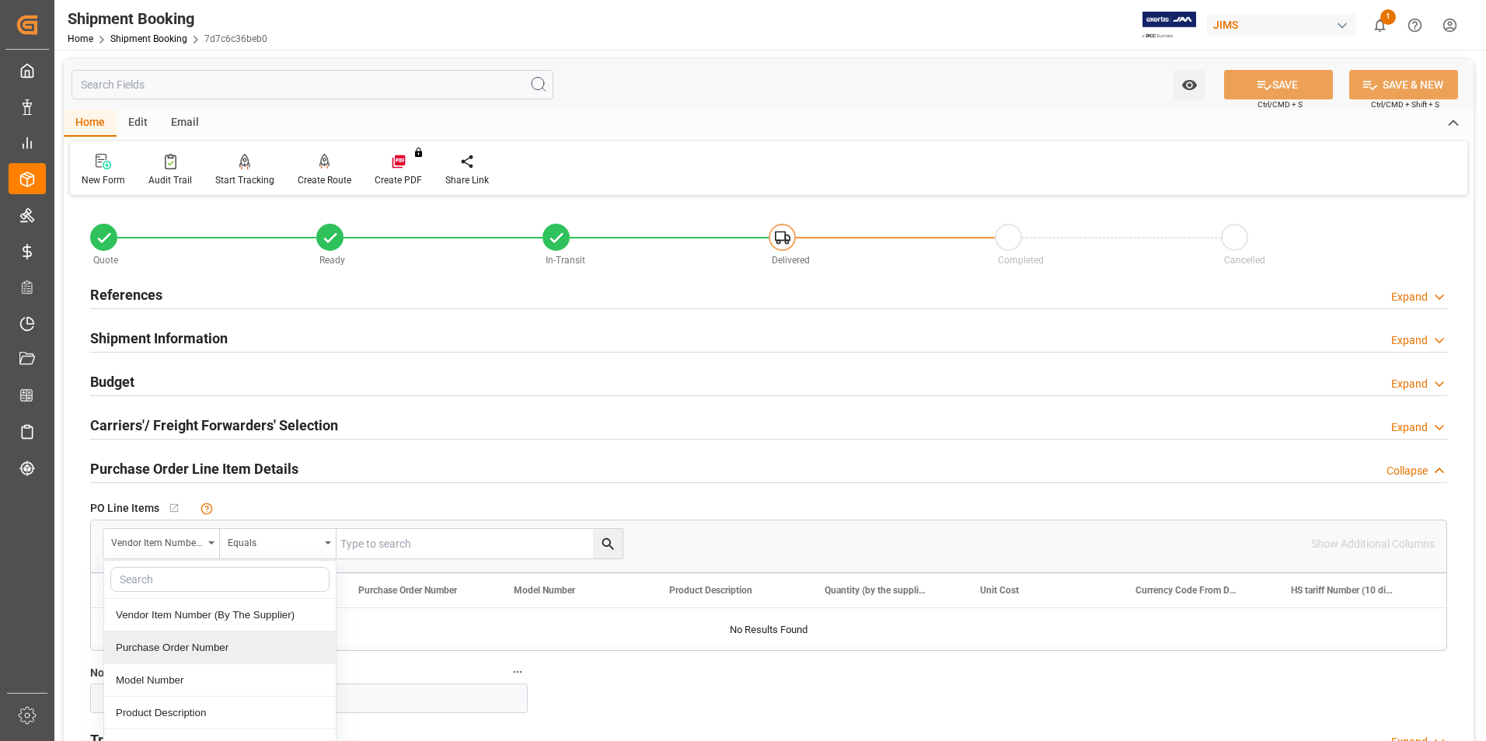
drag, startPoint x: 197, startPoint y: 644, endPoint x: 277, endPoint y: 602, distance: 89.7
click at [198, 644] on div "Purchase Order Number" at bounding box center [220, 648] width 232 height 33
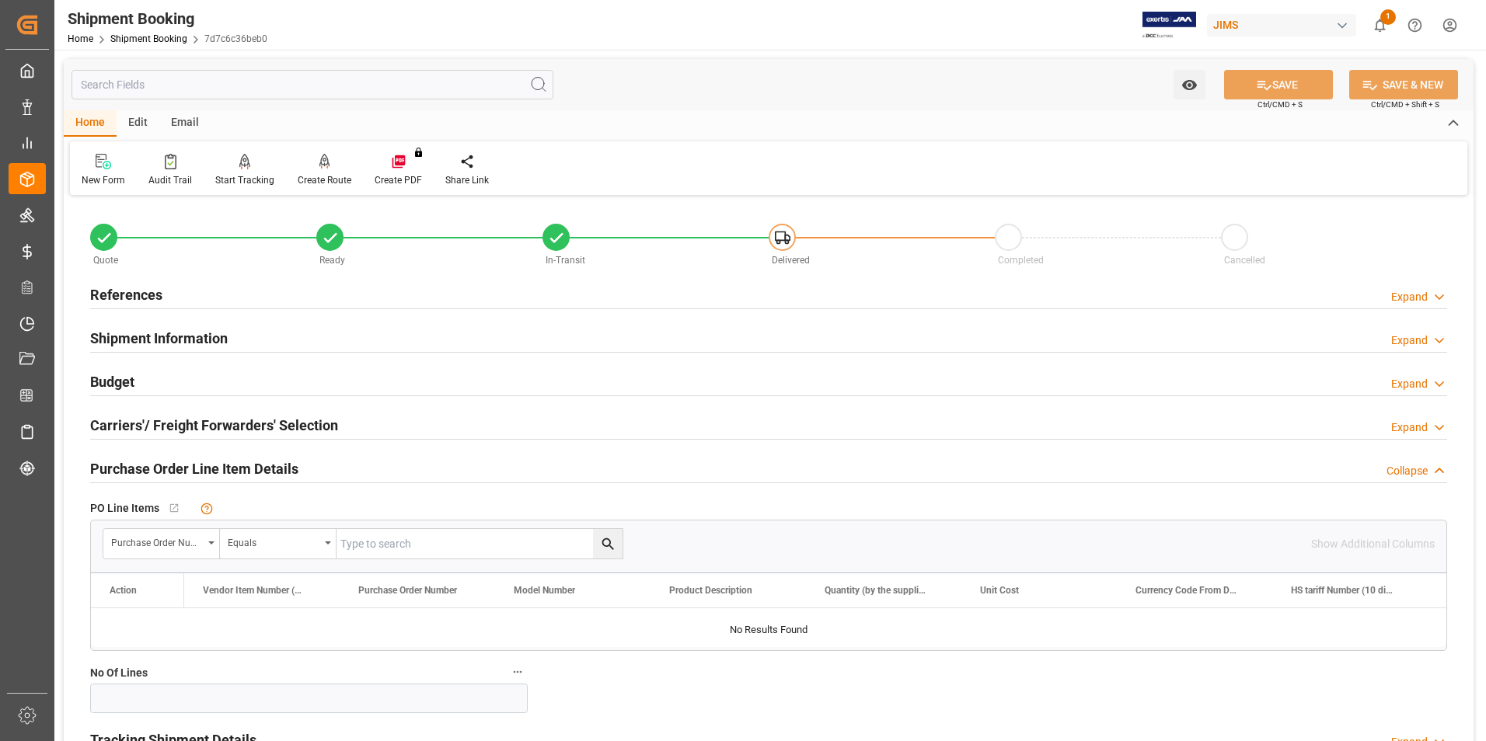
click at [0, 0] on input "text" at bounding box center [0, 0] width 0 height 0
type input "862131"
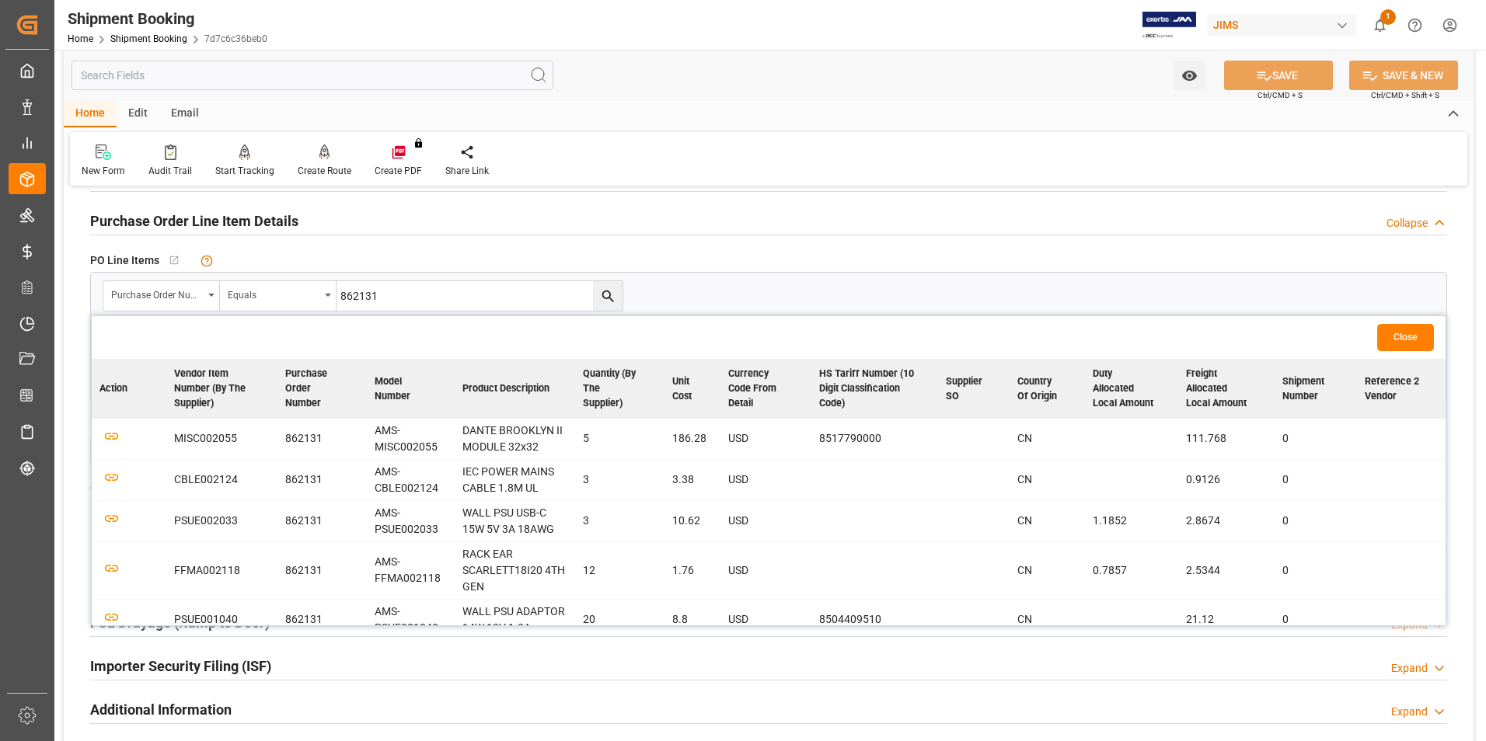
scroll to position [311, 0]
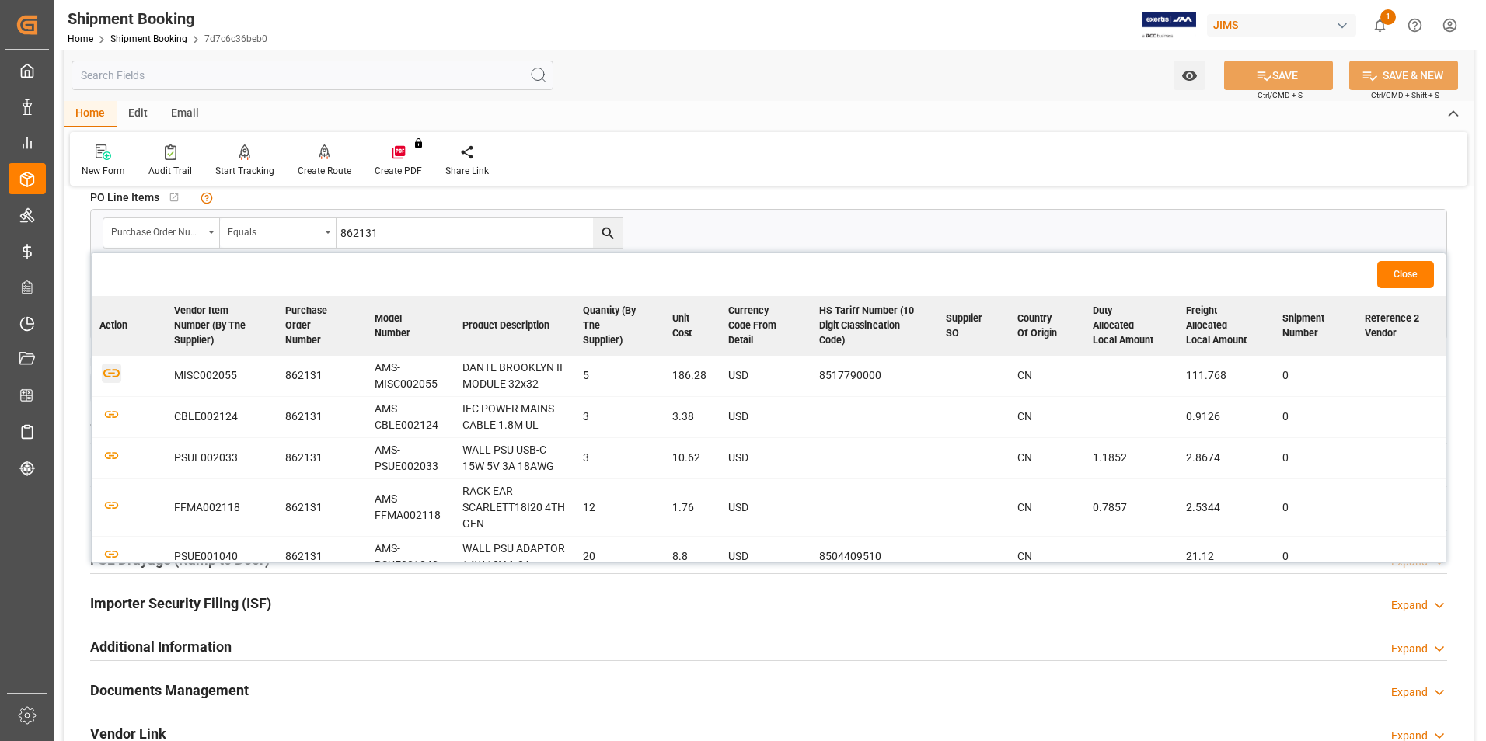
click at [114, 373] on icon "button" at bounding box center [111, 374] width 16 height 9
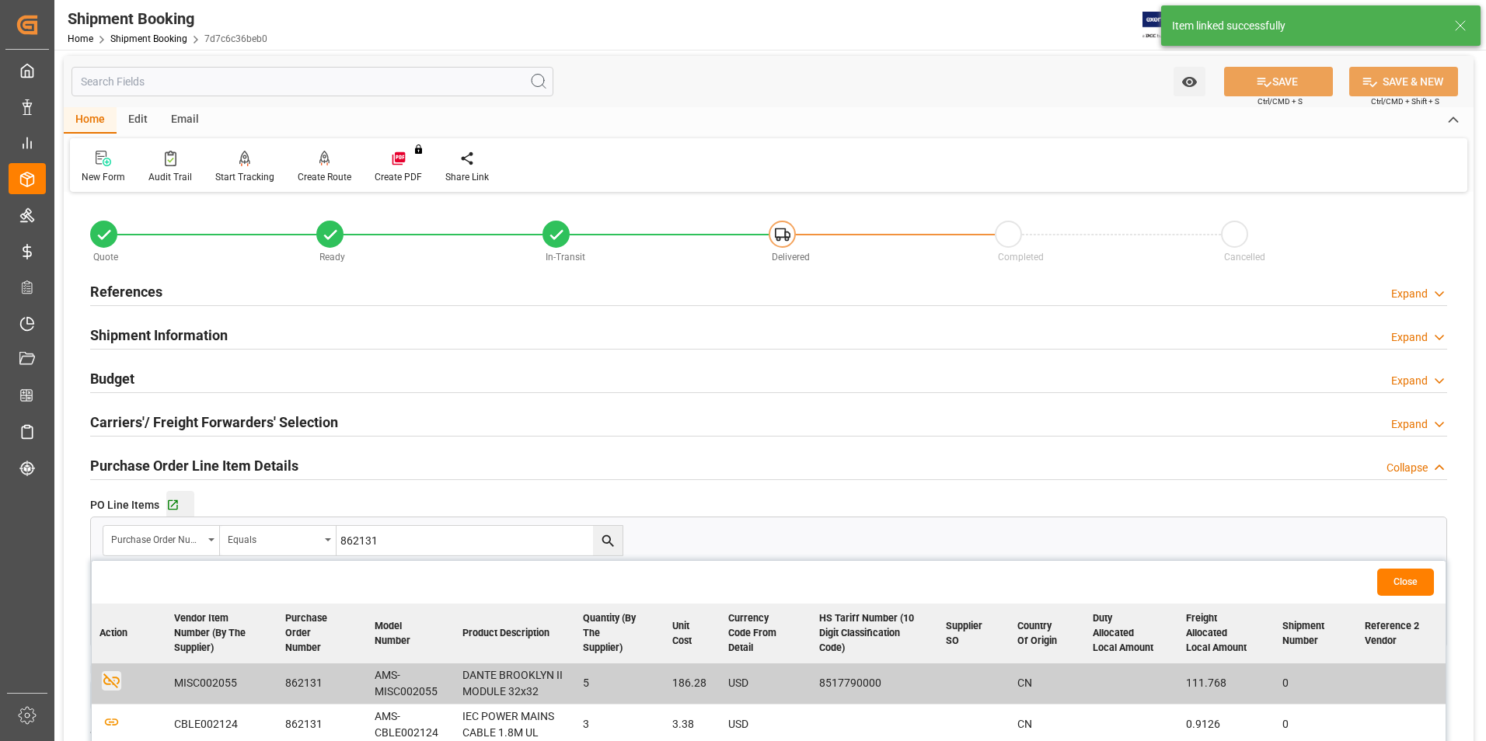
scroll to position [0, 0]
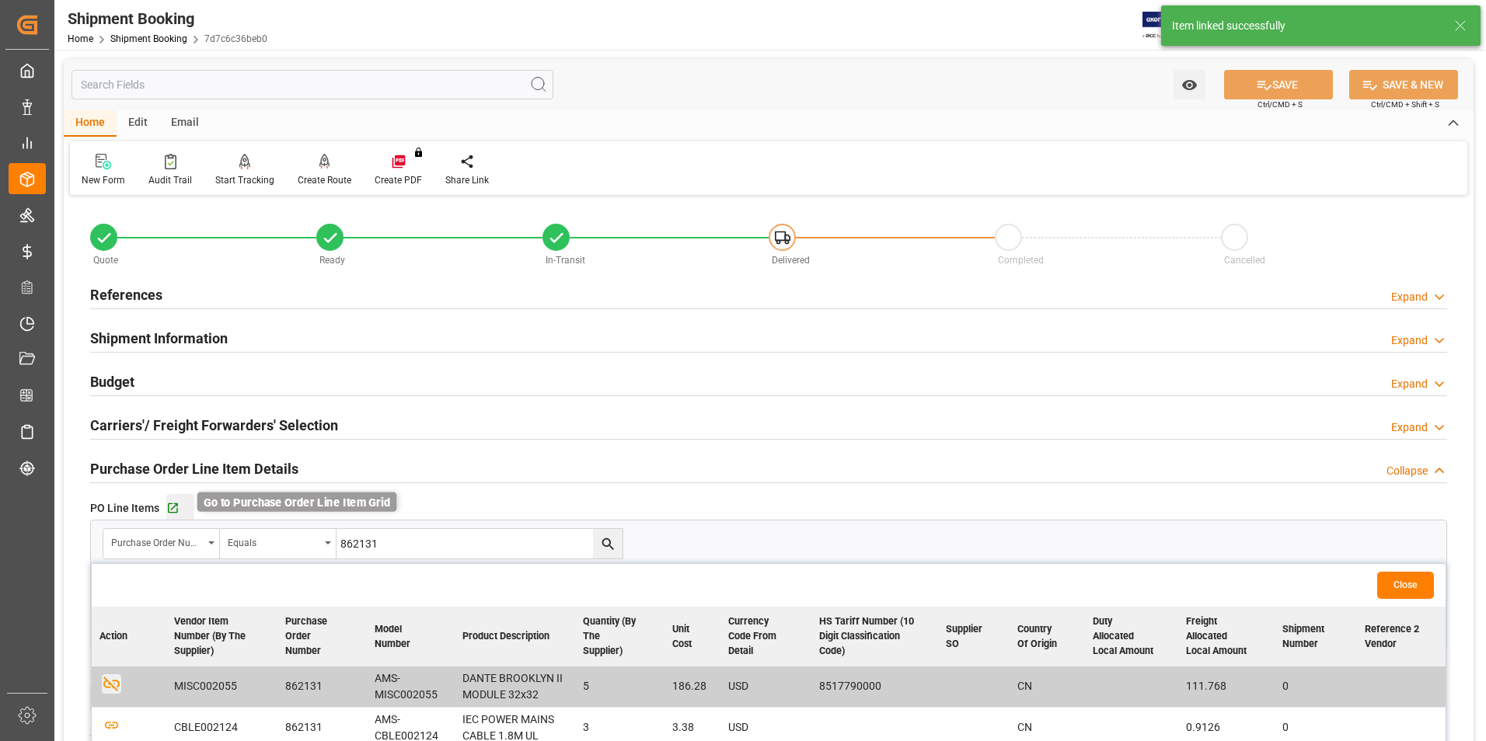
click at [174, 503] on icon "button" at bounding box center [173, 508] width 10 height 10
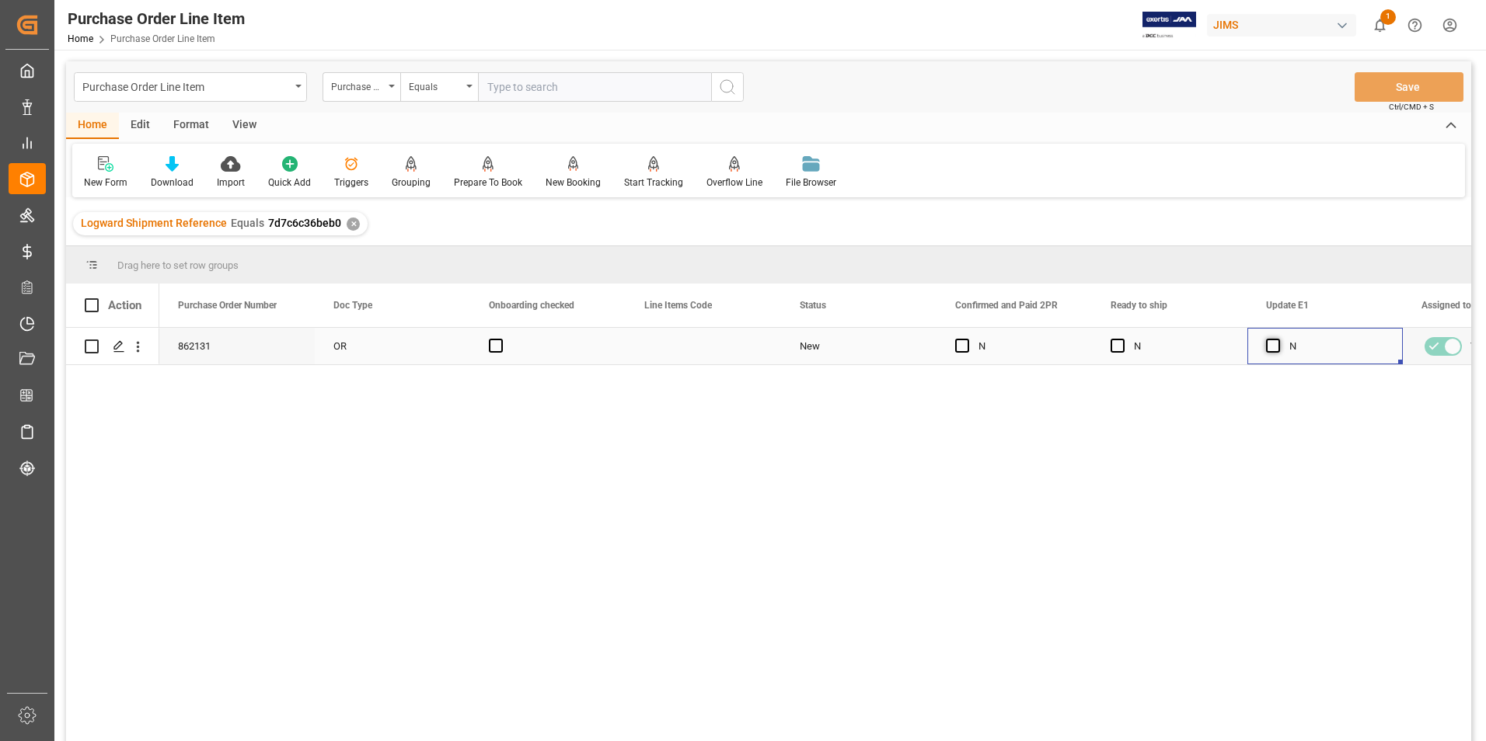
click at [1272, 342] on span "Press SPACE to select this row." at bounding box center [1273, 346] width 14 height 14
click at [1277, 339] on input "Press SPACE to select this row." at bounding box center [1277, 339] width 0 height 0
click at [1114, 347] on span "Press SPACE to select this row." at bounding box center [1117, 346] width 14 height 14
click at [1122, 339] on input "Press SPACE to select this row." at bounding box center [1122, 339] width 0 height 0
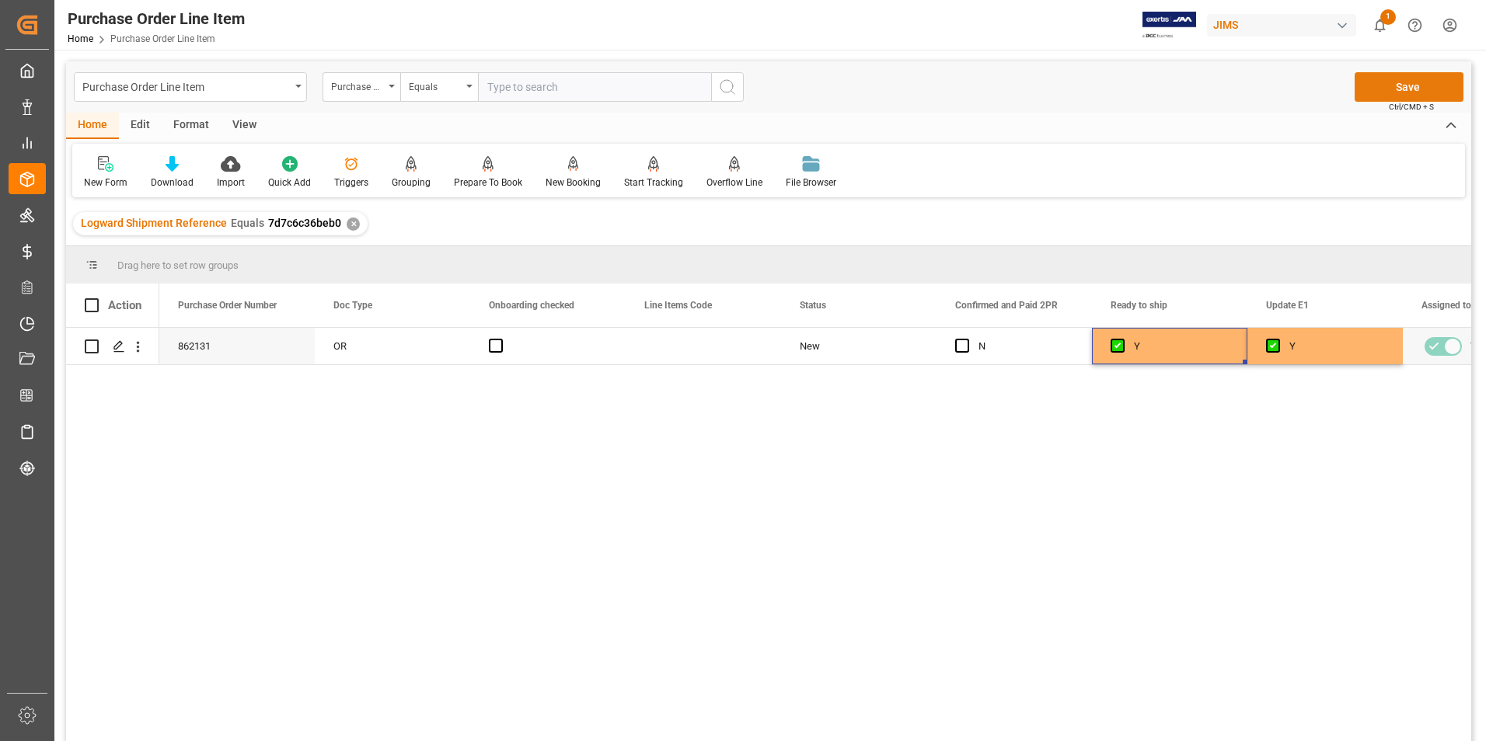
click at [1388, 90] on button "Save" at bounding box center [1408, 87] width 109 height 30
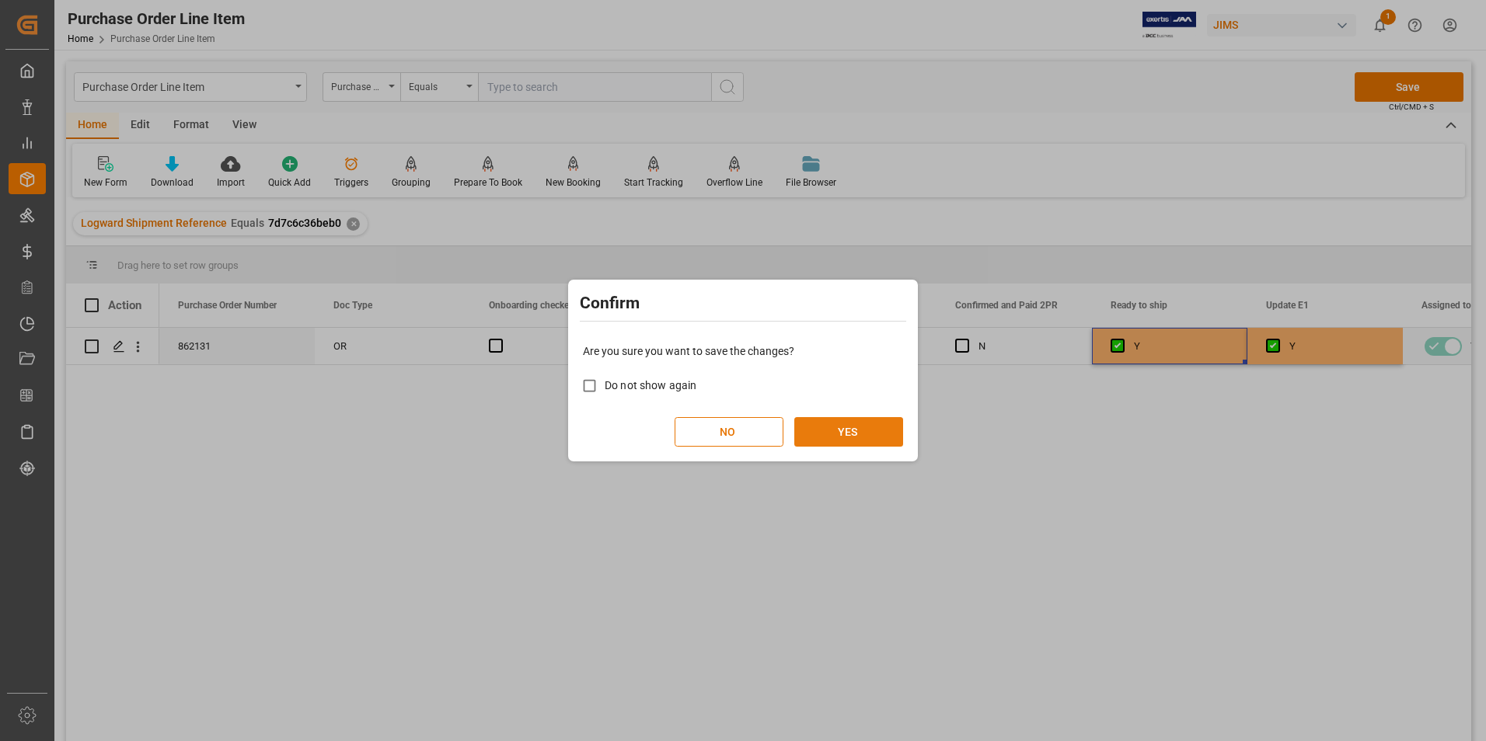
click at [855, 432] on button "YES" at bounding box center [848, 432] width 109 height 30
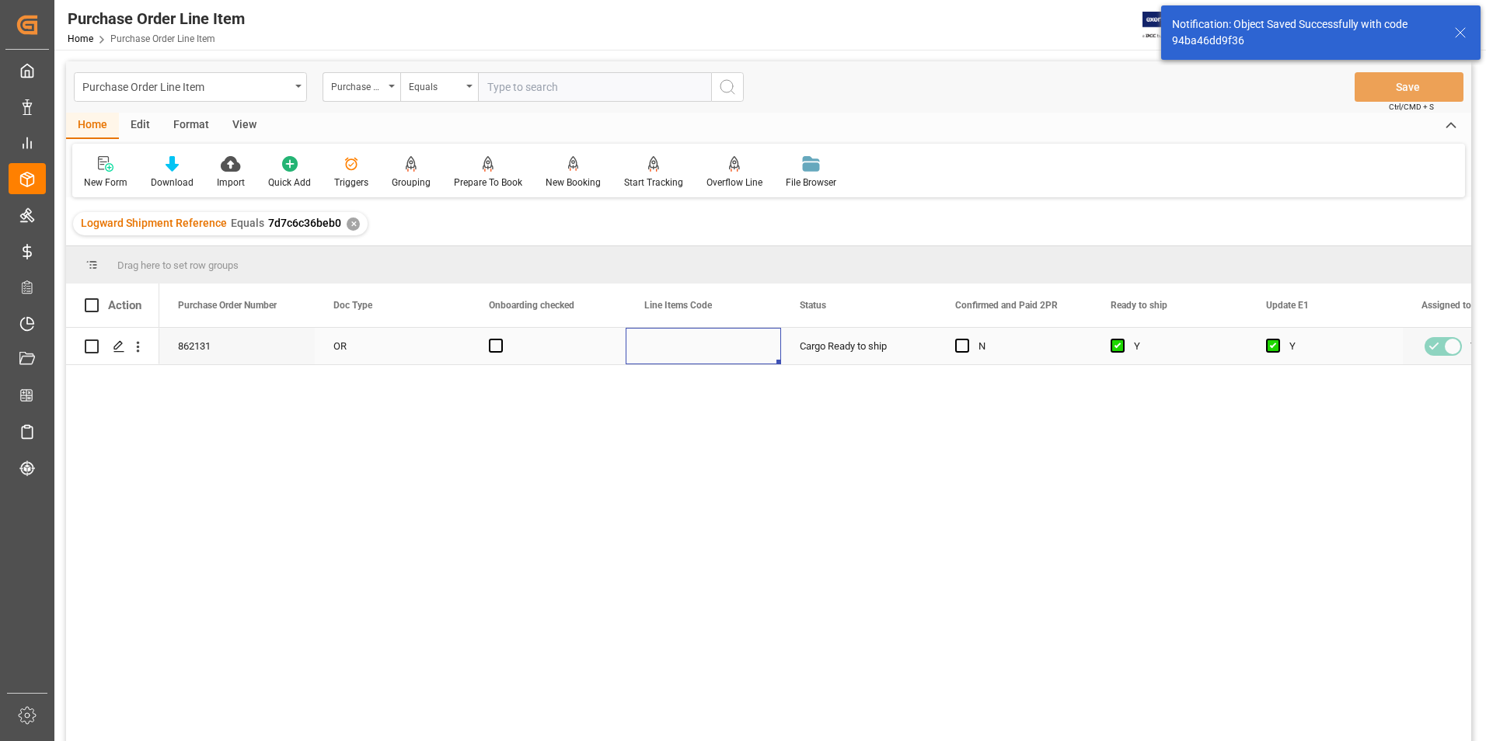
click at [697, 342] on div "Press SPACE to select this row." at bounding box center [702, 346] width 155 height 37
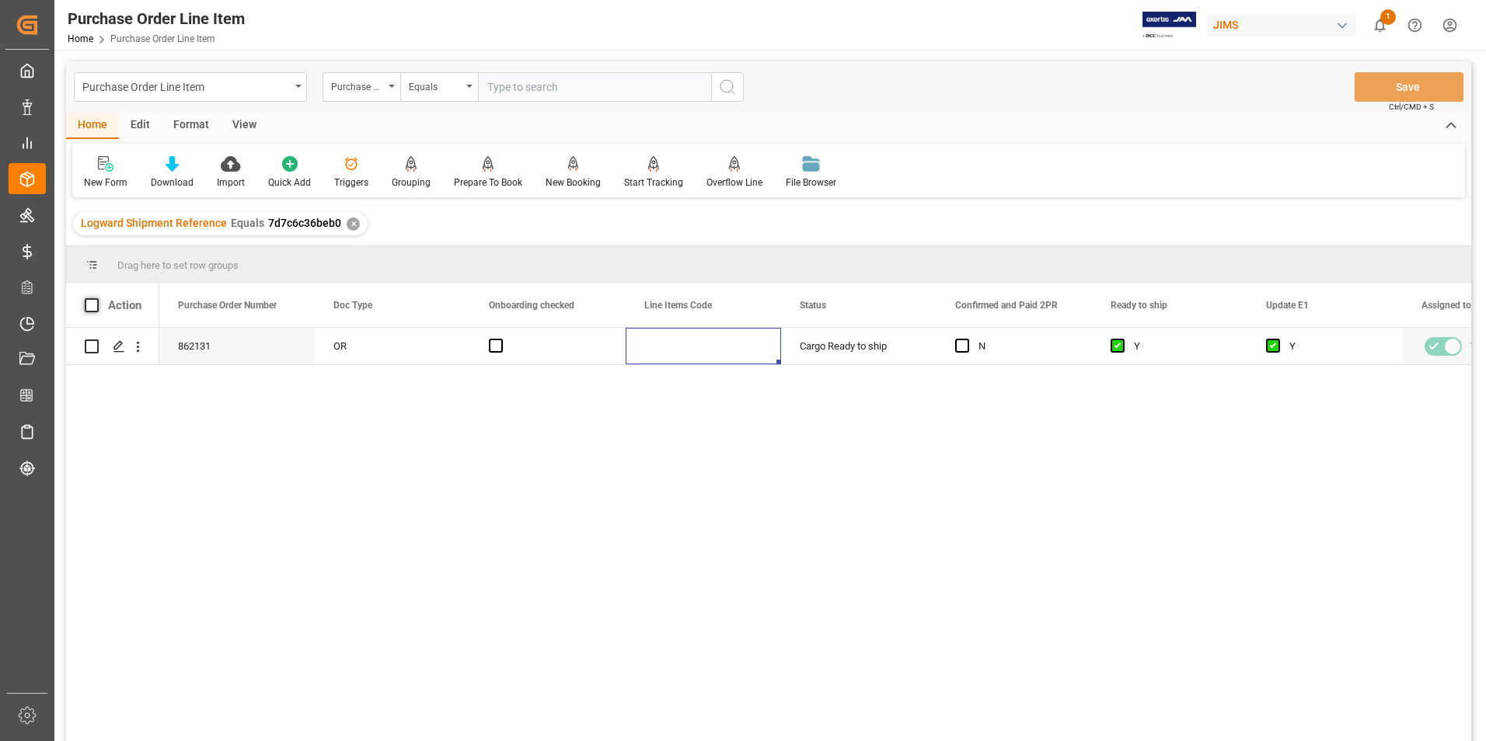
click at [92, 306] on span at bounding box center [92, 305] width 14 height 14
click at [96, 298] on input "checkbox" at bounding box center [96, 298] width 0 height 0
checkbox input "true"
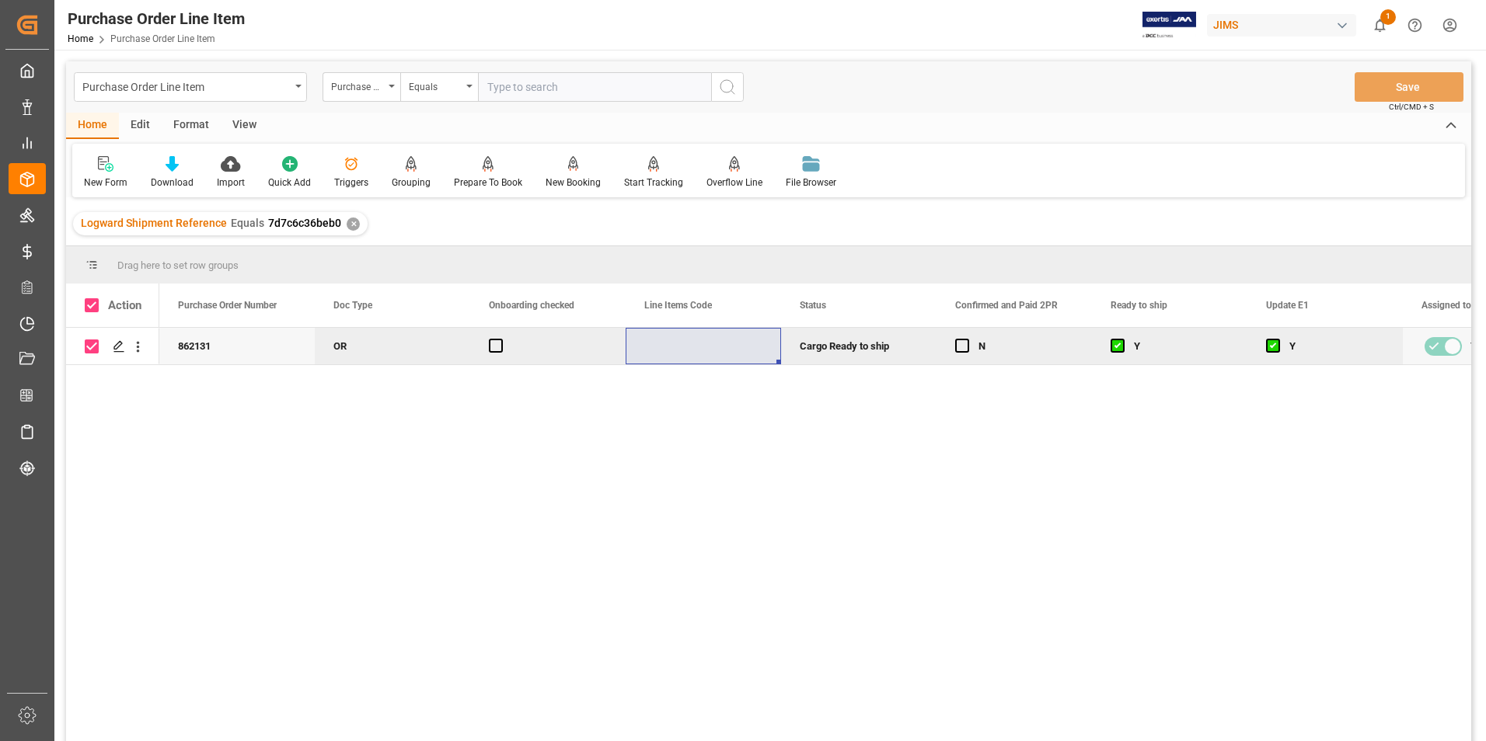
click at [85, 120] on div "Home" at bounding box center [92, 126] width 53 height 26
click at [723, 179] on div "Overflow Line" at bounding box center [734, 183] width 56 height 14
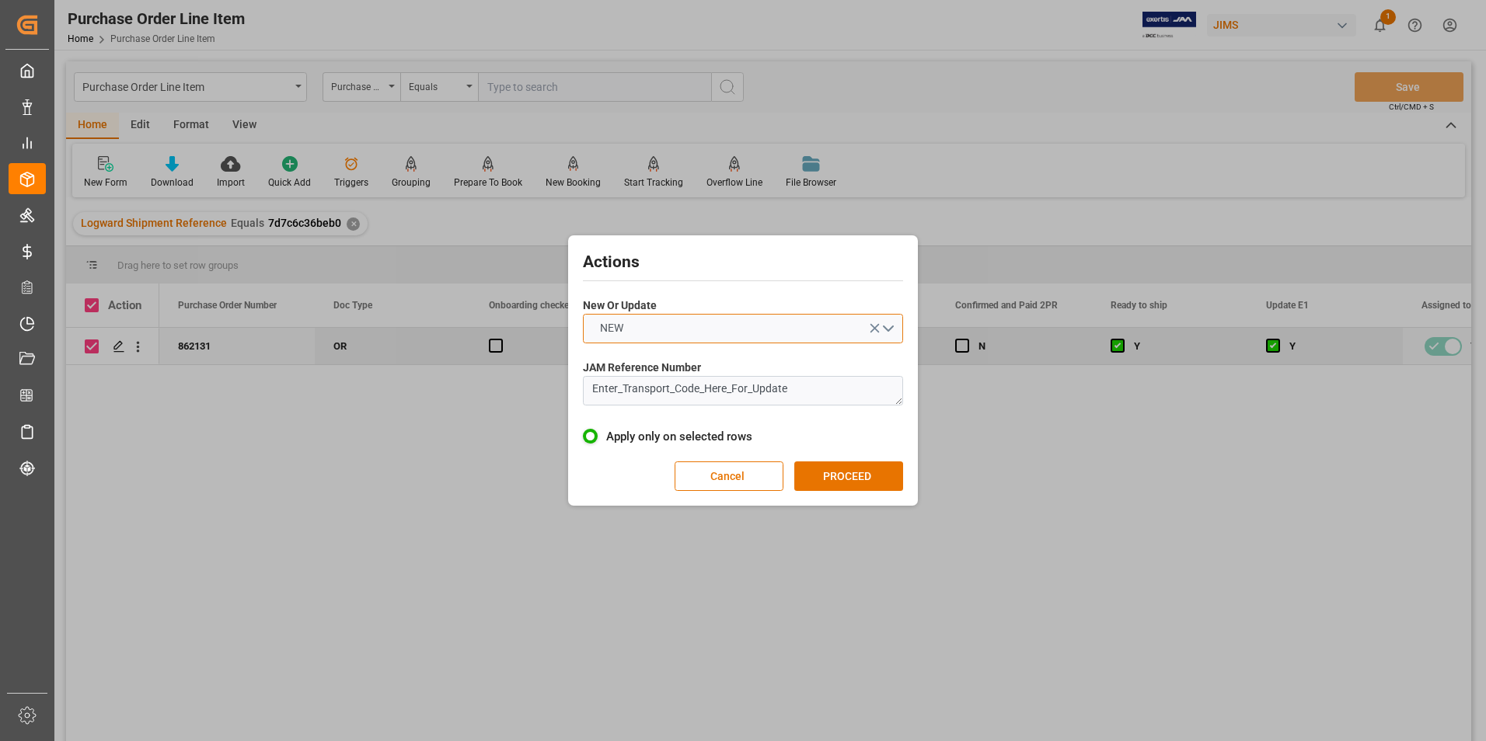
click at [709, 320] on button "NEW" at bounding box center [743, 329] width 320 height 30
click at [704, 354] on div "UPDATE" at bounding box center [743, 365] width 319 height 33
drag, startPoint x: 851, startPoint y: 384, endPoint x: 540, endPoint y: 399, distance: 311.1
click at [540, 399] on div "Actions New Or Update UPDATE JAM Reference Number Enter_Transport_Code_Here_For…" at bounding box center [743, 370] width 1486 height 741
type textarea "22-9954-[GEOGRAPHIC_DATA]"
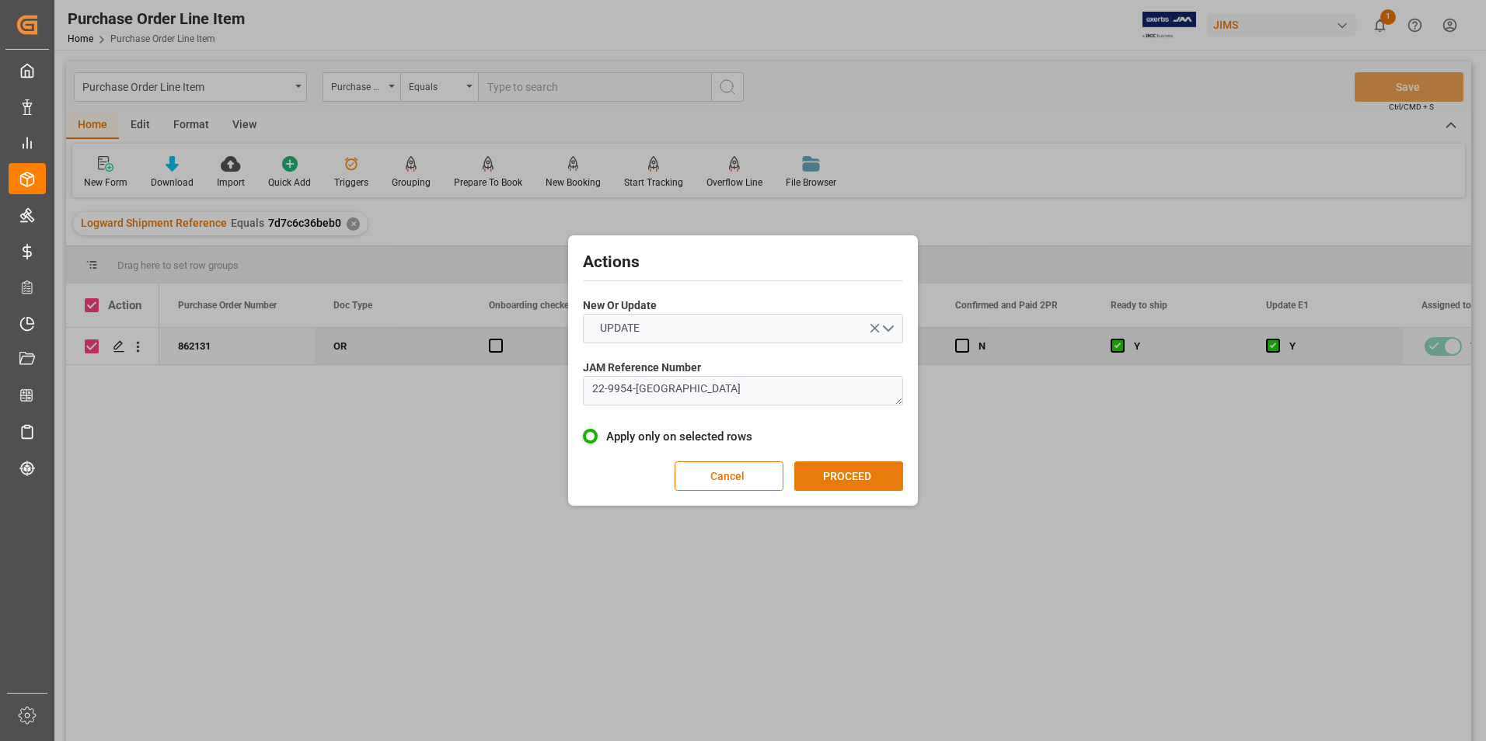
click at [849, 469] on button "PROCEED" at bounding box center [848, 477] width 109 height 30
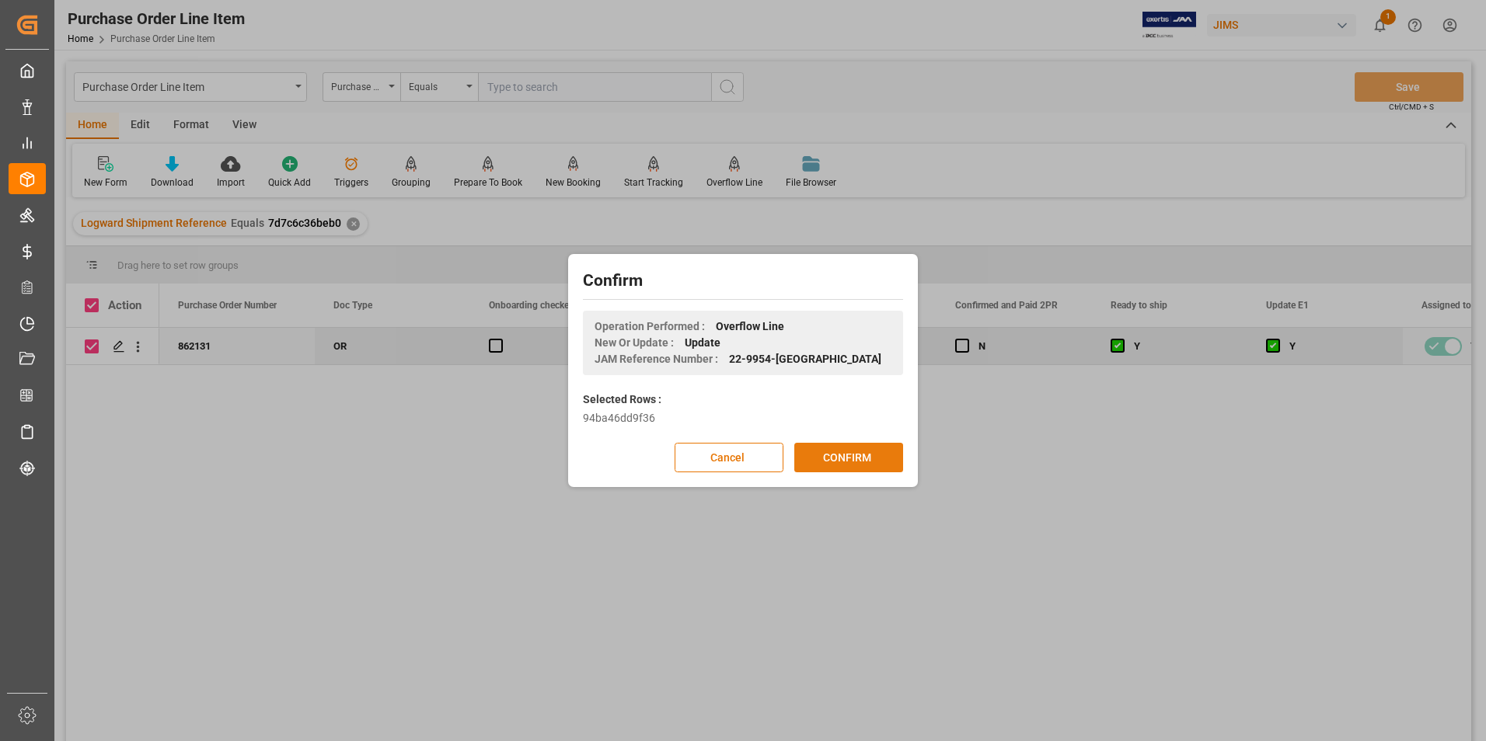
click at [852, 458] on button "CONFIRM" at bounding box center [848, 458] width 109 height 30
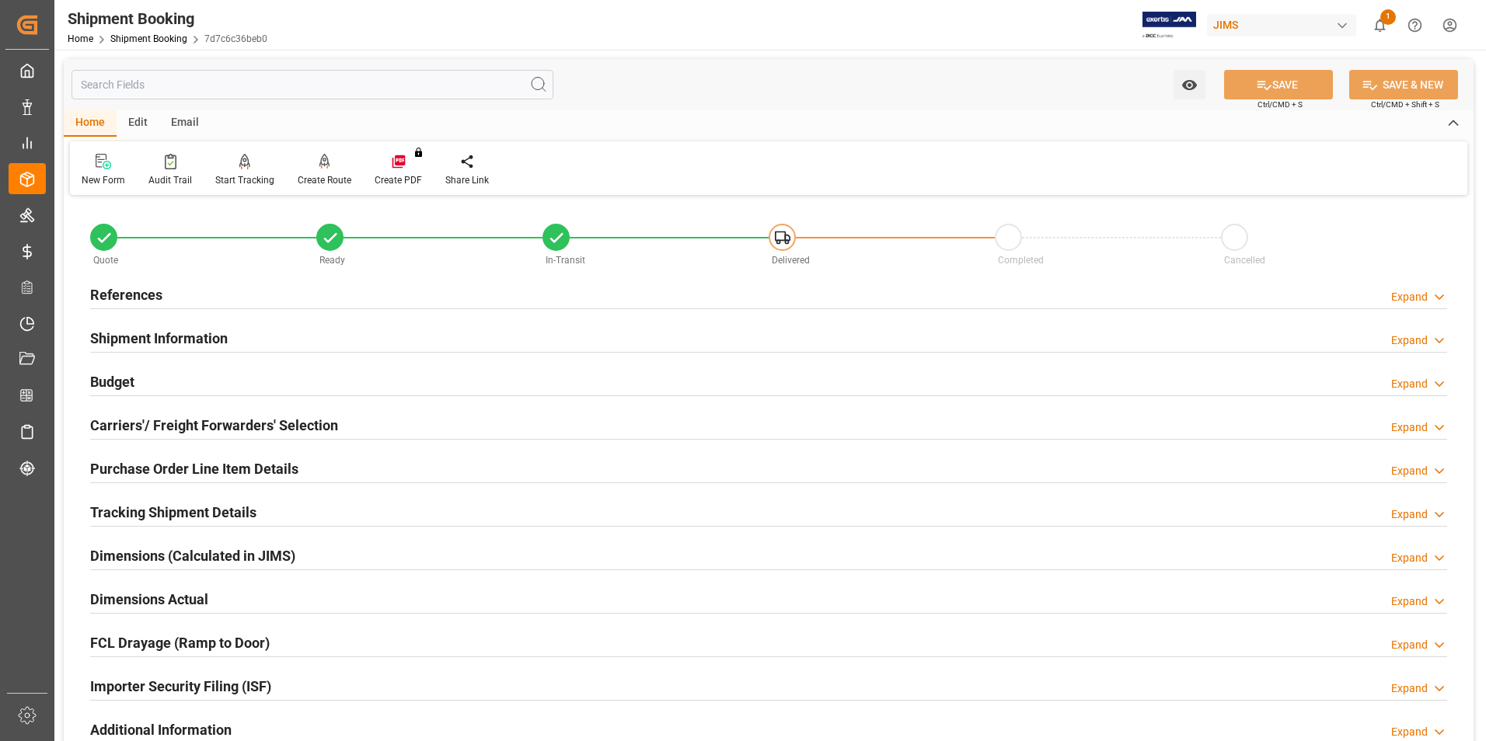
click at [169, 466] on h2 "Purchase Order Line Item Details" at bounding box center [194, 468] width 208 height 21
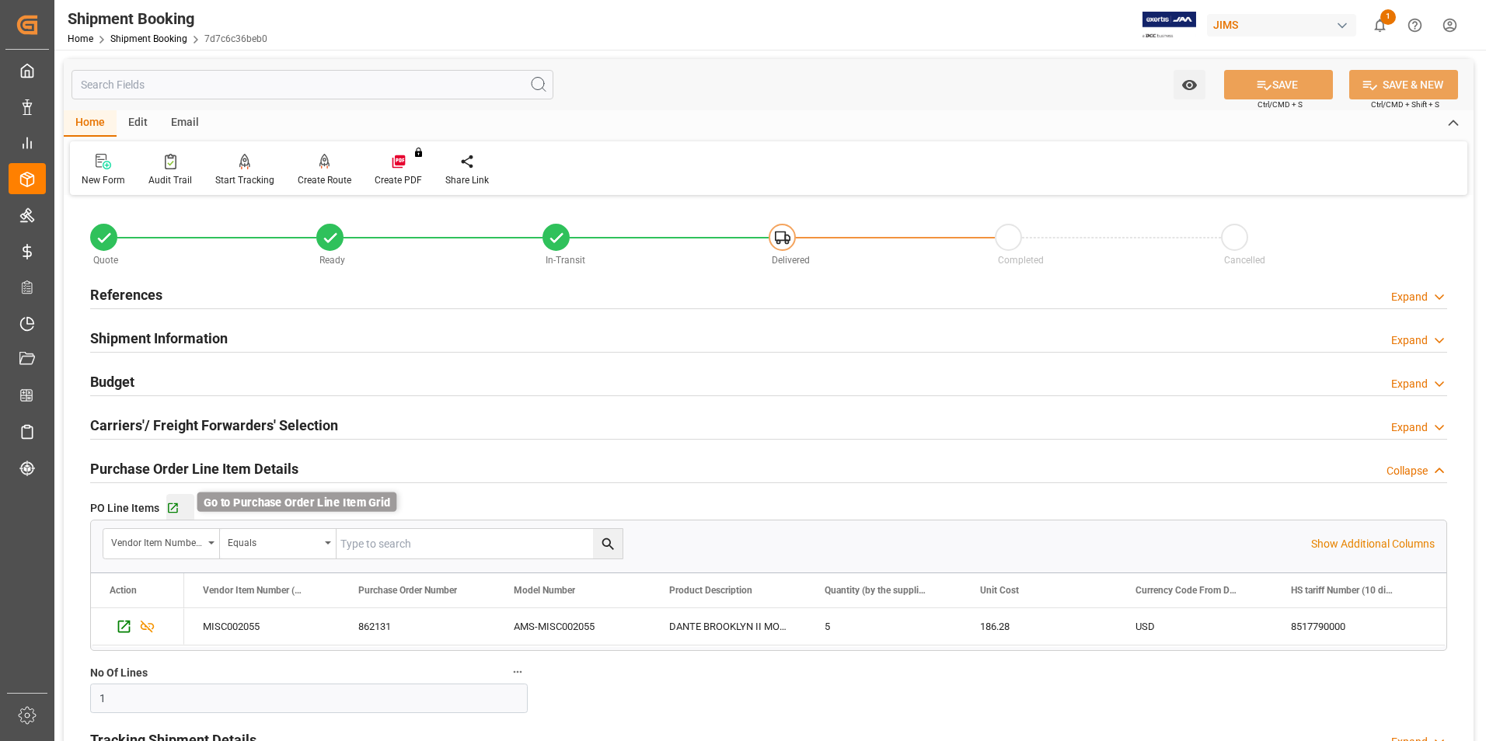
click at [172, 505] on icon "button" at bounding box center [172, 508] width 13 height 13
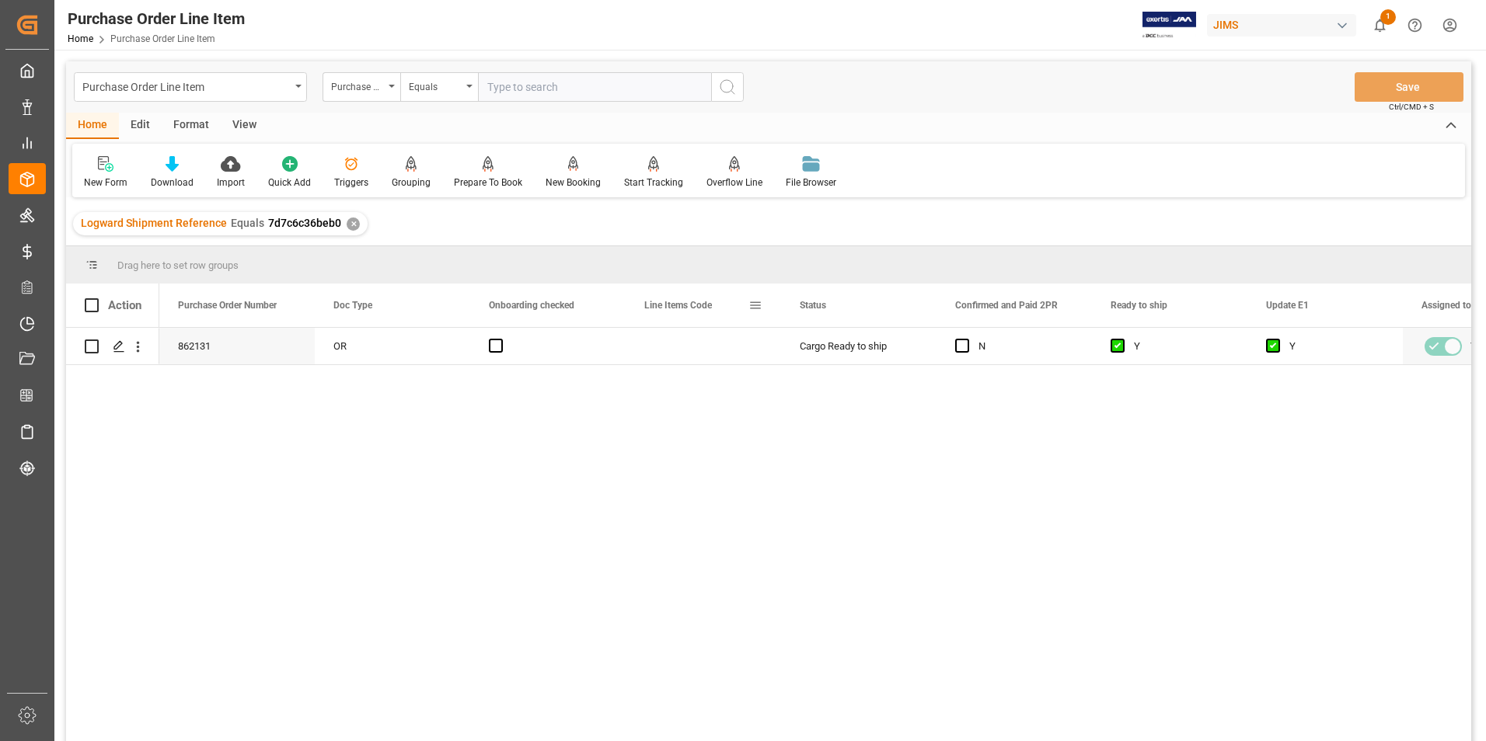
click at [751, 306] on span at bounding box center [755, 305] width 14 height 14
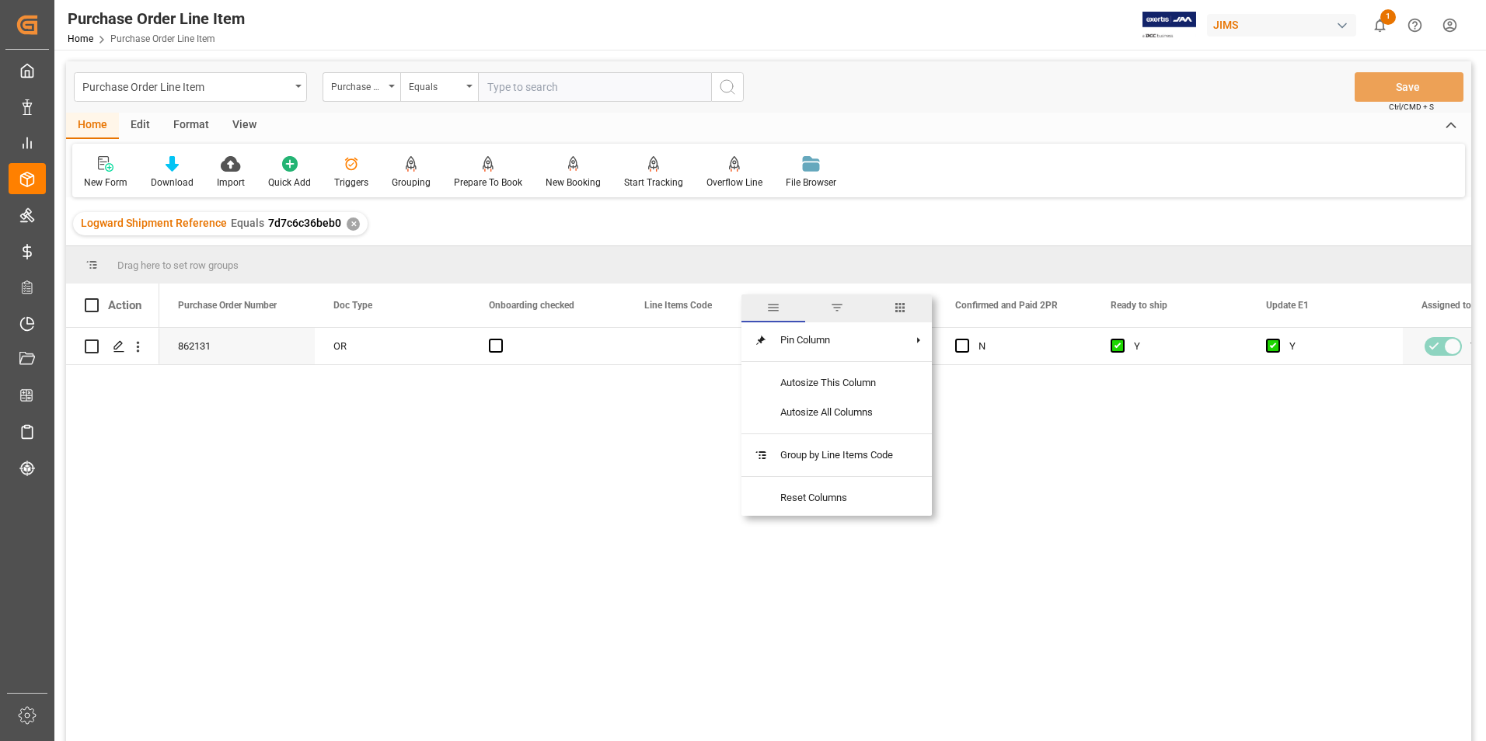
click at [907, 305] on span "columns" at bounding box center [900, 308] width 14 height 14
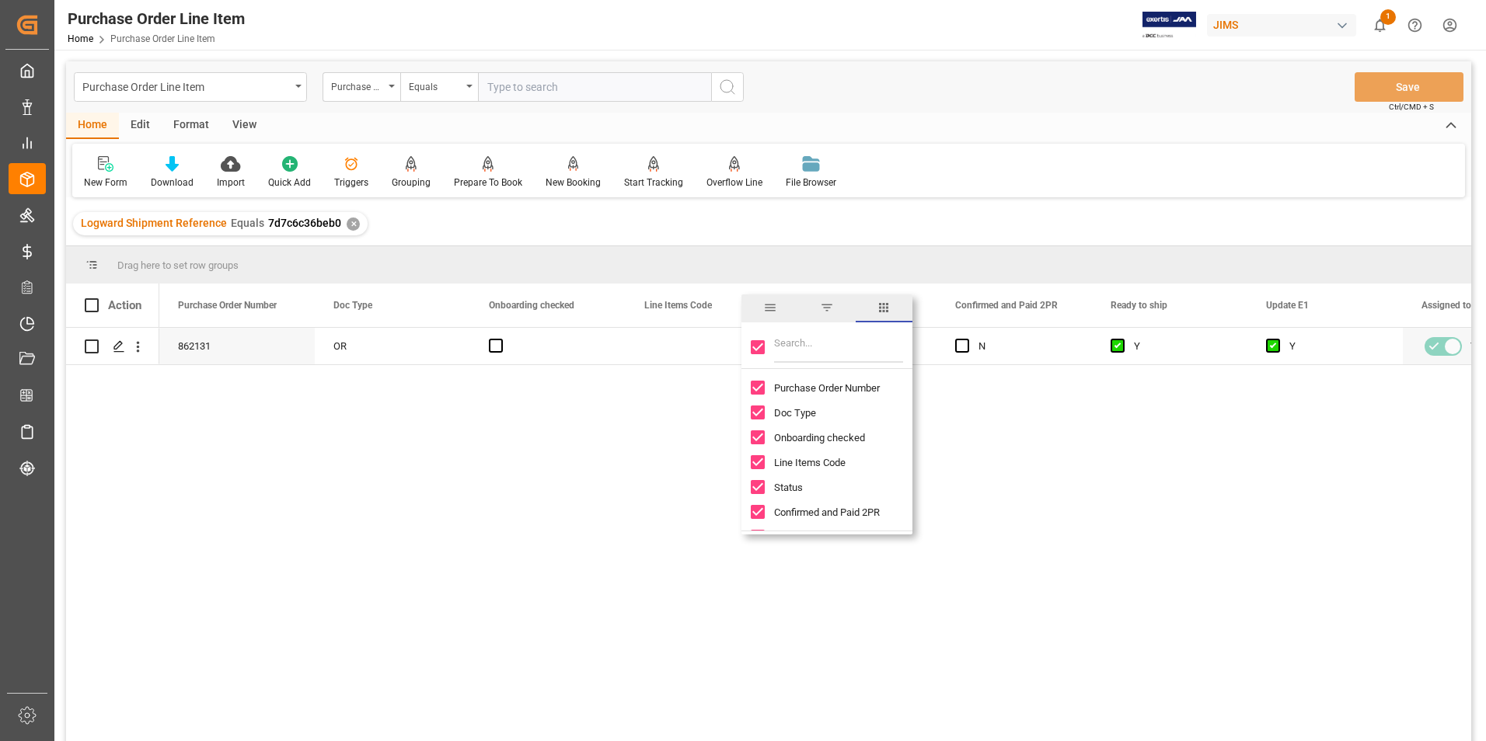
click at [758, 343] on input "Toggle Select All Columns" at bounding box center [758, 347] width 14 height 14
checkbox input "false"
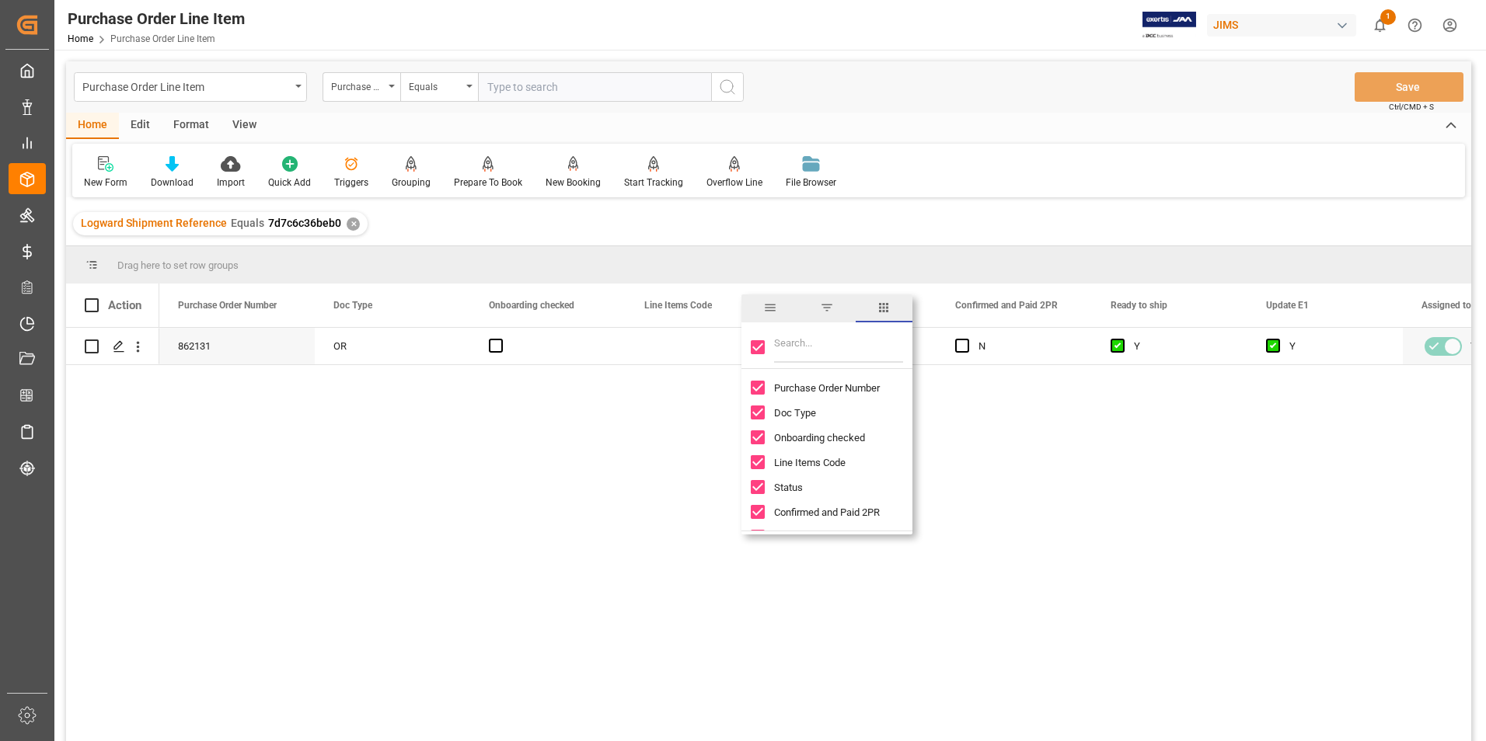
checkbox input "false"
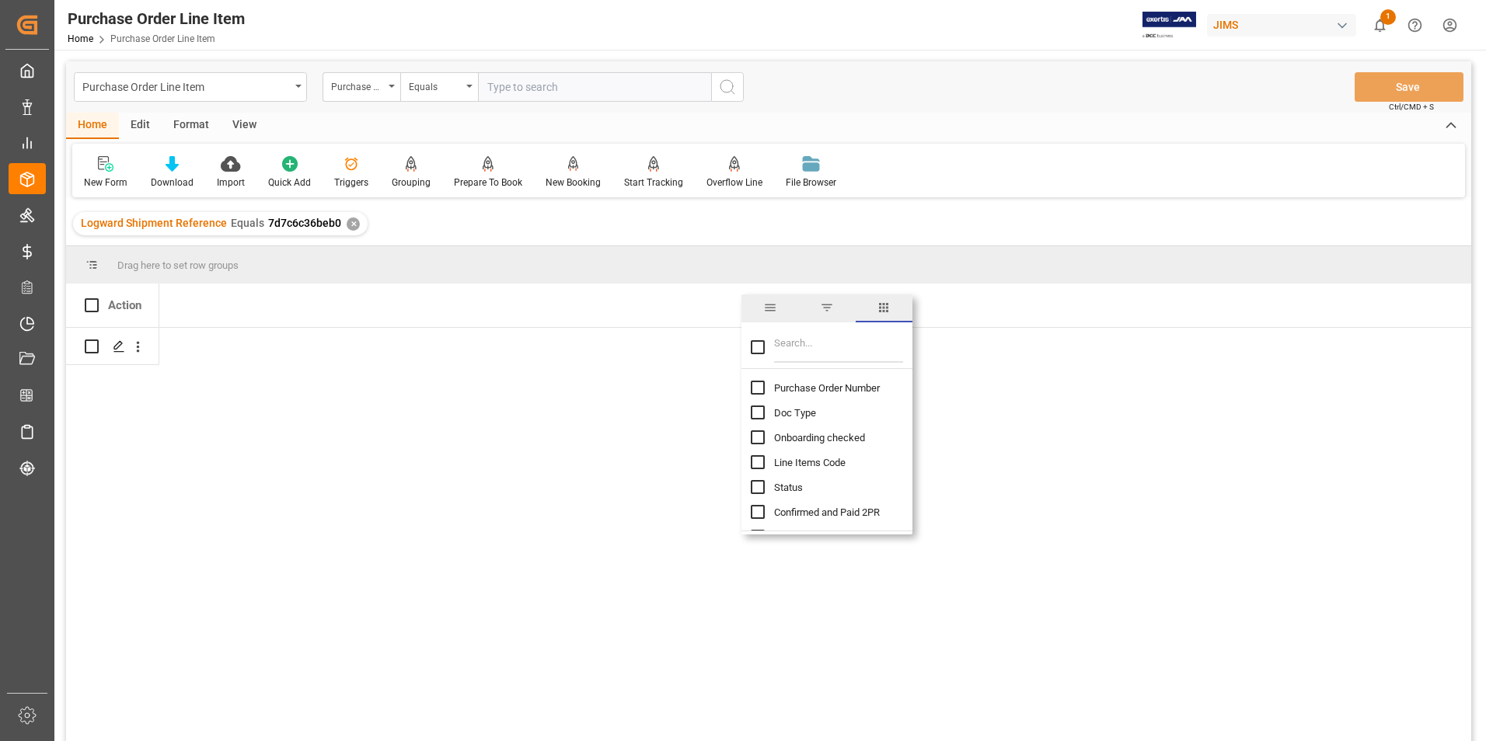
click at [762, 388] on input "Purchase Order Number column toggle visibility (hidden)" at bounding box center [758, 388] width 14 height 14
checkbox input "true"
checkbox input "false"
click at [804, 347] on input "Filter Columns Input" at bounding box center [838, 347] width 129 height 31
type input "incoterm"
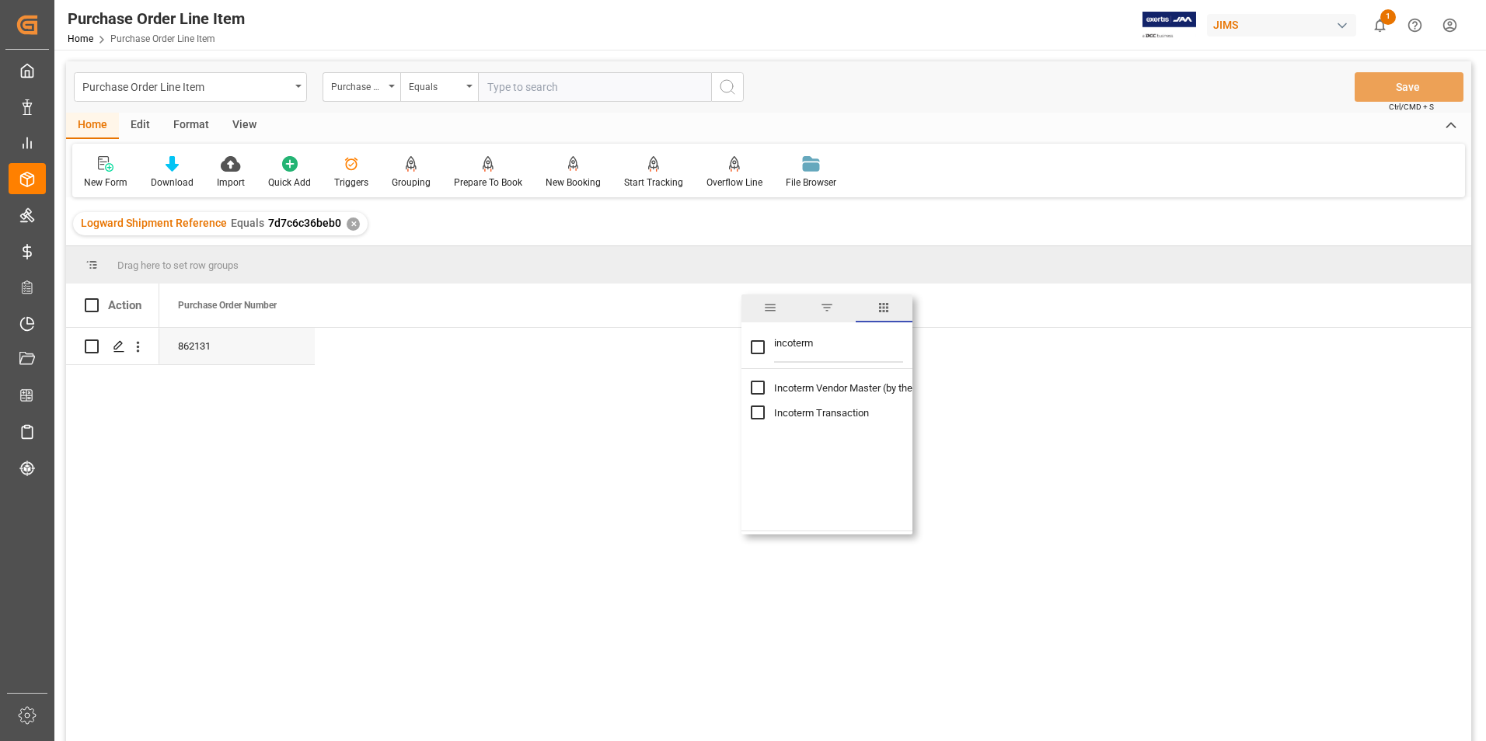
checkbox input "true"
click at [536, 340] on div "Press SPACE to select this row." at bounding box center [547, 346] width 155 height 37
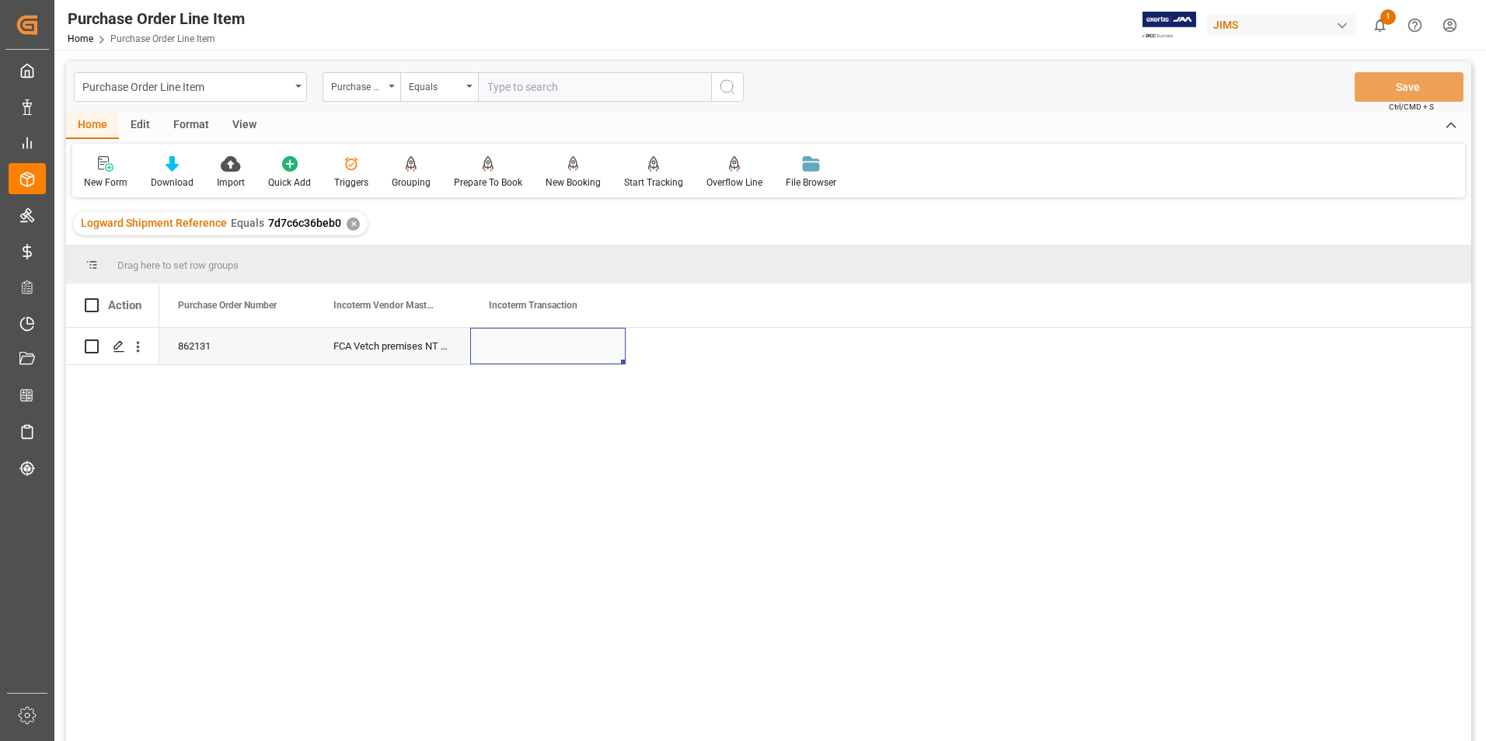
click at [535, 340] on div "Press SPACE to select this row." at bounding box center [547, 346] width 155 height 37
click at [535, 340] on div "Press SPACE to select this row." at bounding box center [547, 355] width 155 height 54
click at [535, 347] on input "Press SPACE to select this row." at bounding box center [548, 355] width 131 height 30
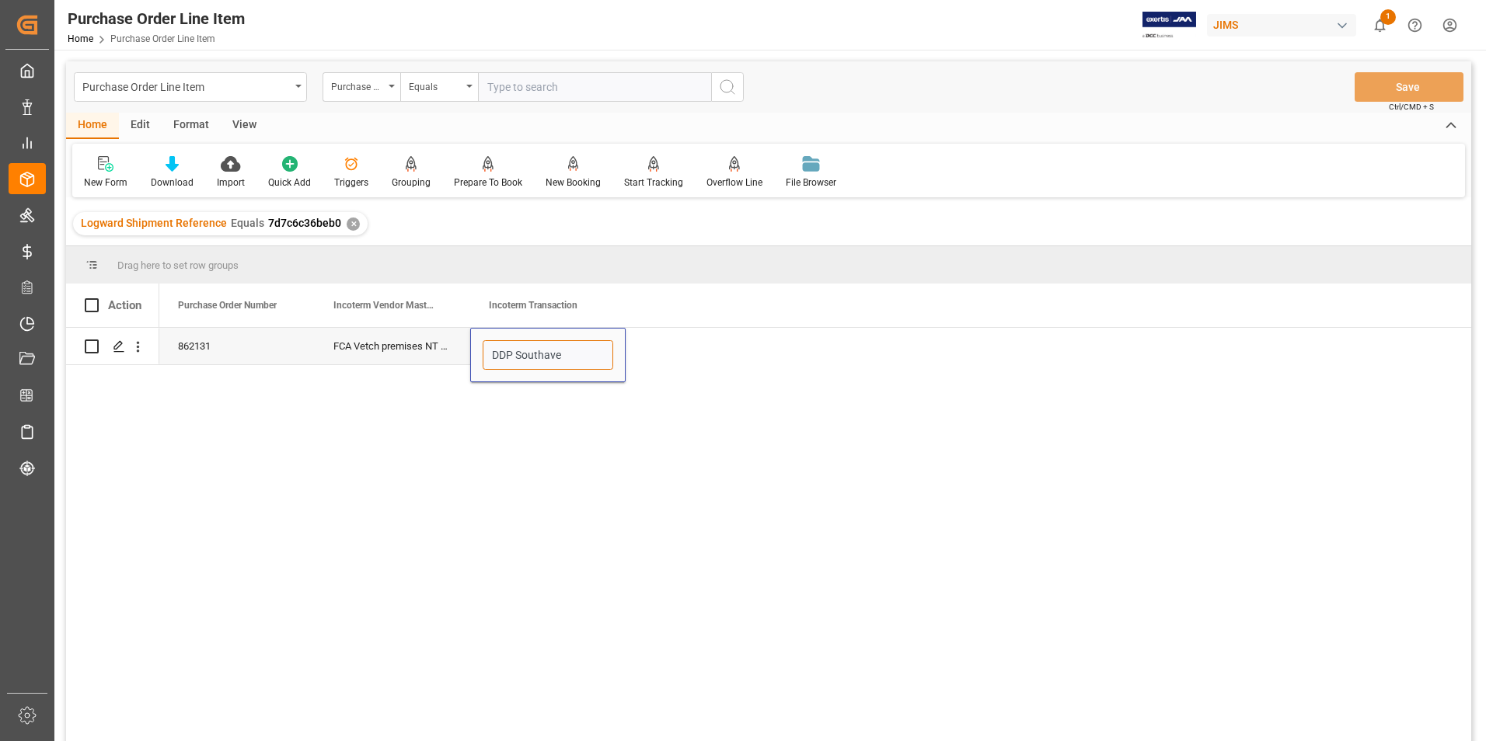
type input "DDP Southaven"
click at [1383, 83] on button "Save" at bounding box center [1408, 87] width 109 height 30
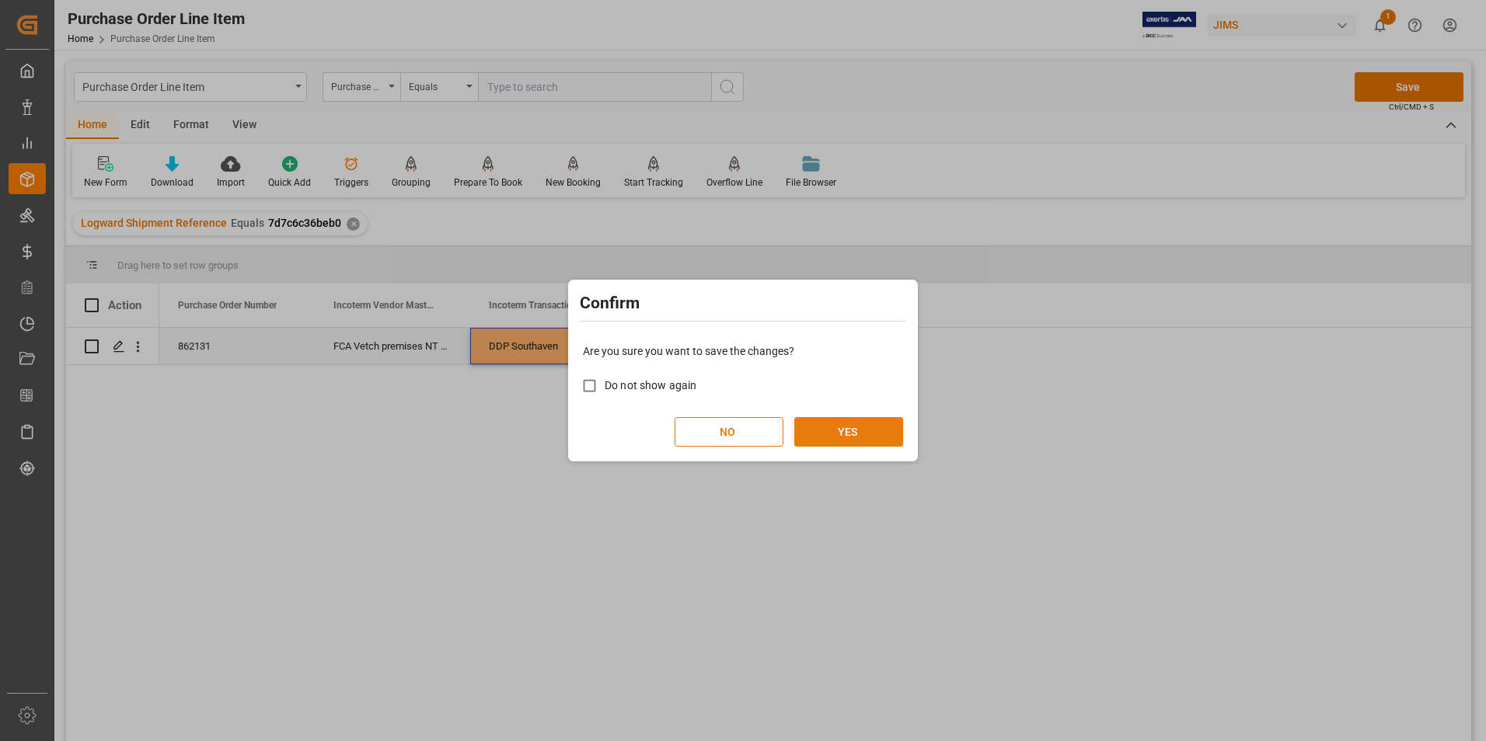
click at [845, 437] on button "YES" at bounding box center [848, 432] width 109 height 30
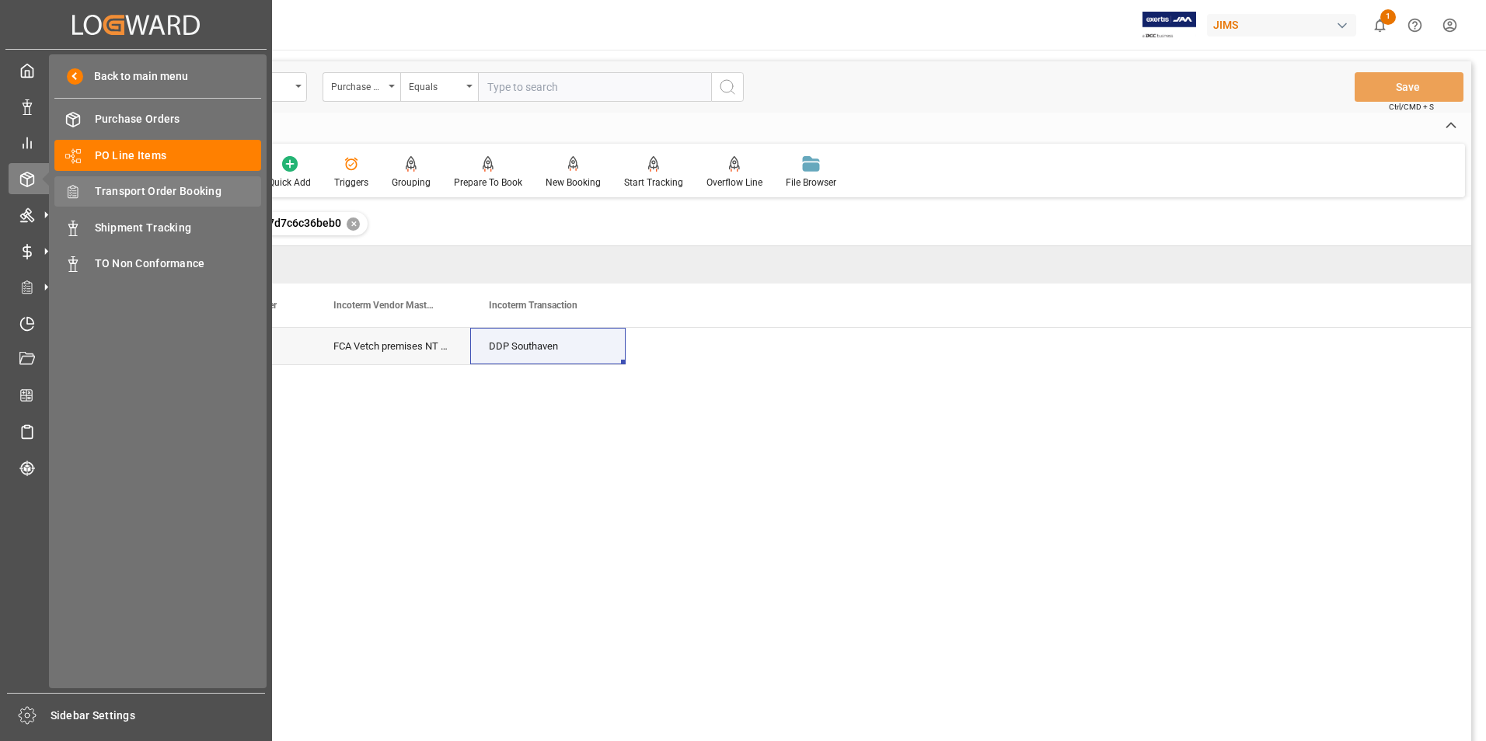
click at [184, 190] on span "Transport Order Booking" at bounding box center [178, 191] width 167 height 16
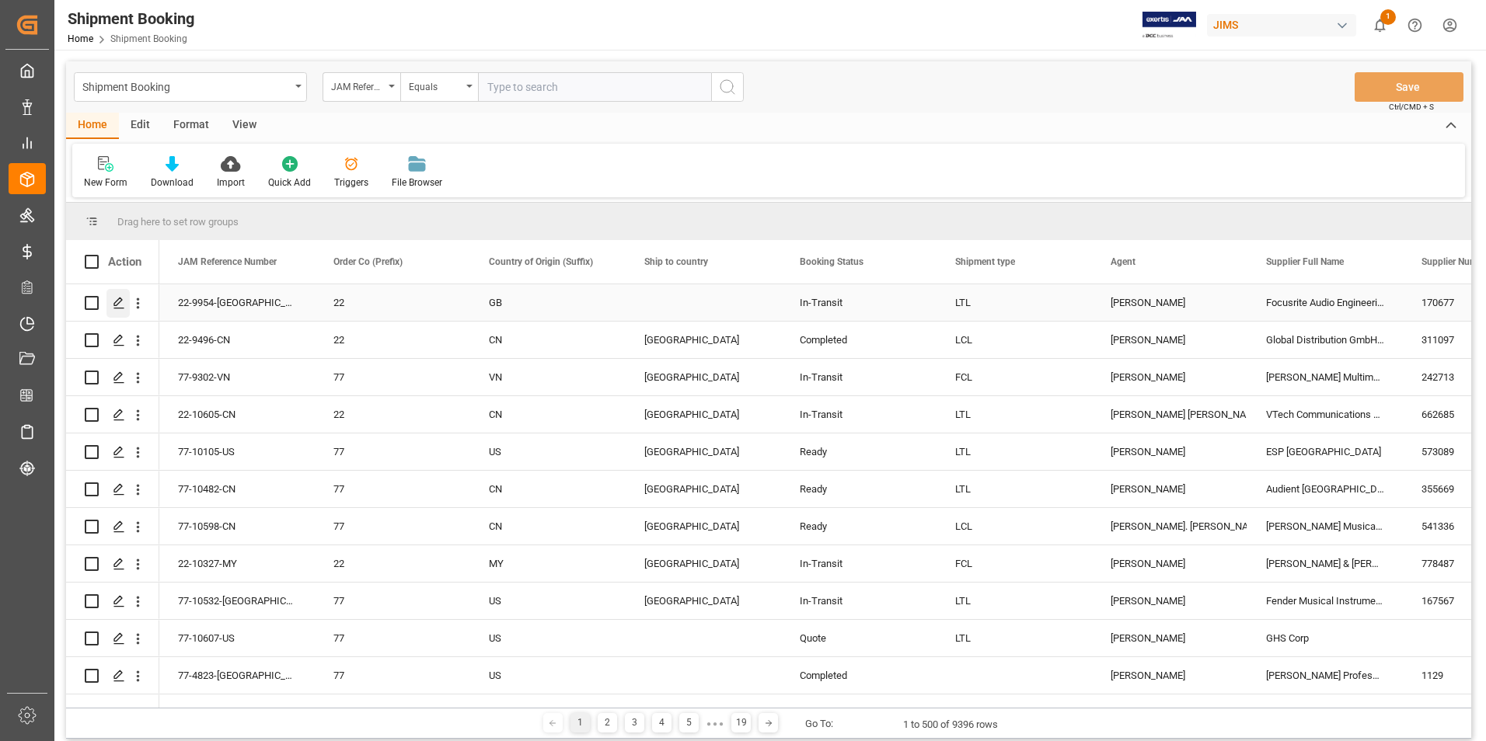
click at [112, 298] on div "Press SPACE to select this row." at bounding box center [117, 303] width 23 height 29
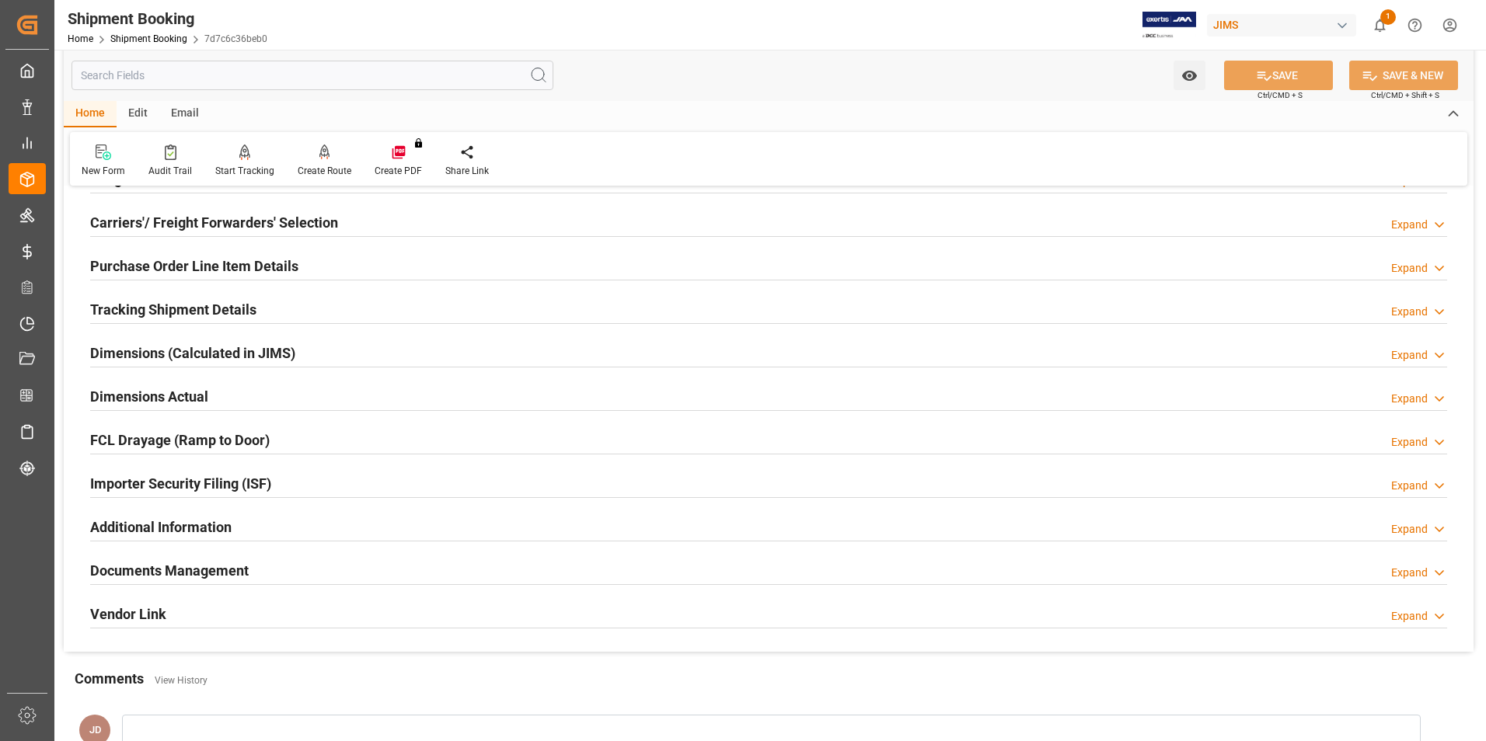
scroll to position [311, 0]
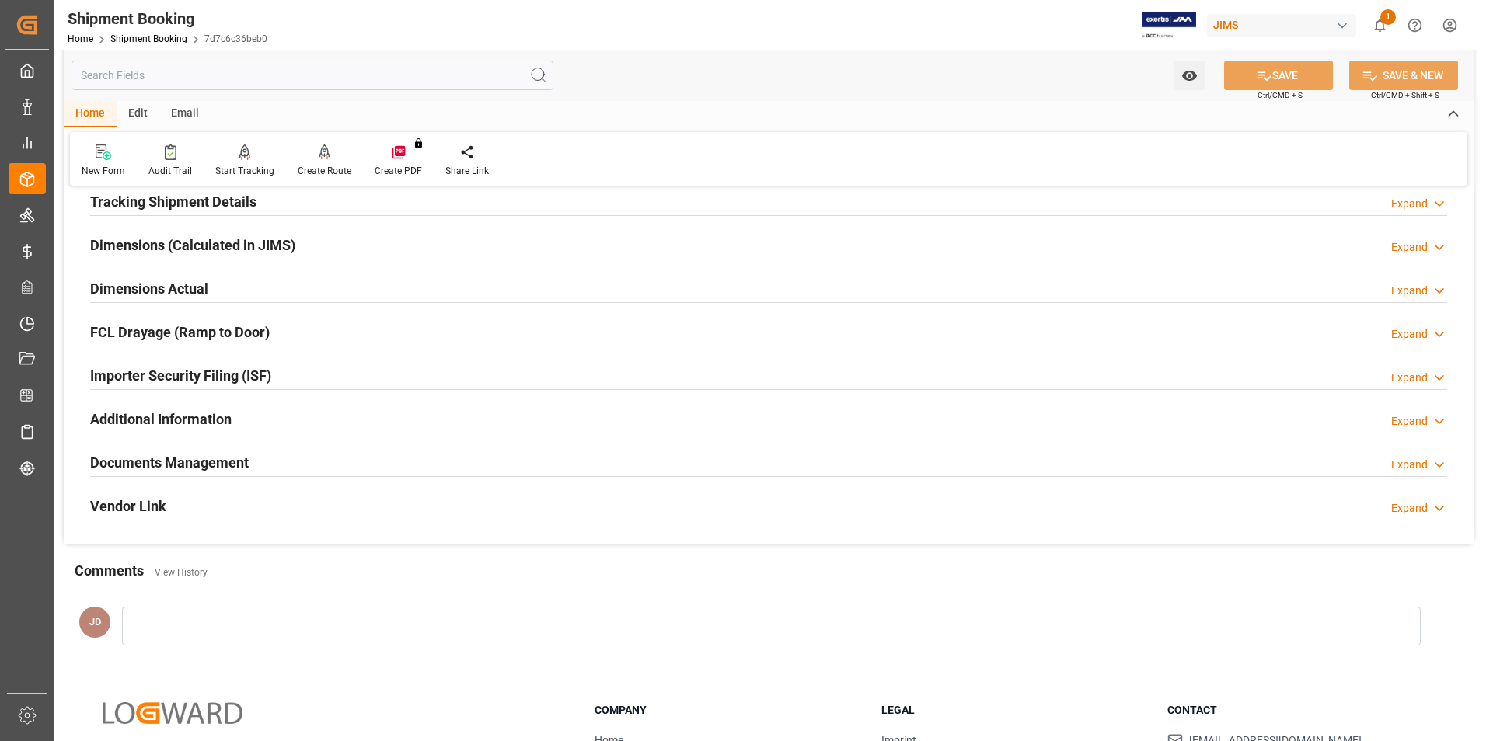
click at [170, 464] on h2 "Documents Management" at bounding box center [169, 462] width 159 height 21
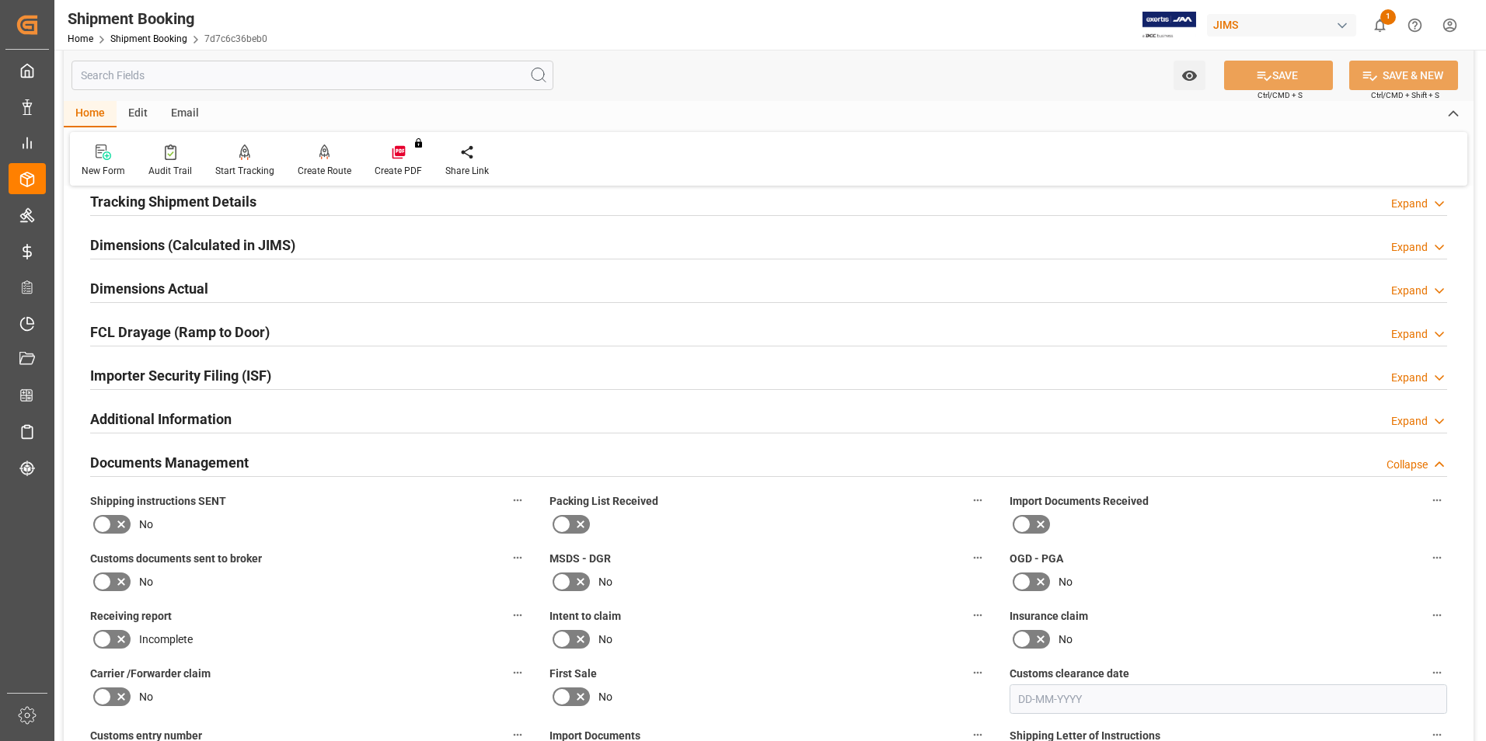
click at [1031, 528] on icon at bounding box center [1040, 524] width 19 height 19
click at [0, 0] on input "checkbox" at bounding box center [0, 0] width 0 height 0
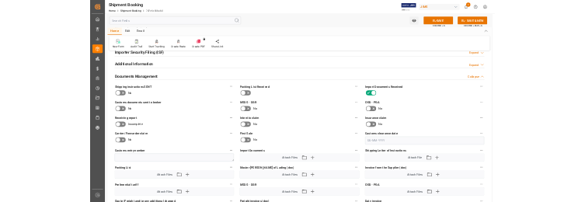
scroll to position [544, 0]
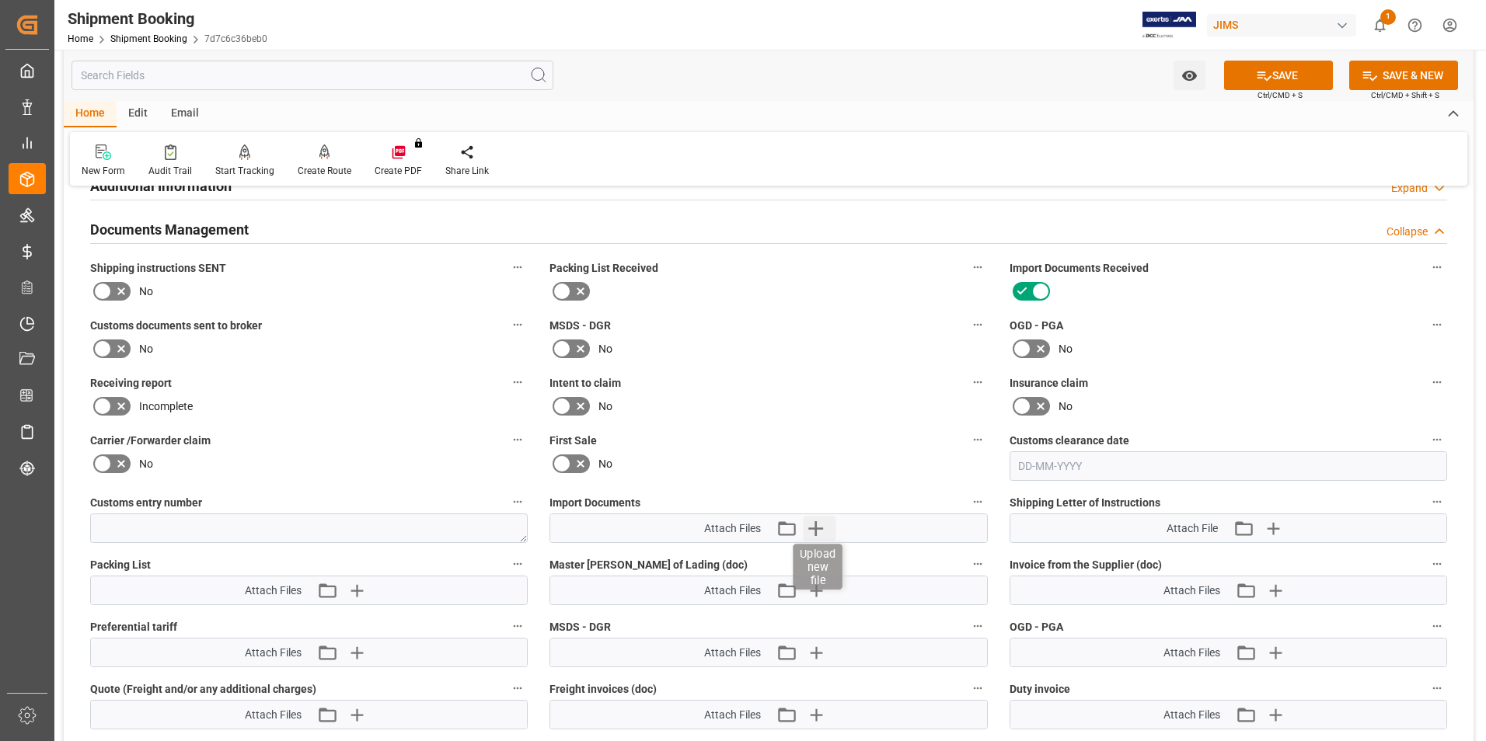
click at [810, 528] on icon "button" at bounding box center [815, 528] width 15 height 15
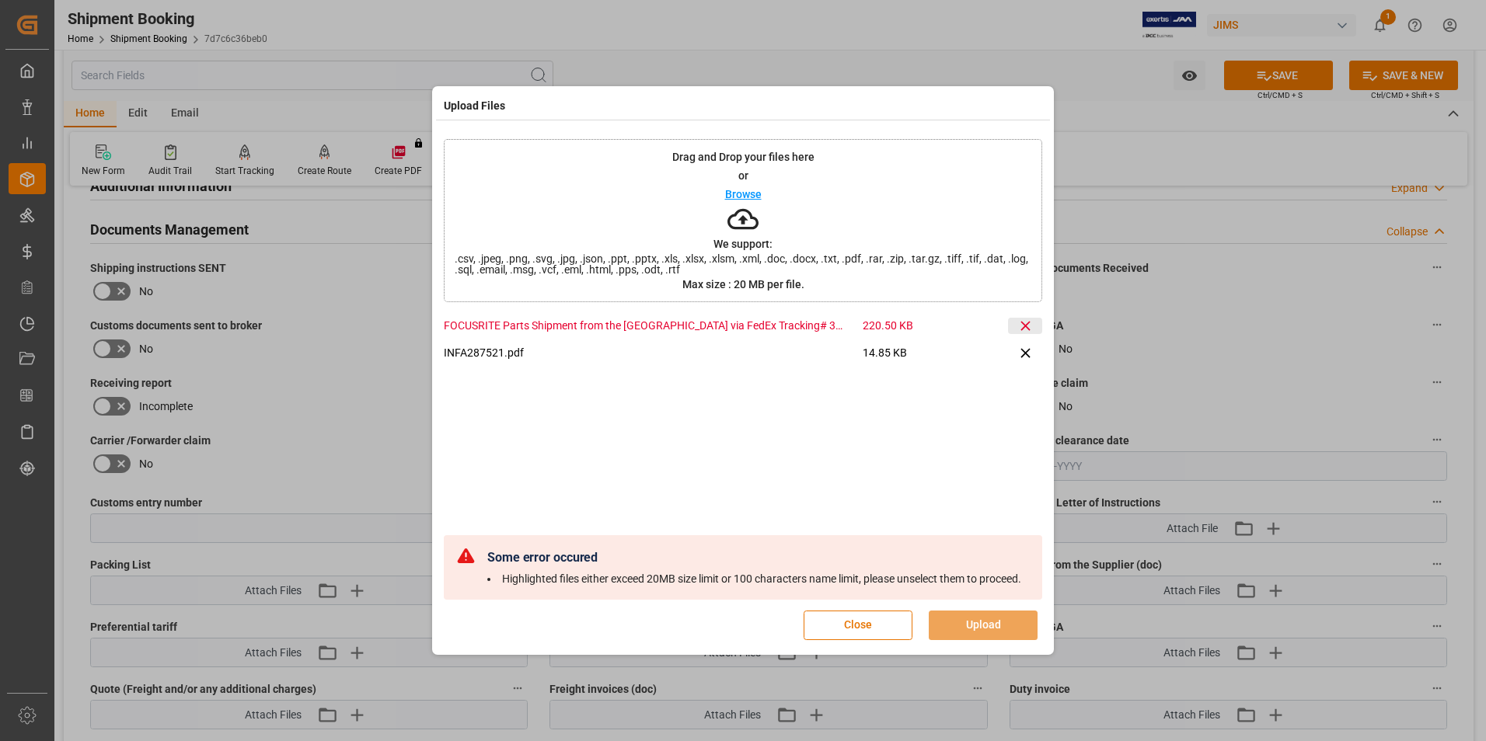
click at [1023, 322] on icon at bounding box center [1024, 326] width 9 height 9
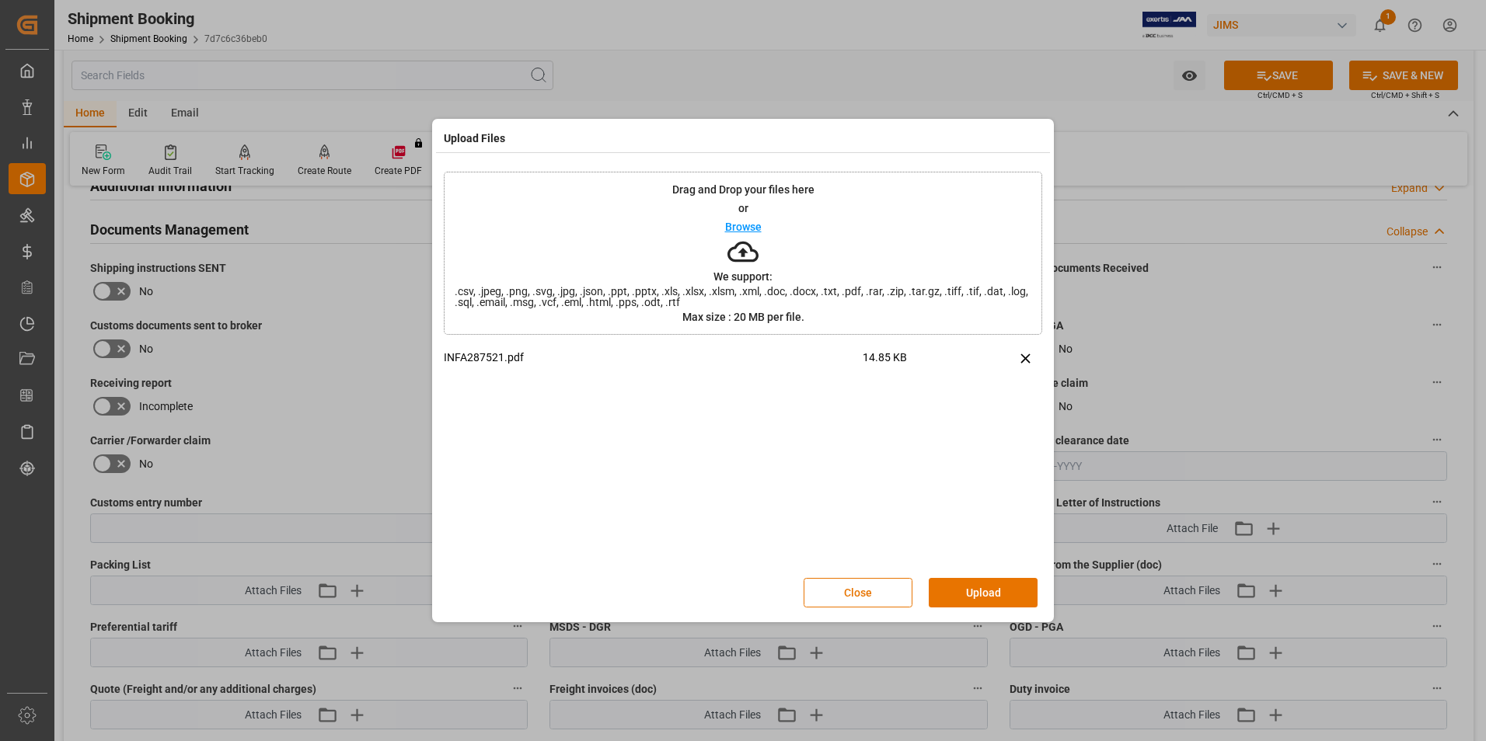
click at [978, 593] on button "Upload" at bounding box center [983, 593] width 109 height 30
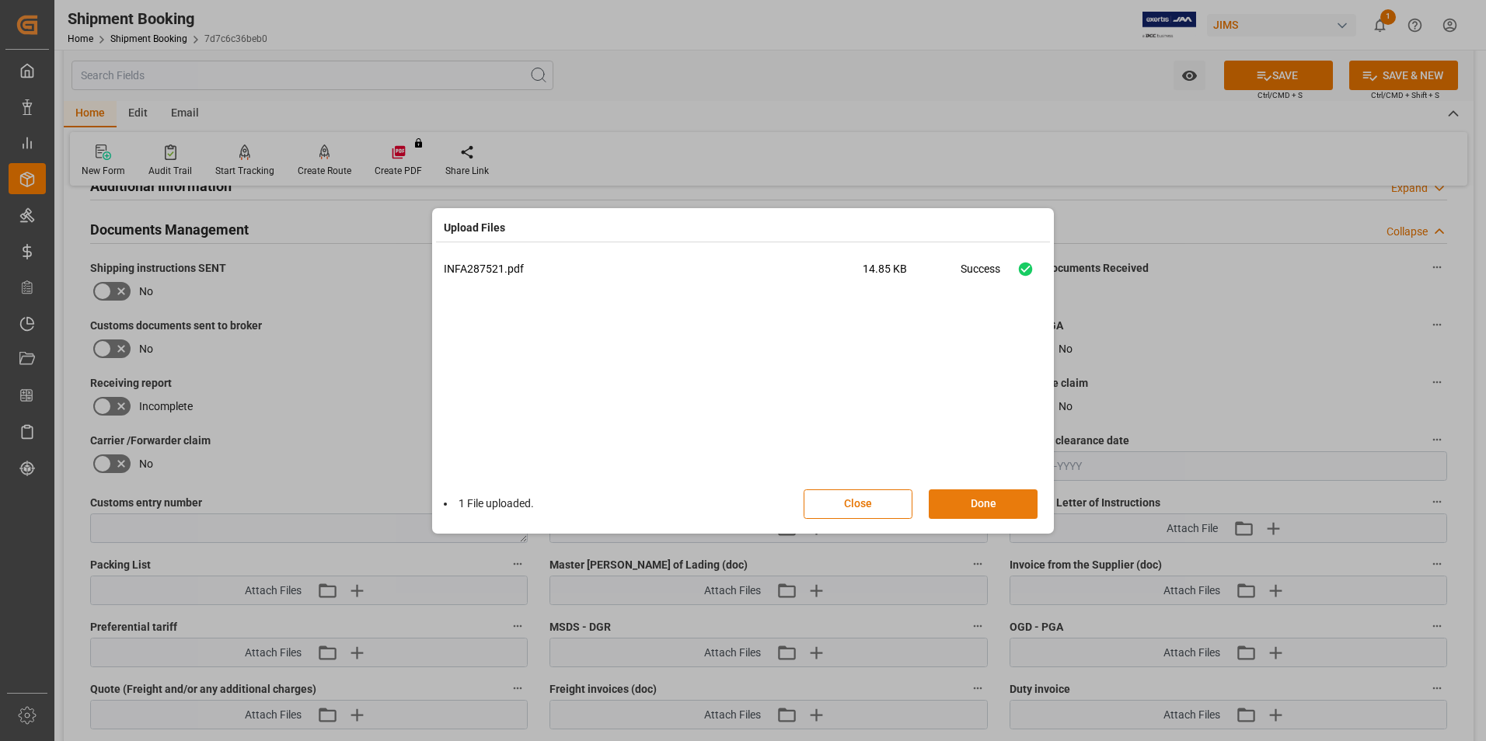
click at [974, 506] on button "Done" at bounding box center [983, 505] width 109 height 30
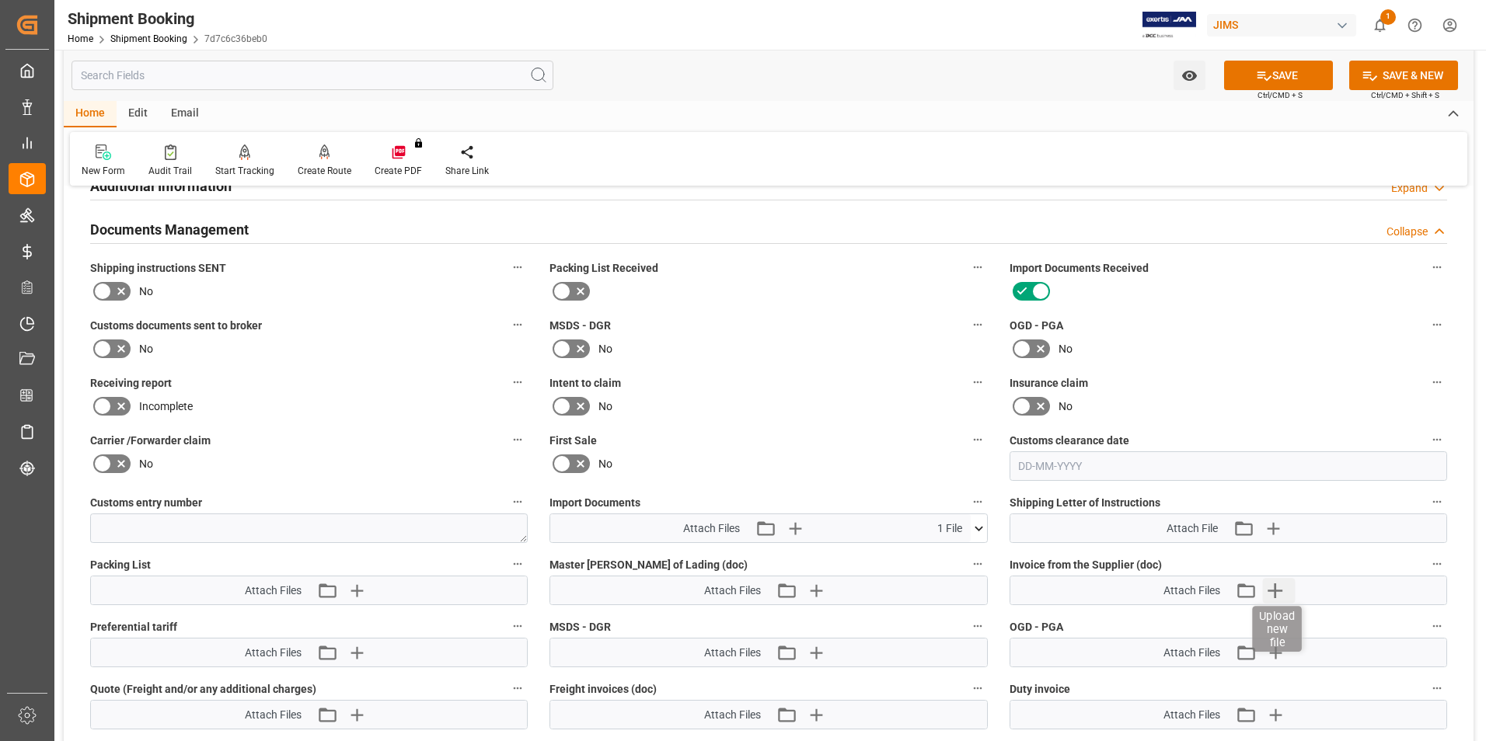
click at [1276, 589] on icon "button" at bounding box center [1275, 591] width 15 height 15
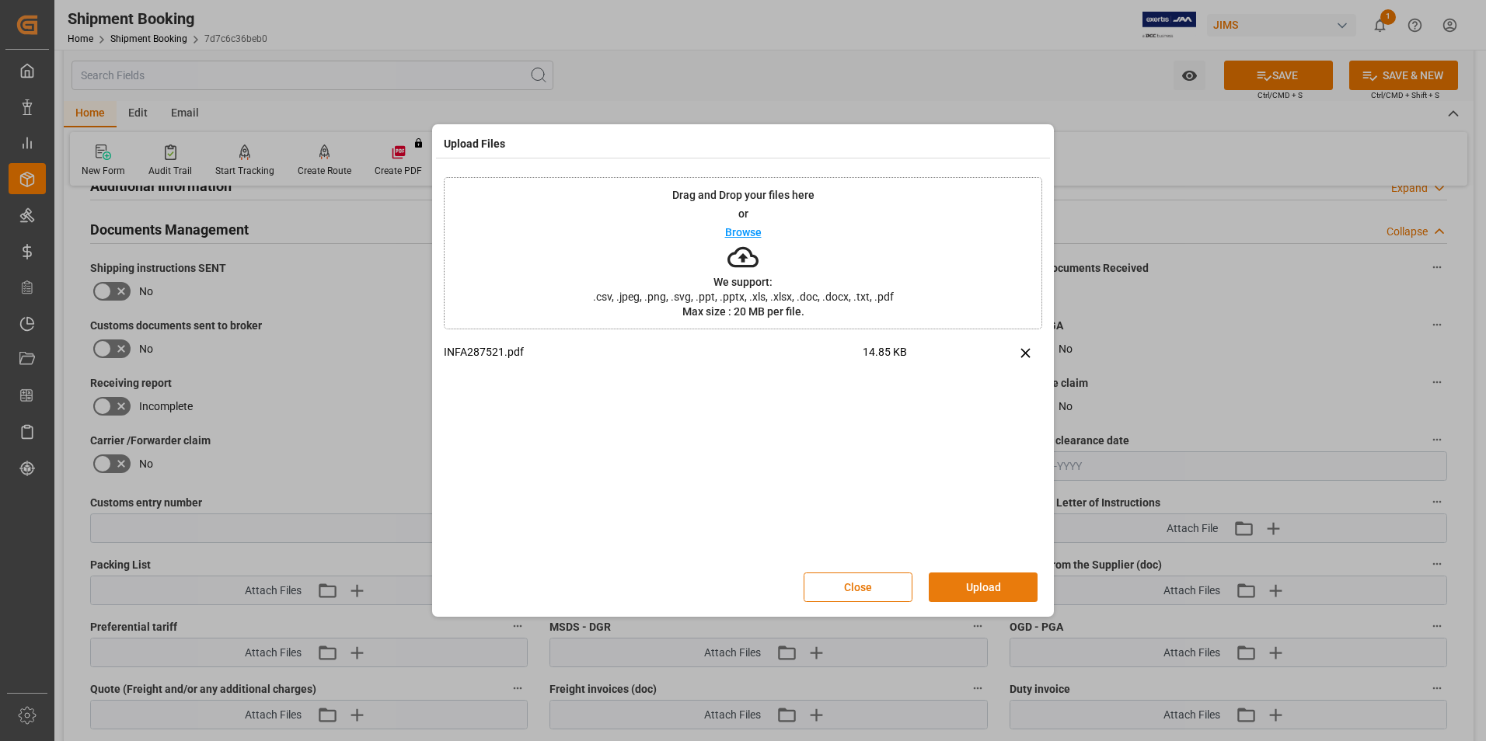
click at [995, 579] on button "Upload" at bounding box center [983, 588] width 109 height 30
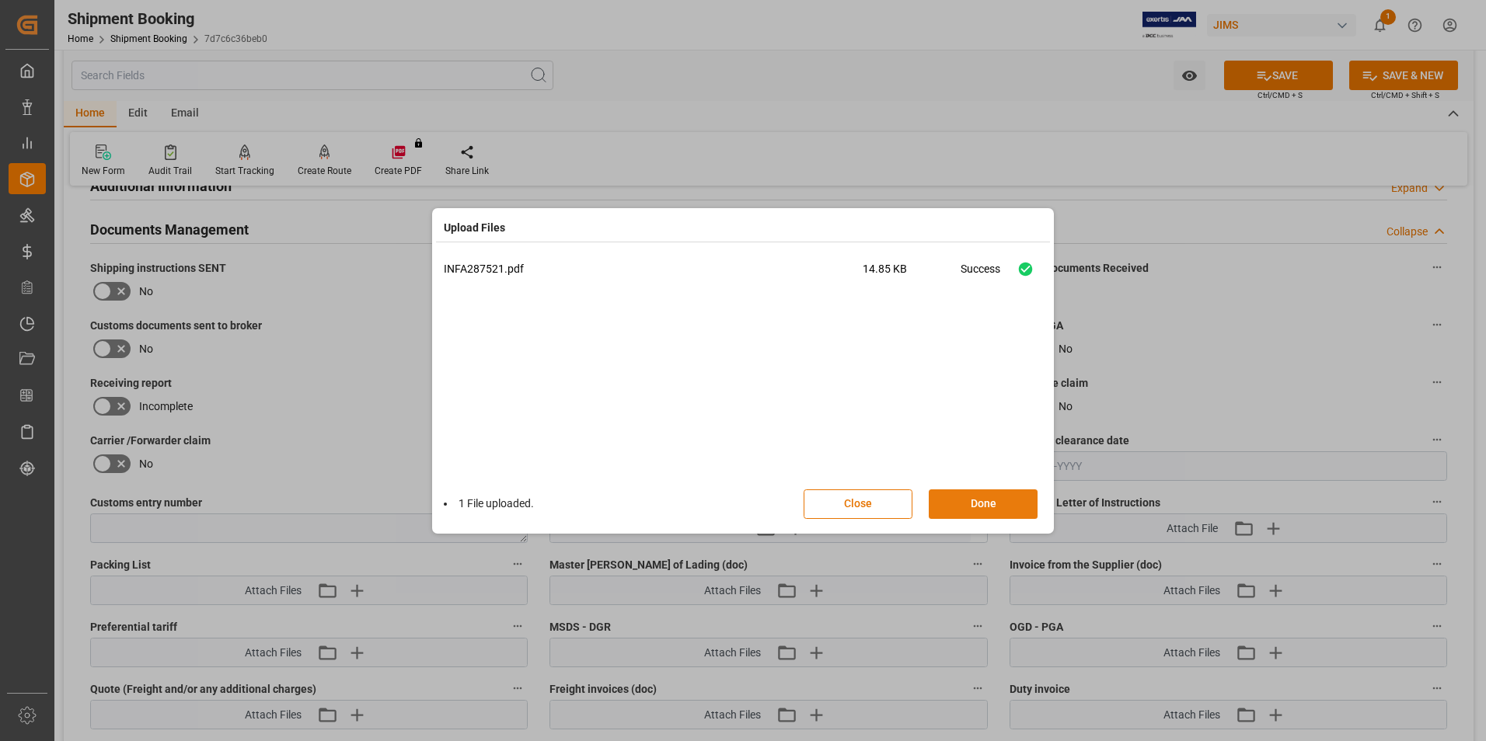
click at [981, 507] on button "Done" at bounding box center [983, 505] width 109 height 30
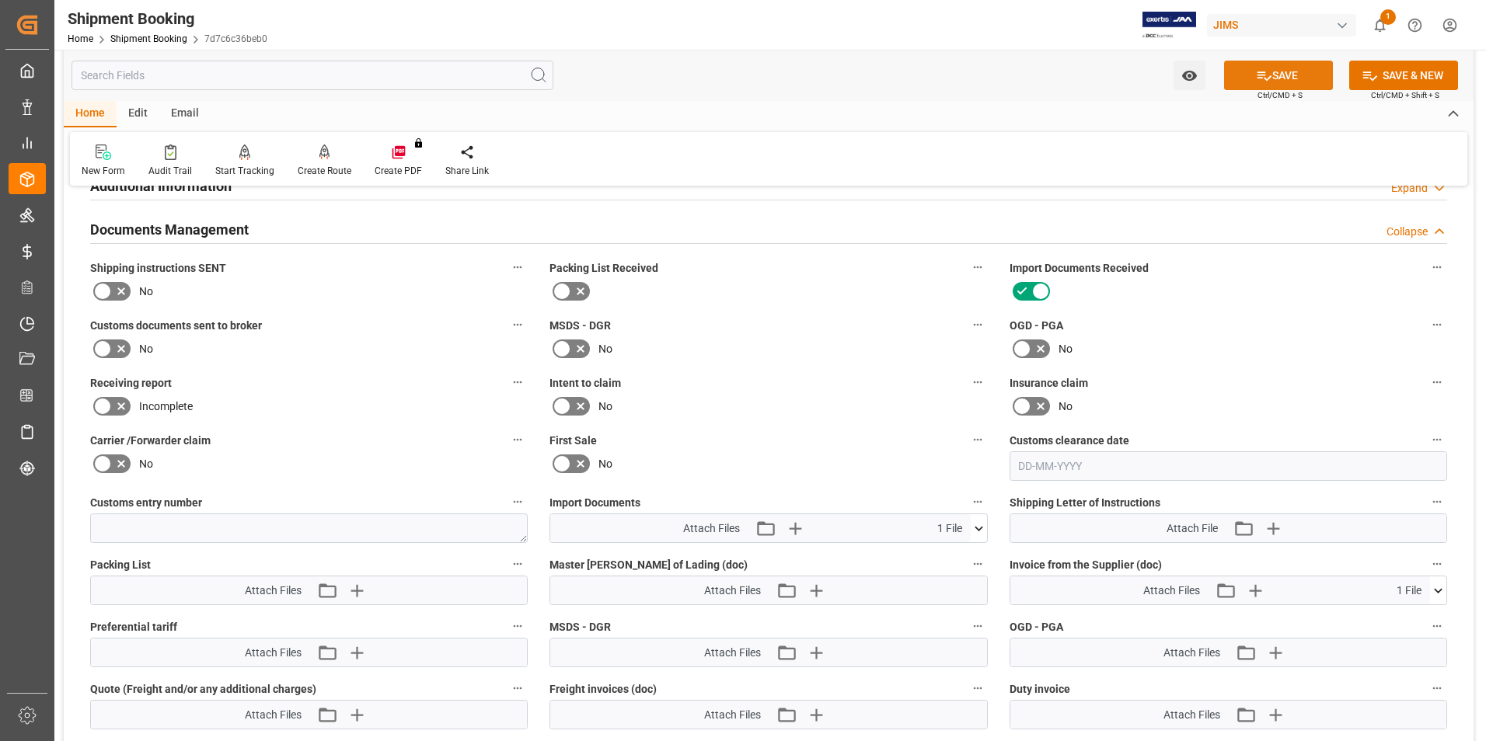
click at [1274, 73] on button "SAVE" at bounding box center [1278, 76] width 109 height 30
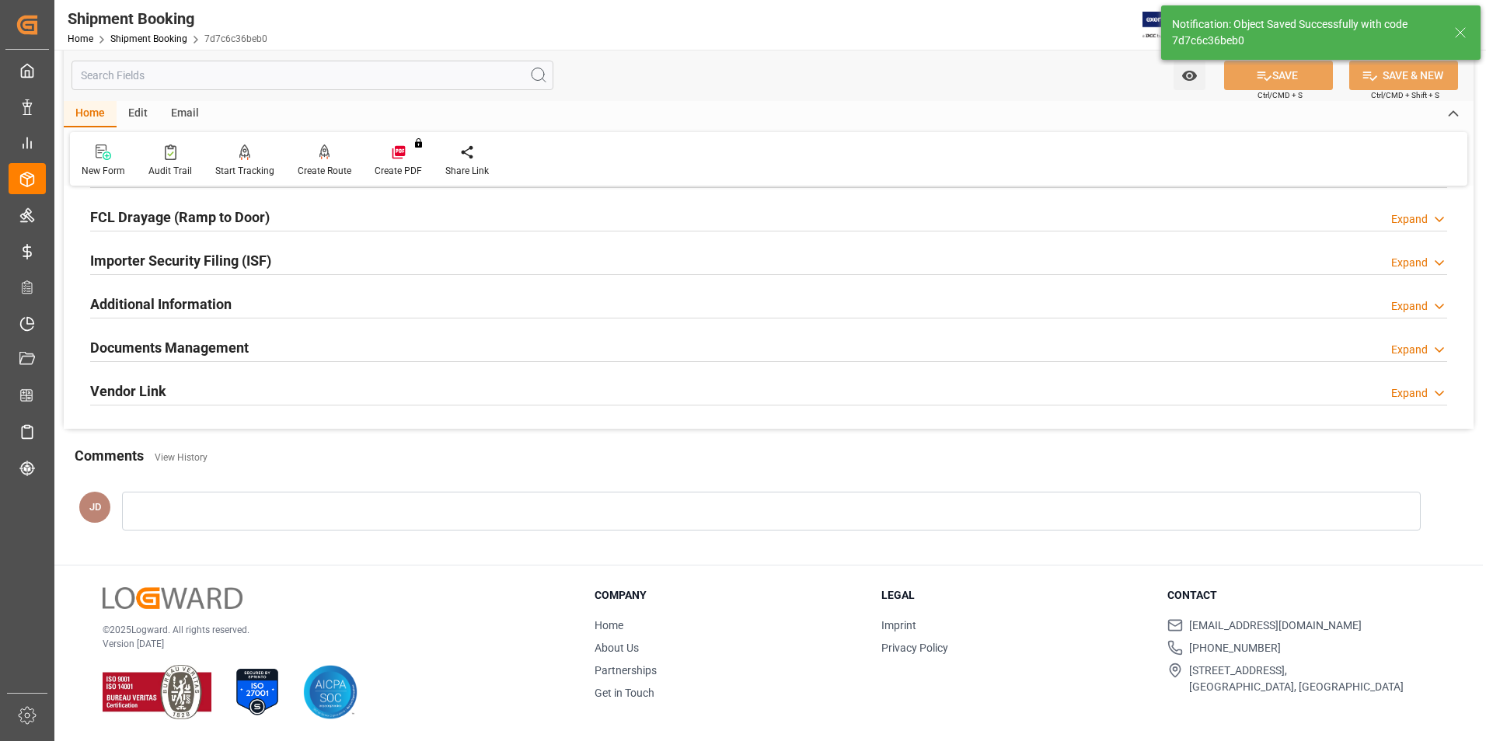
scroll to position [425, 0]
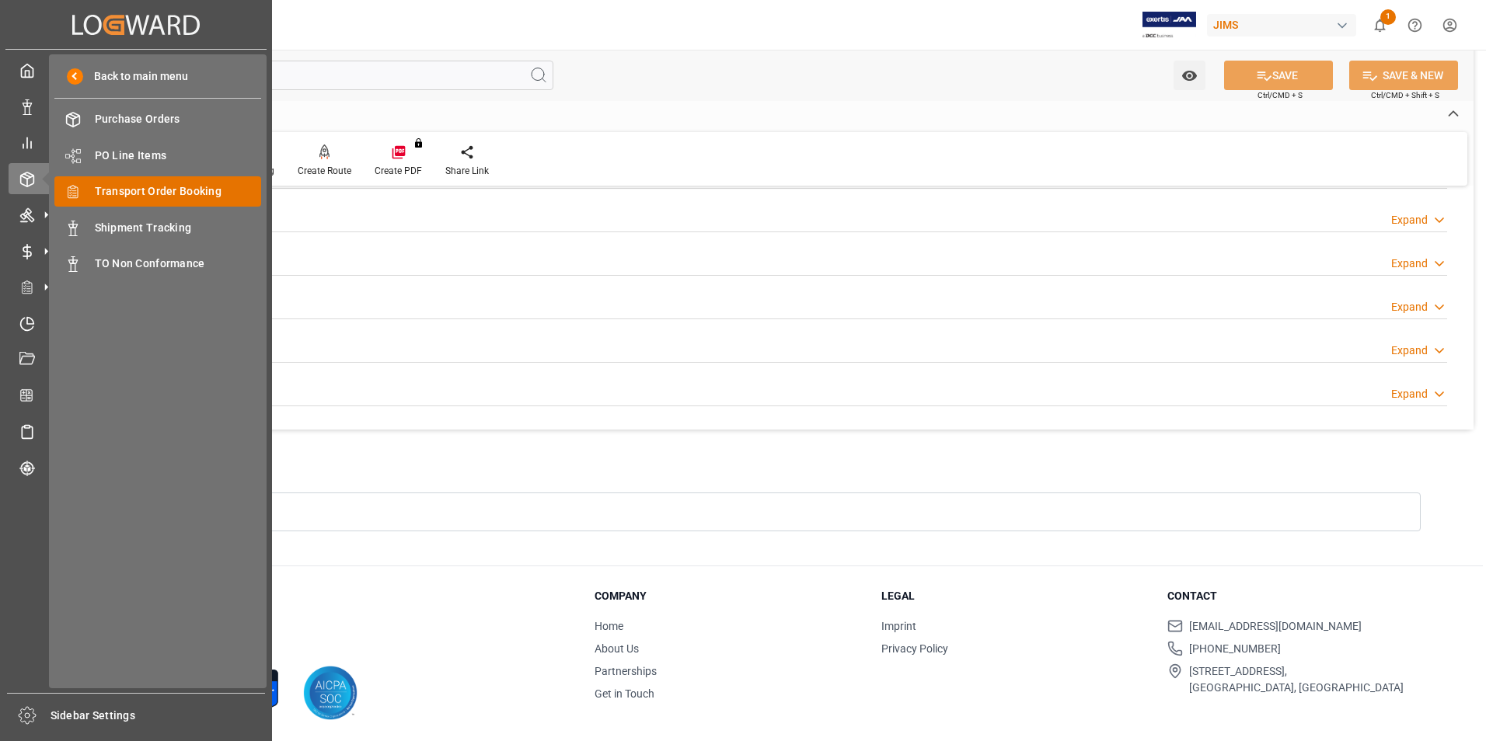
click at [207, 183] on span "Transport Order Booking" at bounding box center [178, 191] width 167 height 16
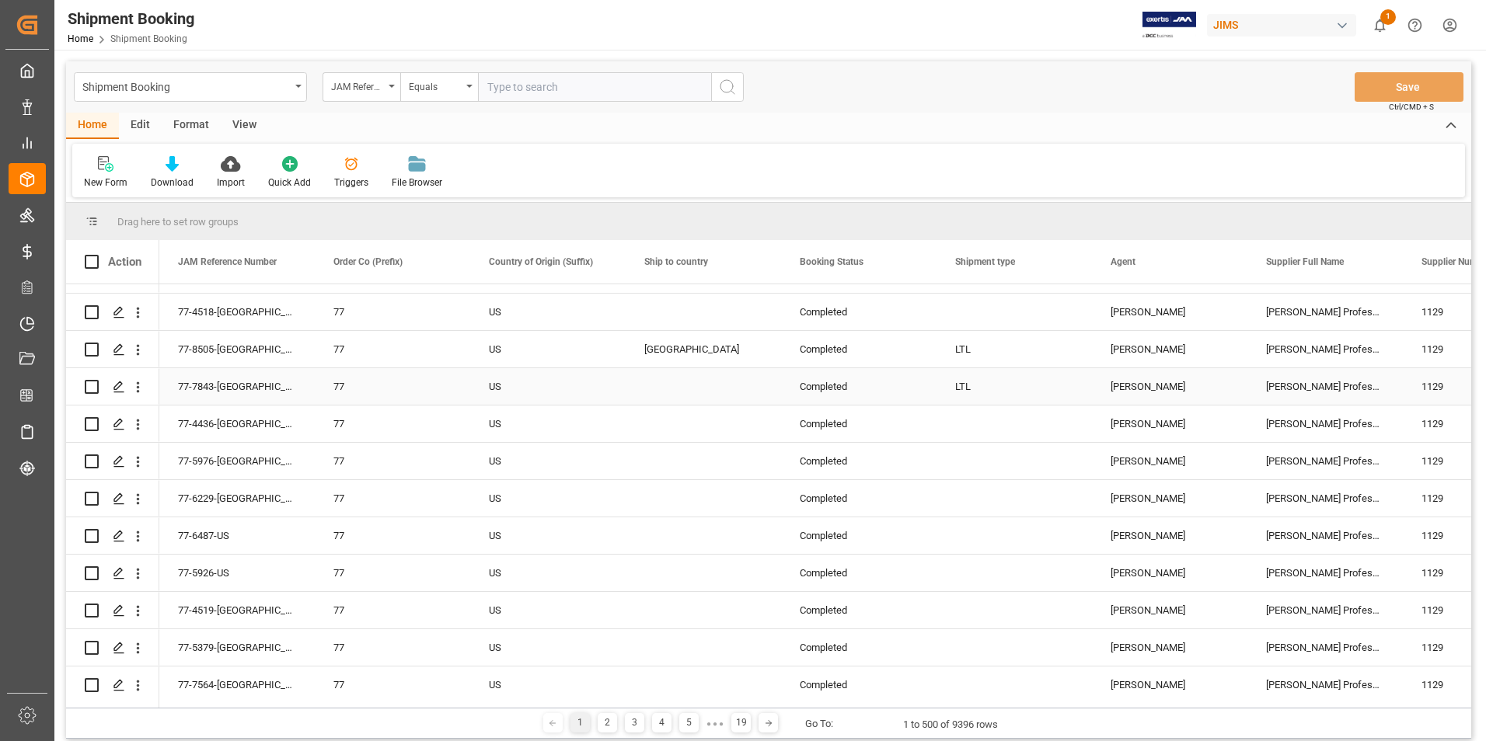
scroll to position [699, 0]
click at [522, 82] on input "text" at bounding box center [594, 87] width 233 height 30
paste input "77-10453-US"
type input "77-10453-US"
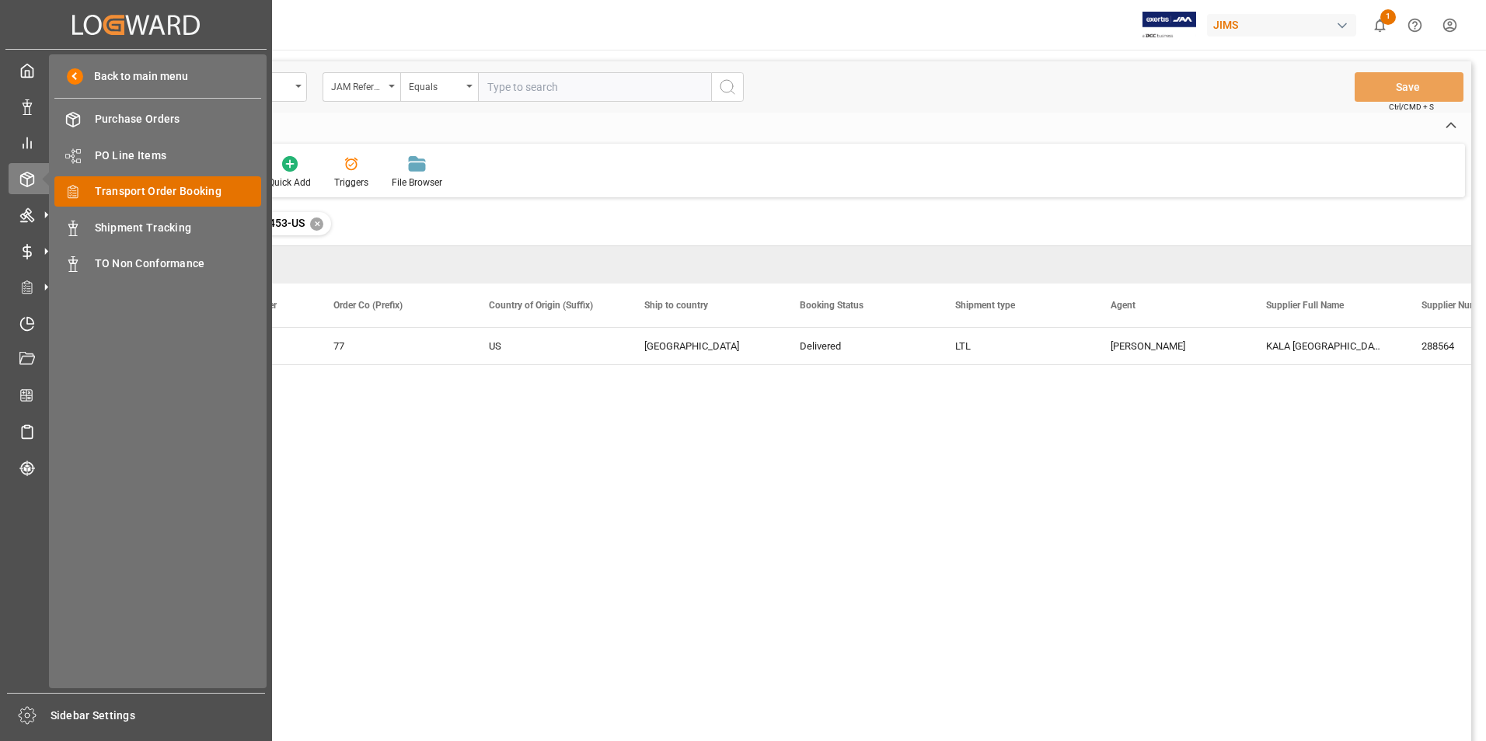
click at [176, 192] on span "Transport Order Booking" at bounding box center [178, 191] width 167 height 16
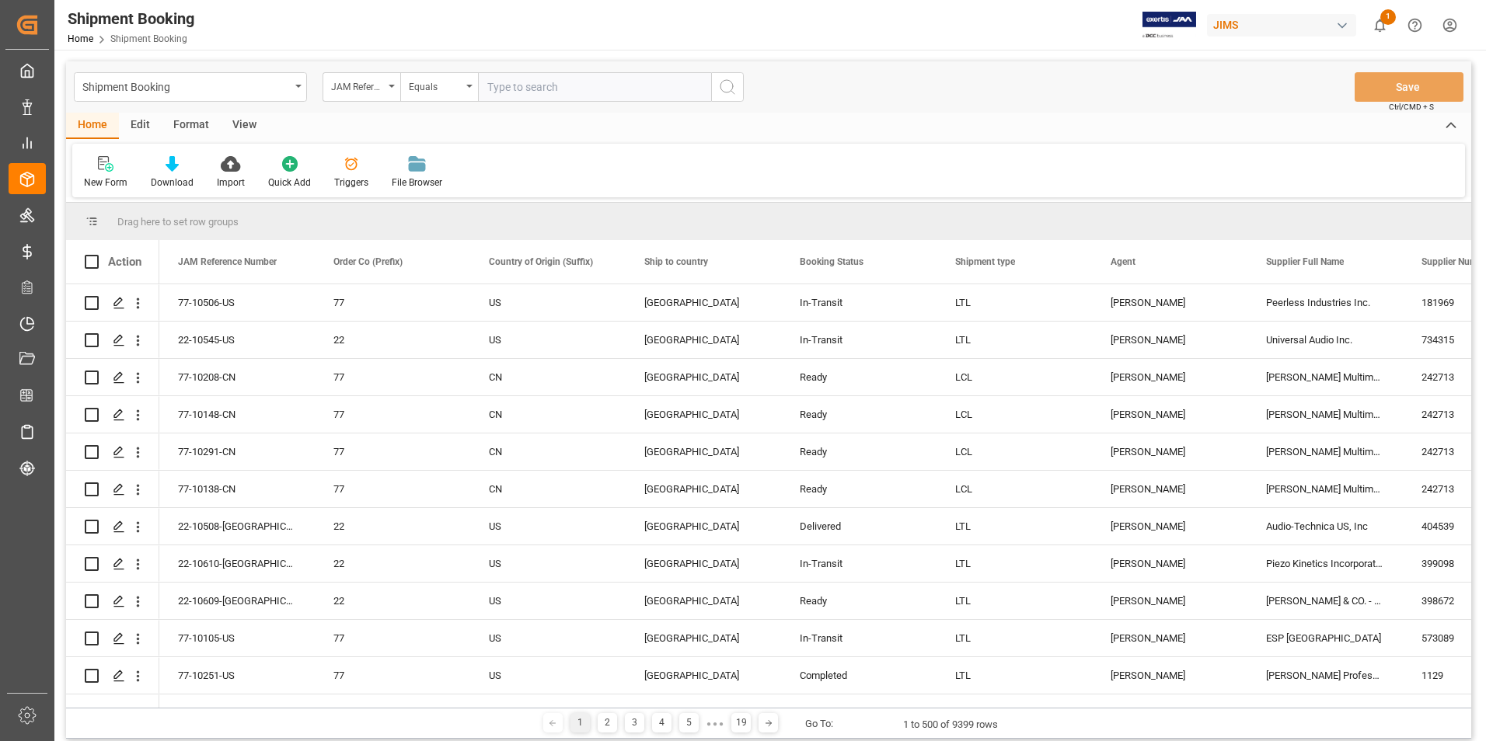
click at [604, 89] on input "text" at bounding box center [594, 87] width 233 height 30
type input "77-10453-US"
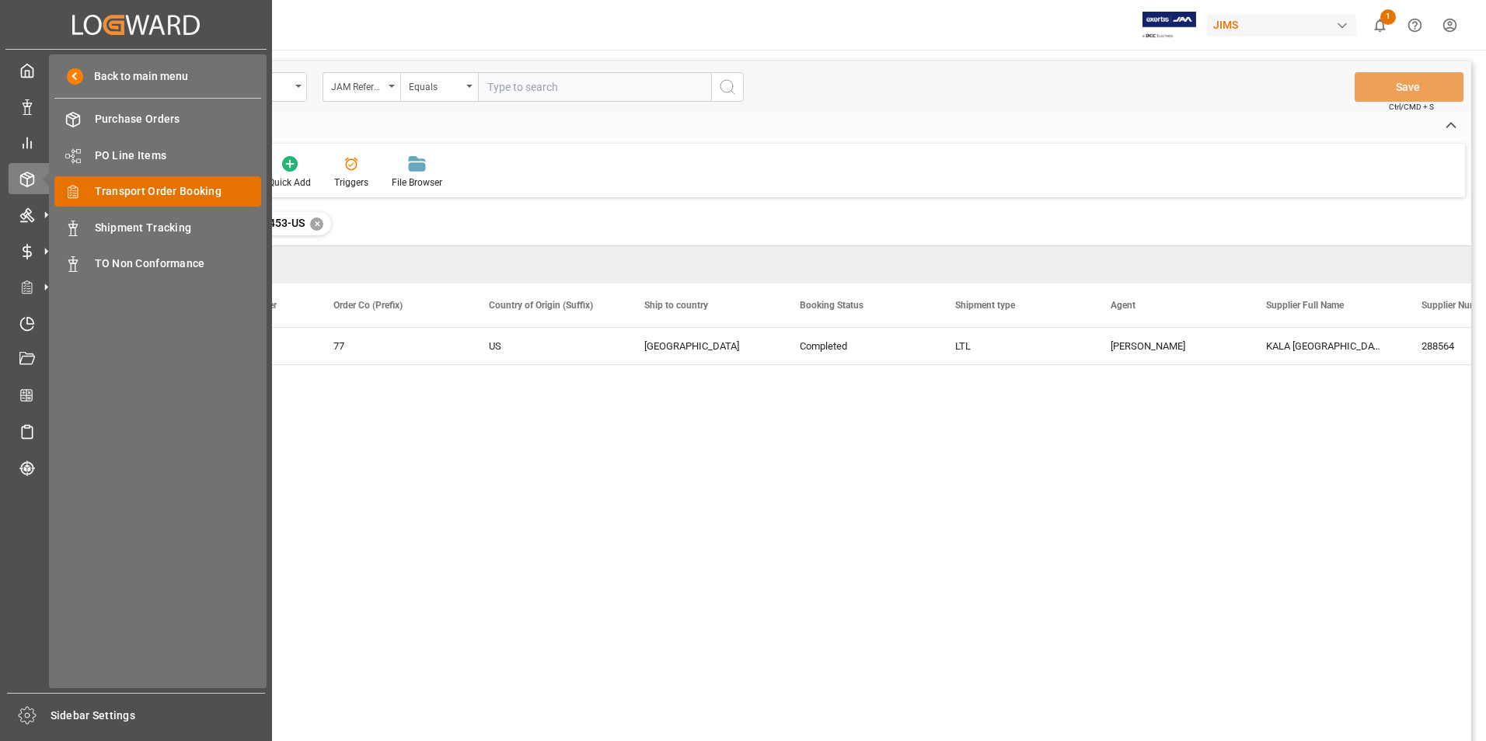
click at [125, 193] on span "Transport Order Booking" at bounding box center [178, 191] width 167 height 16
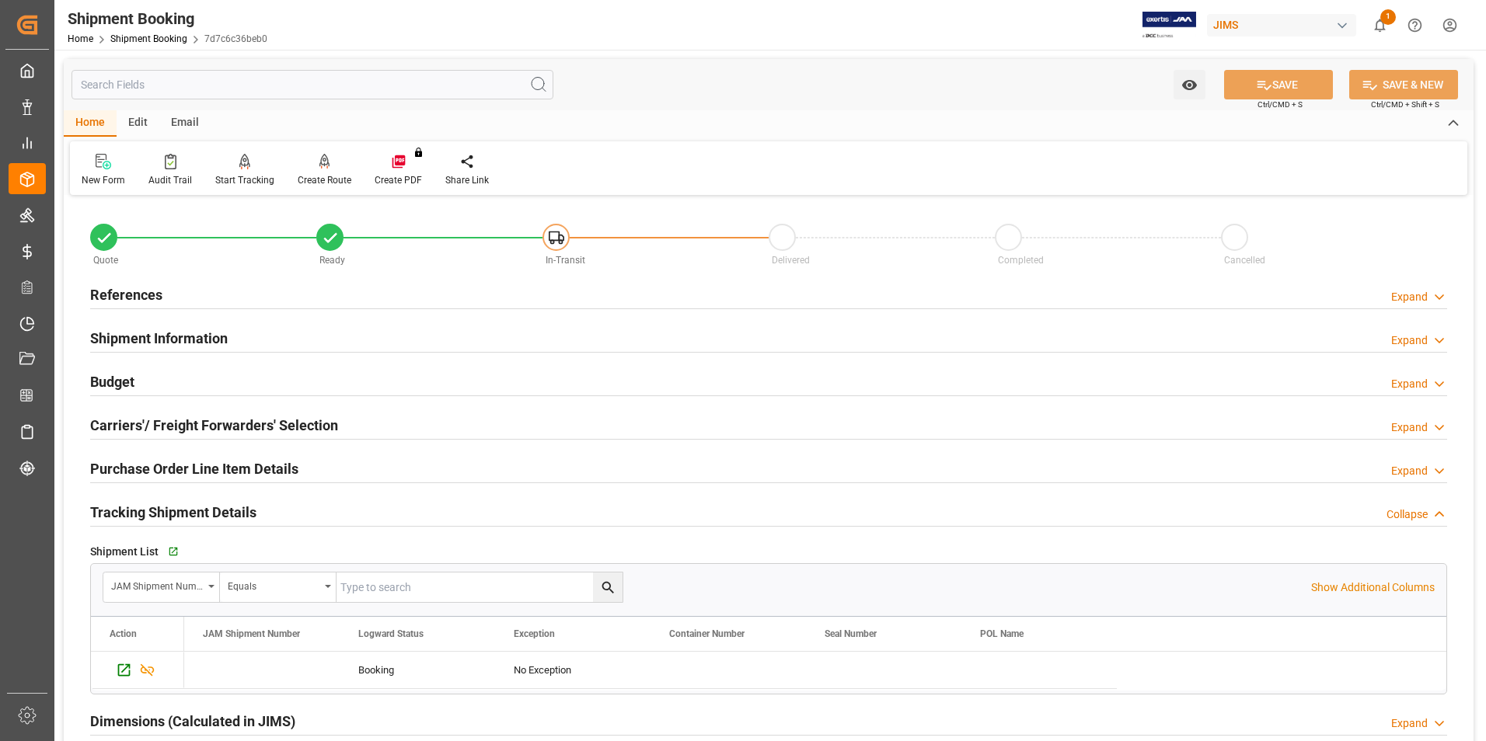
scroll to position [78, 0]
